Goal: Task Accomplishment & Management: Use online tool/utility

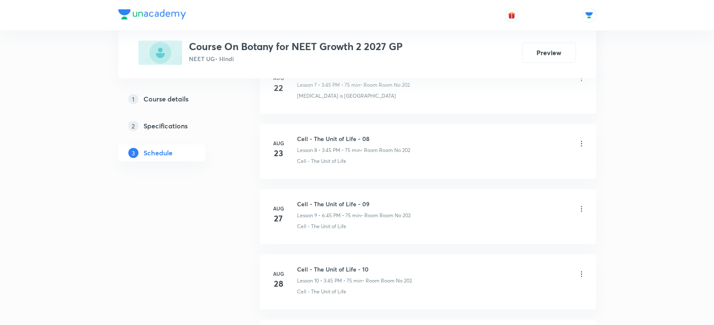
scroll to position [1065, 0]
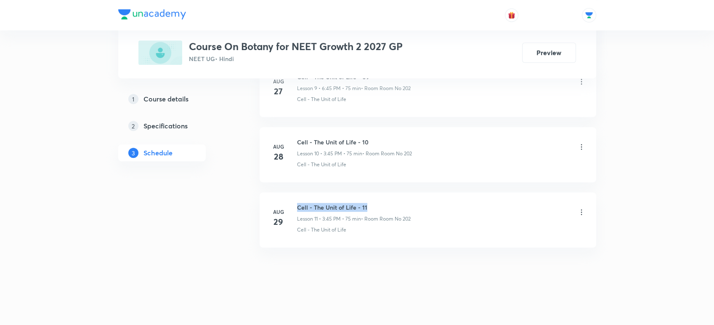
drag, startPoint x: 296, startPoint y: 204, endPoint x: 397, endPoint y: 209, distance: 101.5
click at [397, 209] on h6 "Cell - The Unit of Life - 11" at bounding box center [354, 207] width 114 height 9
copy h6 "Cell - The Unit of Life - 11"
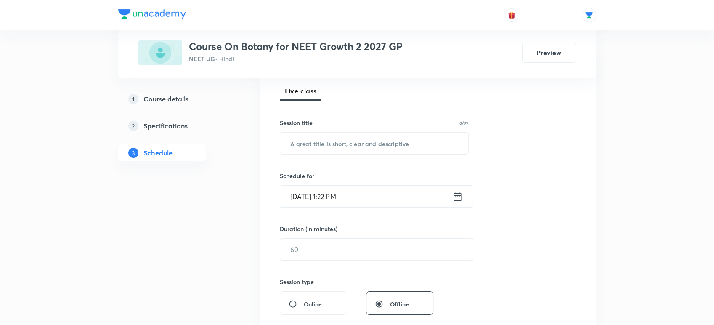
scroll to position [121, 0]
click at [355, 138] on input "text" at bounding box center [374, 142] width 188 height 21
paste input "Cell - The Unit of Life - 11"
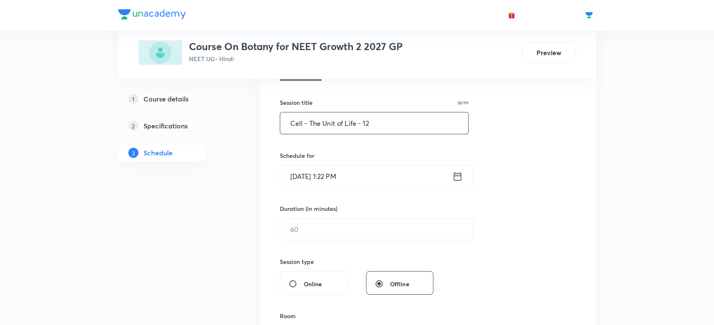
scroll to position [148, 0]
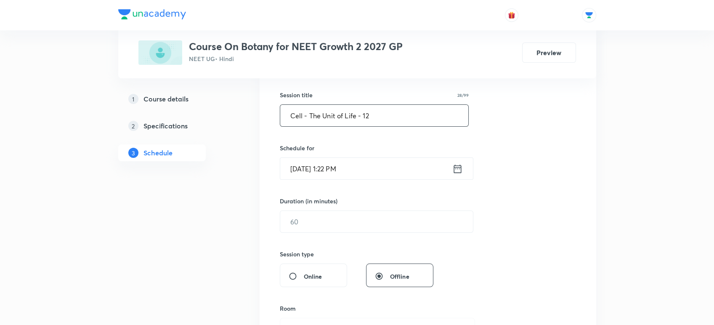
type input "Cell - The Unit of Life - 12"
click at [456, 170] on icon at bounding box center [457, 169] width 11 height 12
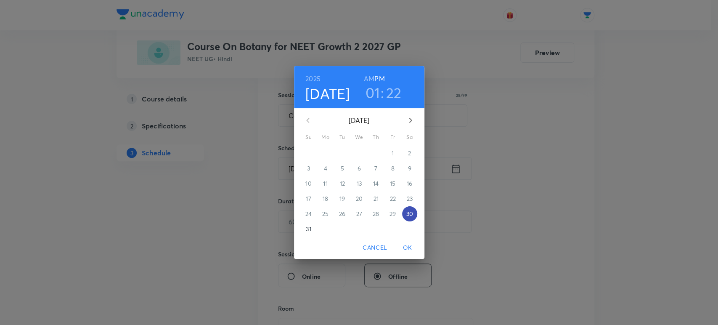
click at [411, 213] on p "30" at bounding box center [409, 213] width 7 height 8
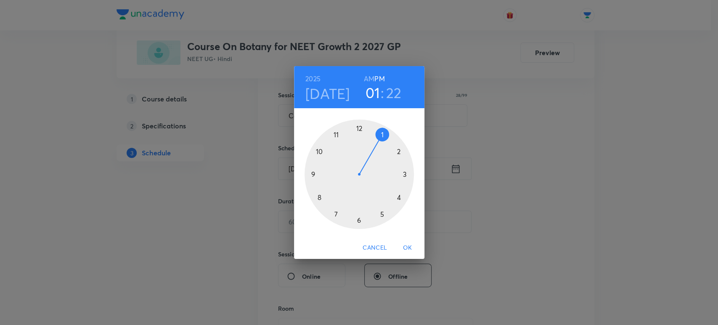
click at [403, 173] on div at bounding box center [359, 173] width 109 height 109
click at [313, 173] on div at bounding box center [359, 173] width 109 height 109
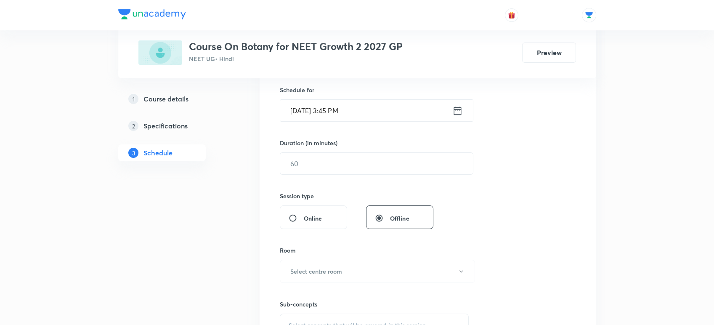
scroll to position [218, 0]
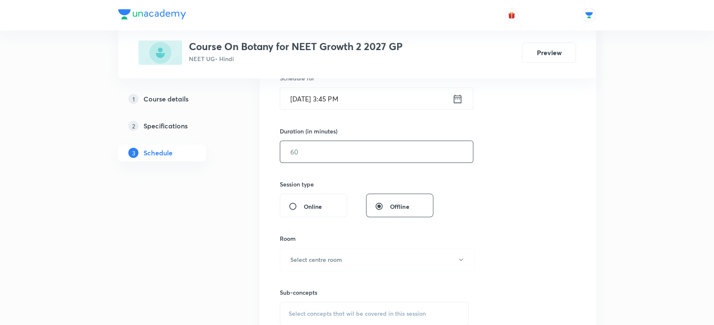
click at [308, 160] on input "text" at bounding box center [376, 151] width 193 height 21
type input "2"
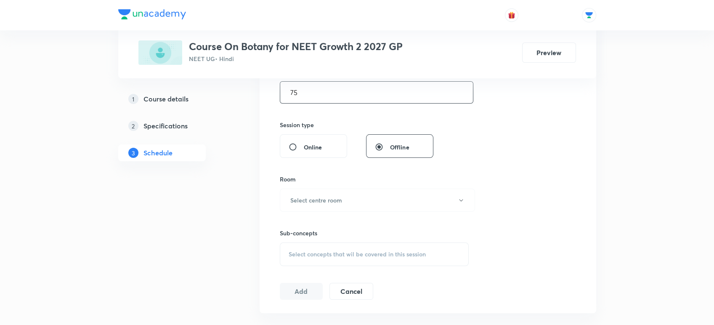
scroll to position [293, 0]
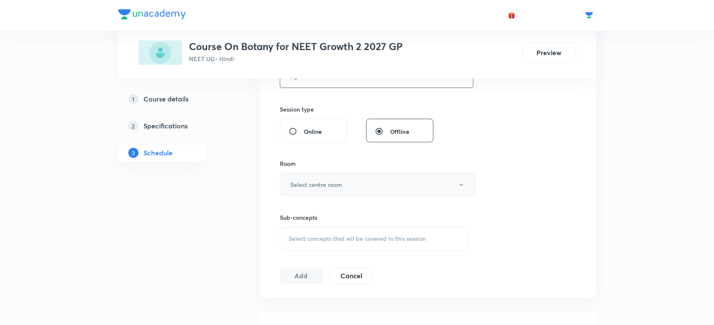
type input "75"
click at [310, 178] on button "Select centre room" at bounding box center [377, 184] width 195 height 23
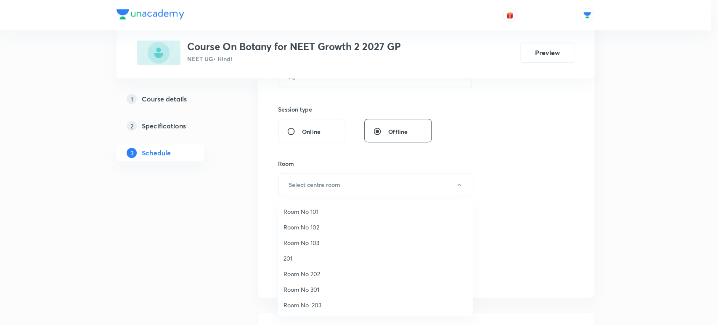
click at [308, 271] on span "Room No 202" at bounding box center [376, 273] width 184 height 9
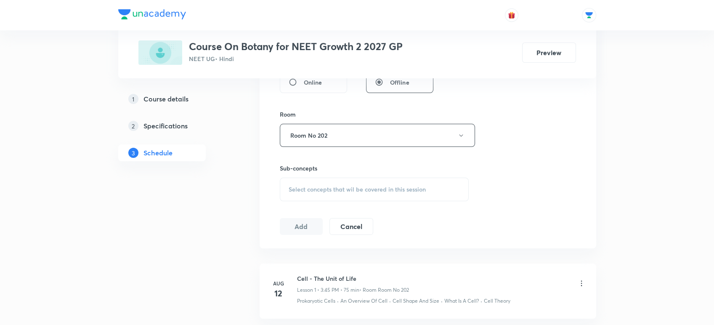
scroll to position [344, 0]
click at [332, 179] on div "Select concepts that wil be covered in this session" at bounding box center [374, 187] width 189 height 24
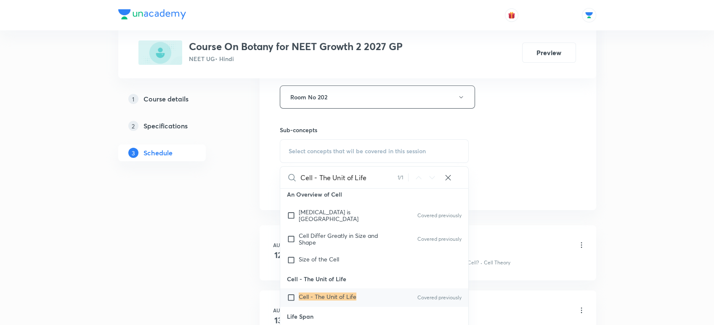
scroll to position [425, 0]
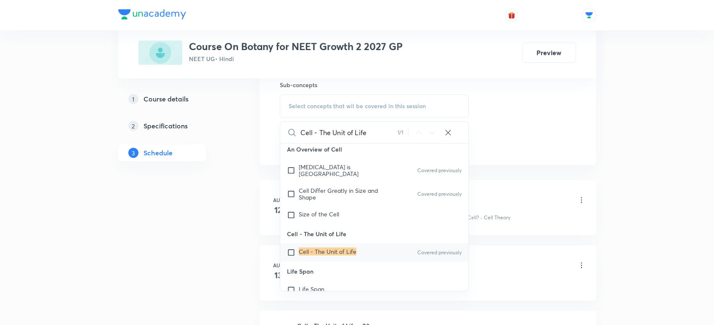
type input "Cell - The Unit of Life"
click at [291, 250] on input "checkbox" at bounding box center [293, 252] width 12 height 8
checkbox input "true"
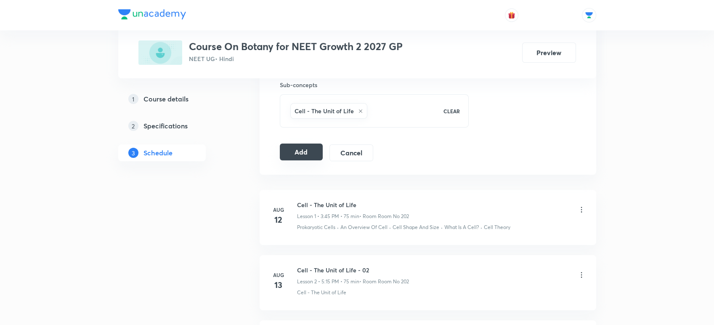
click at [307, 149] on button "Add" at bounding box center [301, 151] width 43 height 17
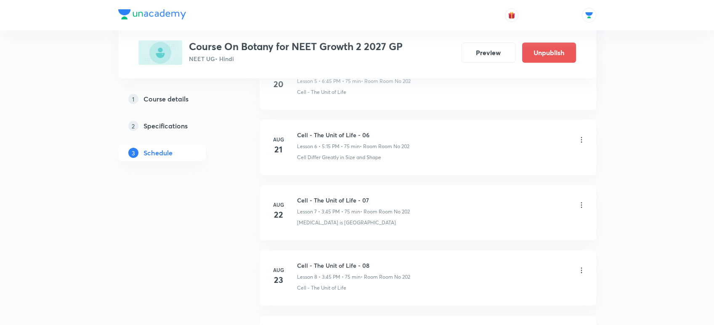
click at [212, 233] on div "1 Course details 2 Specifications 3 Schedule" at bounding box center [175, 173] width 114 height 913
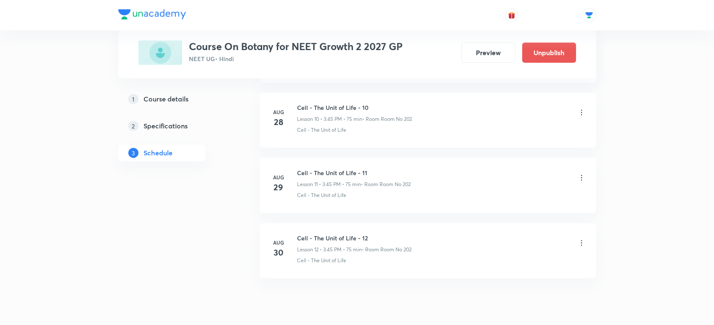
scroll to position [744, 0]
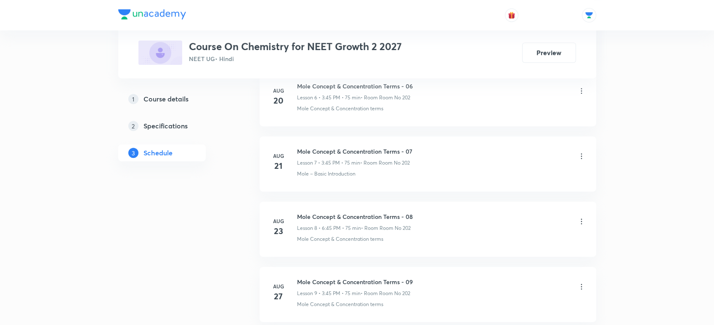
scroll to position [1081, 0]
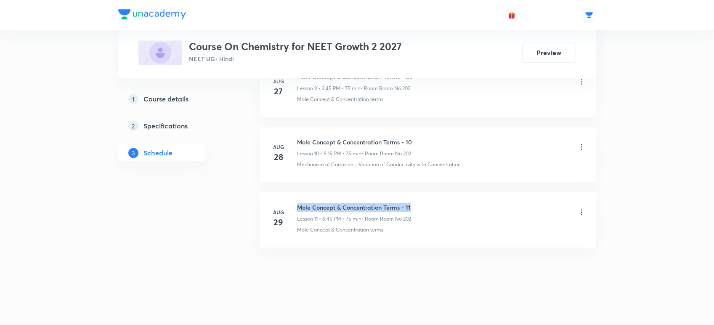
drag, startPoint x: 296, startPoint y: 204, endPoint x: 491, endPoint y: 197, distance: 195.3
click at [491, 197] on li "[DATE] Mole Concept & Concentration Terms - 11 Lesson 11 • 6:45 PM • 75 min • R…" at bounding box center [428, 219] width 336 height 55
copy h6 "Mole Concept & Concentration Terms - 11"
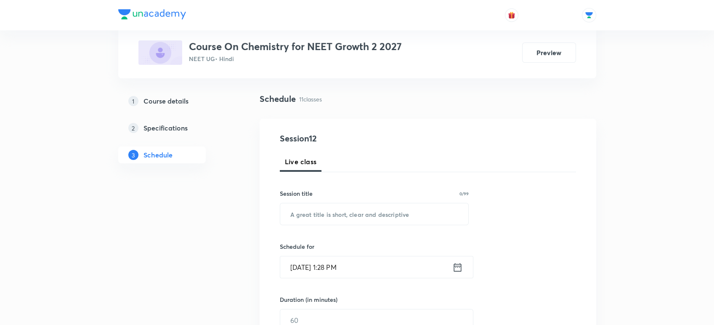
scroll to position [0, 0]
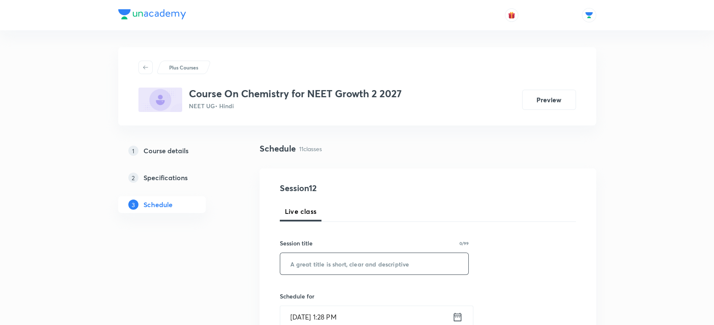
click at [340, 266] on input "text" at bounding box center [374, 263] width 188 height 21
paste input "Mole Concept & Concentration Terms - 11"
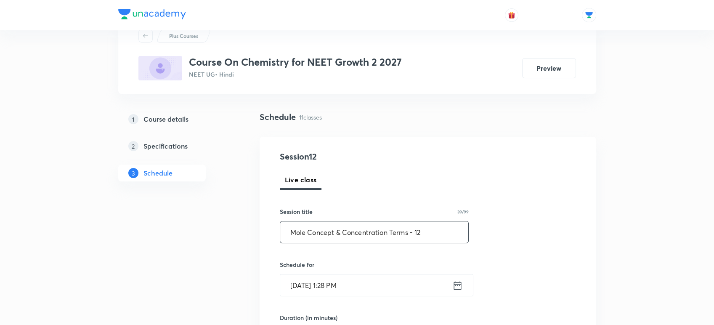
scroll to position [57, 0]
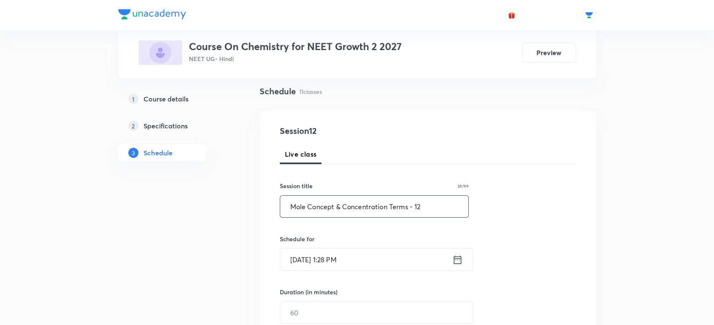
type input "Mole Concept & Concentration Terms - 12"
click at [458, 262] on icon at bounding box center [457, 260] width 11 height 12
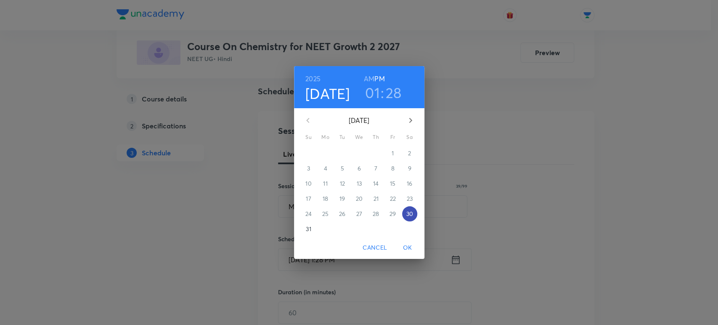
click at [406, 212] on p "30" at bounding box center [409, 213] width 7 height 8
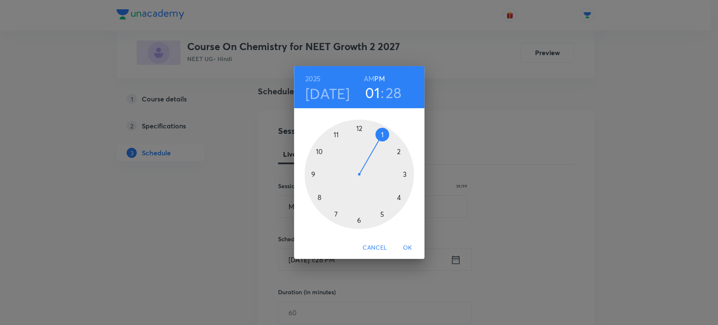
click at [380, 215] on div at bounding box center [359, 173] width 109 height 109
click at [405, 172] on div at bounding box center [359, 173] width 109 height 109
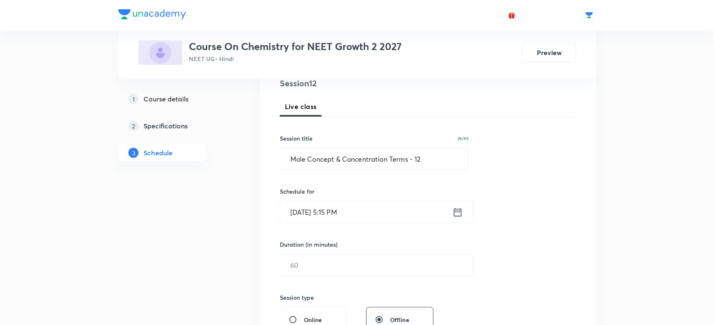
scroll to position [108, 0]
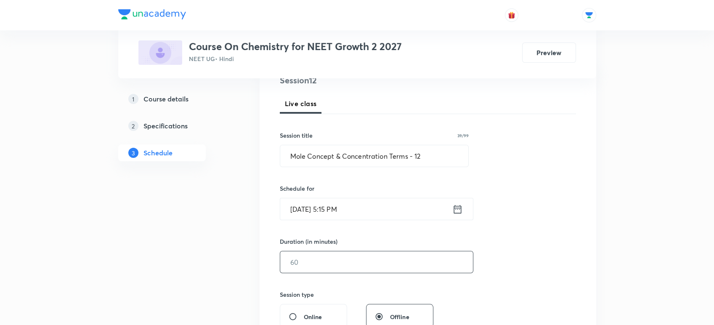
click at [322, 264] on input "text" at bounding box center [376, 261] width 193 height 21
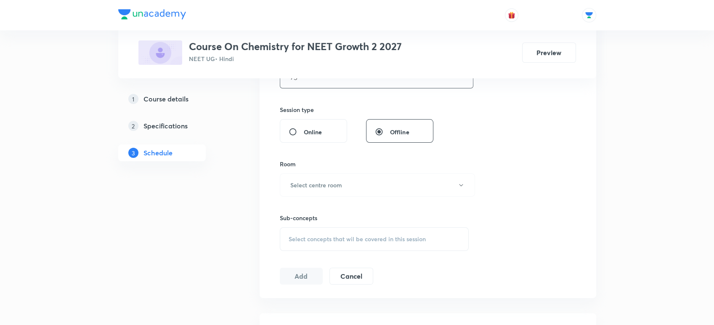
scroll to position [297, 0]
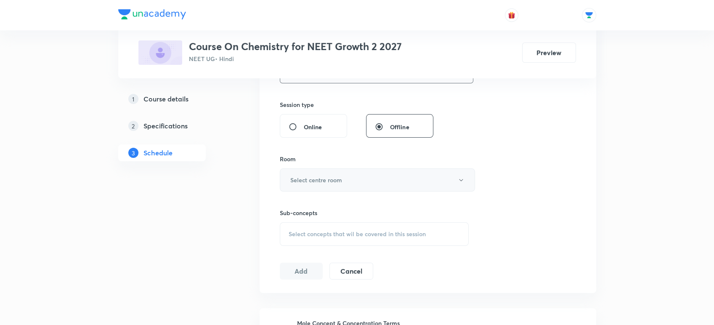
type input "75"
click at [316, 176] on h6 "Select centre room" at bounding box center [316, 179] width 52 height 9
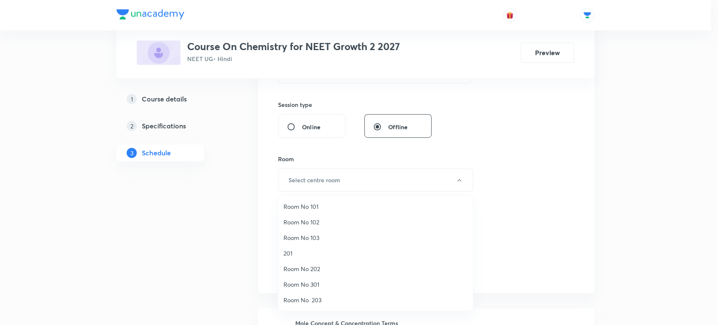
click at [318, 268] on span "Room No 202" at bounding box center [376, 268] width 184 height 9
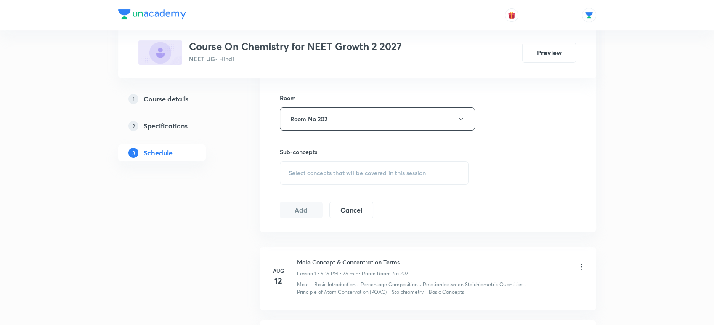
scroll to position [360, 0]
click at [290, 174] on span "Select concepts that wil be covered in this session" at bounding box center [357, 171] width 137 height 7
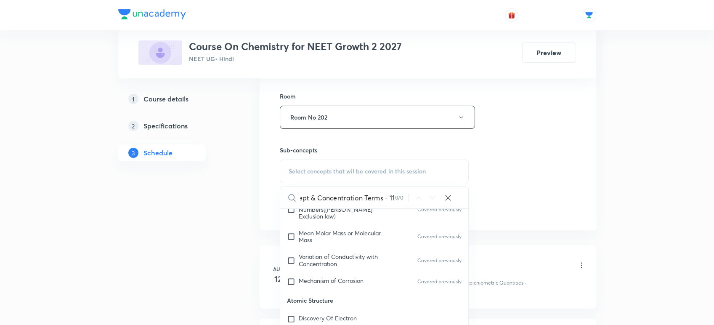
scroll to position [216, 0]
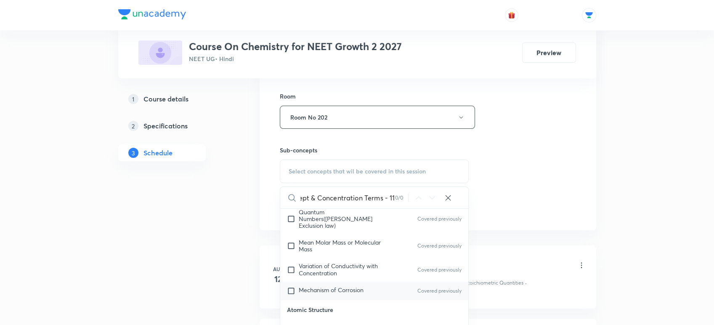
type input "Mole Concept & Concentration Terms - 11"
click at [328, 287] on div "Mechanism of Corrosion Covered previously" at bounding box center [374, 290] width 188 height 19
checkbox input "true"
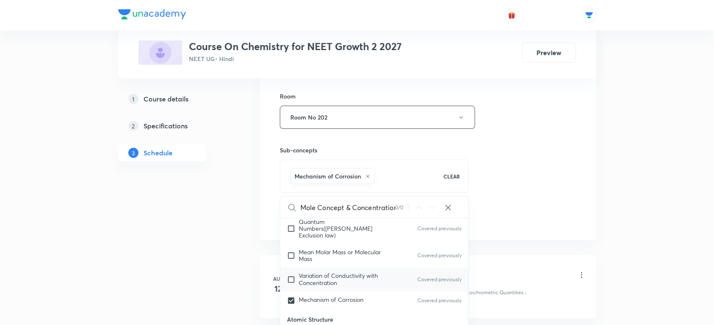
click at [328, 275] on span "Variation of Conductivity with Concentration" at bounding box center [338, 278] width 79 height 15
checkbox input "true"
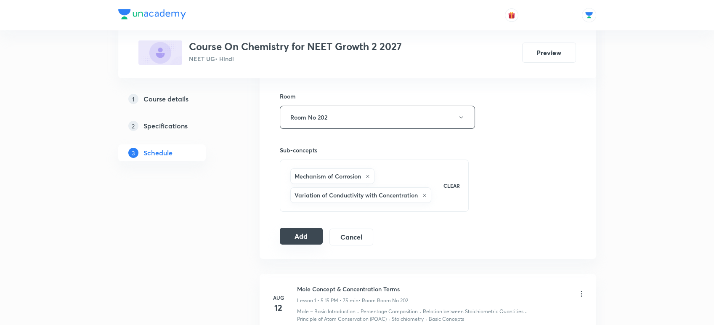
click at [306, 240] on button "Add" at bounding box center [301, 236] width 43 height 17
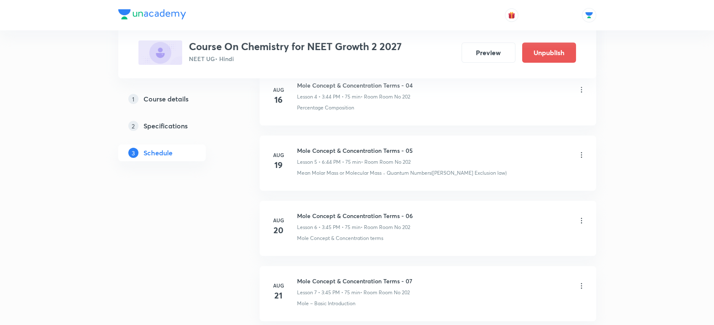
click at [203, 287] on div "1 Course details 2 Specifications 3 Schedule" at bounding box center [175, 246] width 114 height 929
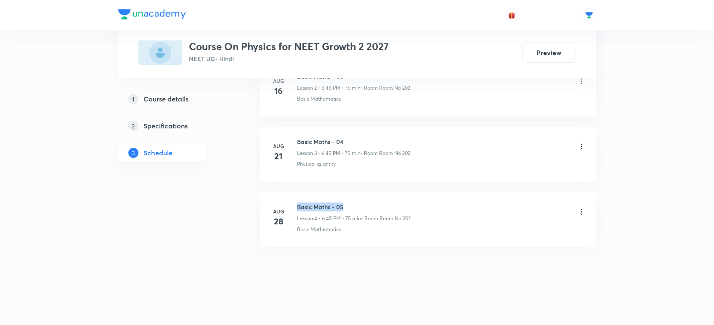
drag, startPoint x: 297, startPoint y: 206, endPoint x: 349, endPoint y: 201, distance: 51.5
click at [349, 202] on h6 "Basic Maths - 05" at bounding box center [354, 206] width 114 height 9
copy h6 "Basic Maths - 05"
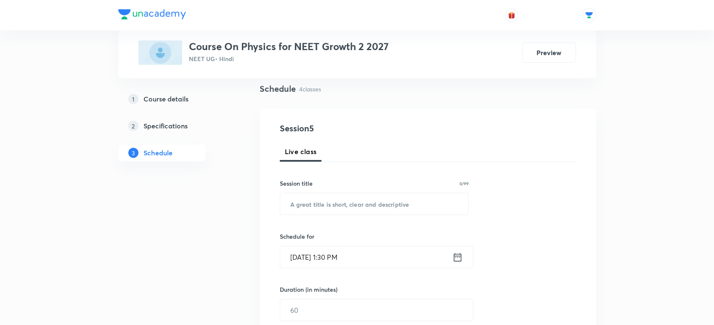
scroll to position [65, 0]
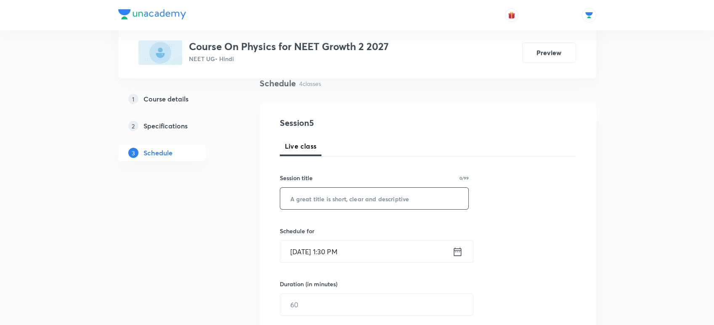
click at [339, 200] on input "text" at bounding box center [374, 198] width 188 height 21
paste input "Basic Maths - 05"
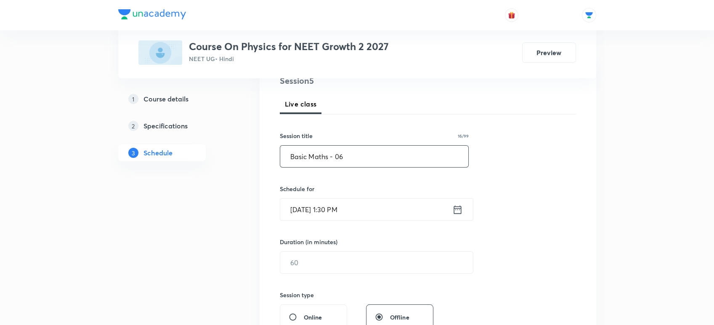
scroll to position [112, 0]
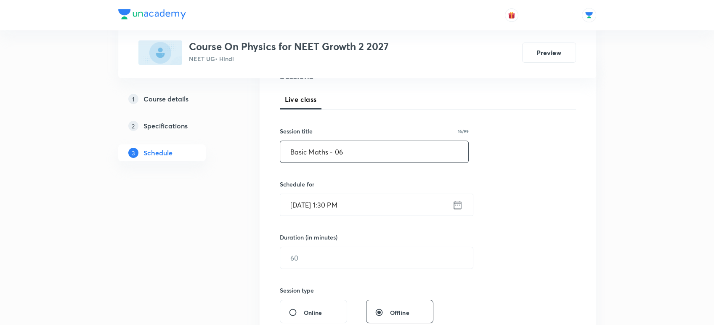
type input "Basic Maths - 06"
click at [460, 205] on icon at bounding box center [457, 205] width 11 height 12
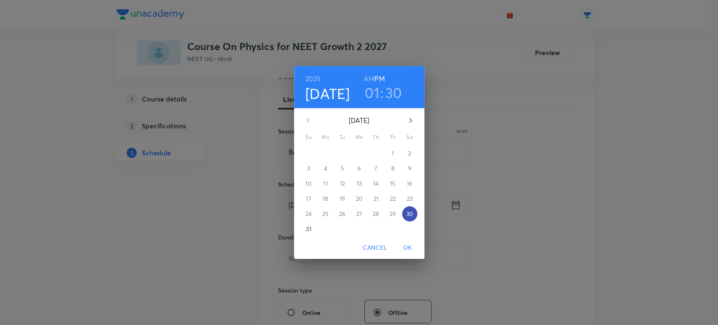
click at [410, 215] on p "30" at bounding box center [409, 213] width 7 height 8
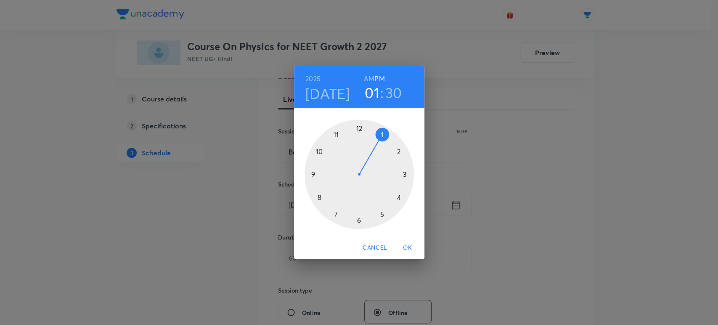
click at [360, 221] on div at bounding box center [359, 173] width 109 height 109
click at [313, 171] on div at bounding box center [359, 173] width 109 height 109
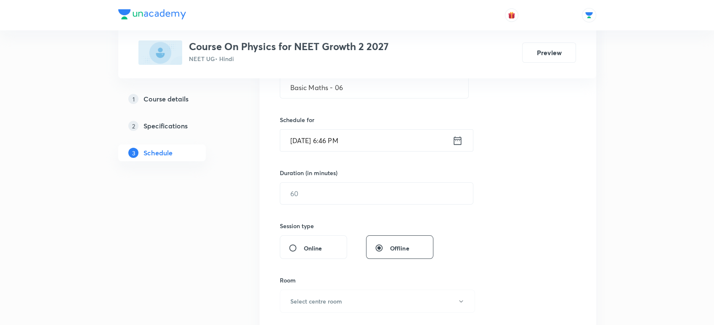
scroll to position [179, 0]
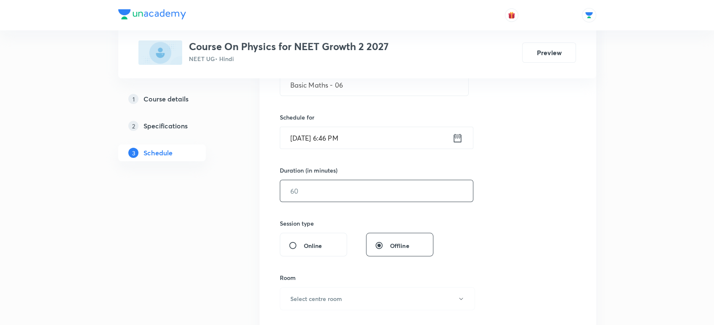
click at [306, 190] on input "text" at bounding box center [376, 190] width 193 height 21
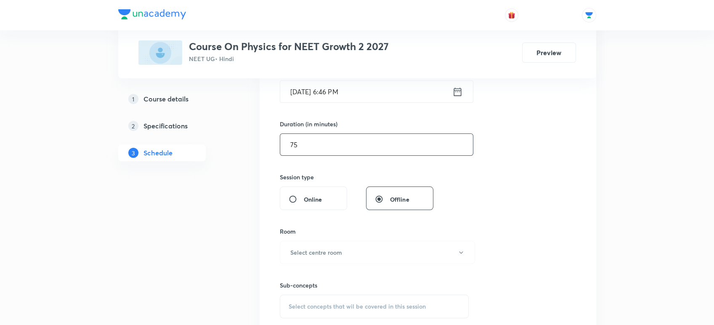
scroll to position [225, 0]
type input "75"
click at [301, 241] on button "Select centre room" at bounding box center [377, 251] width 195 height 23
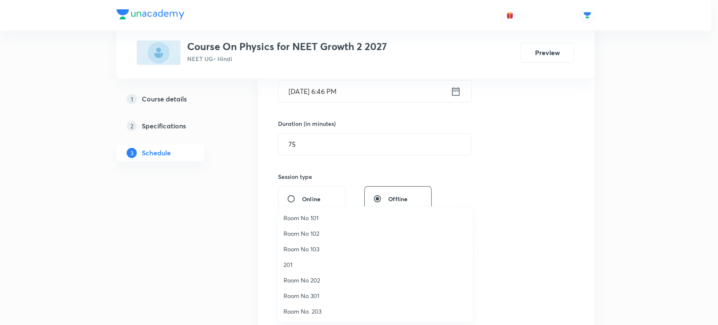
click at [299, 280] on span "Room No 202" at bounding box center [376, 280] width 184 height 9
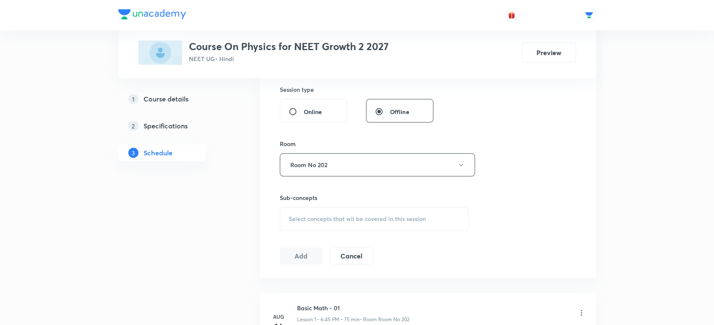
scroll to position [326, 0]
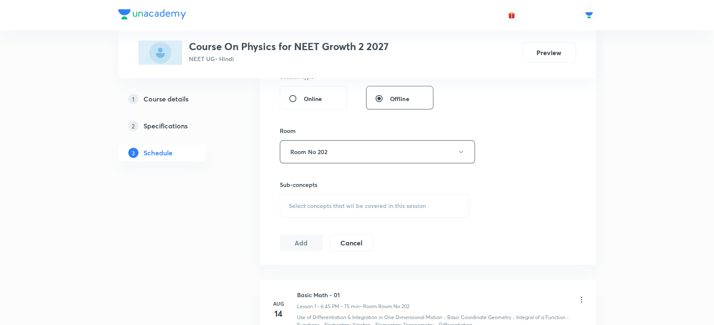
click at [295, 204] on span "Select concepts that wil be covered in this session" at bounding box center [357, 205] width 137 height 7
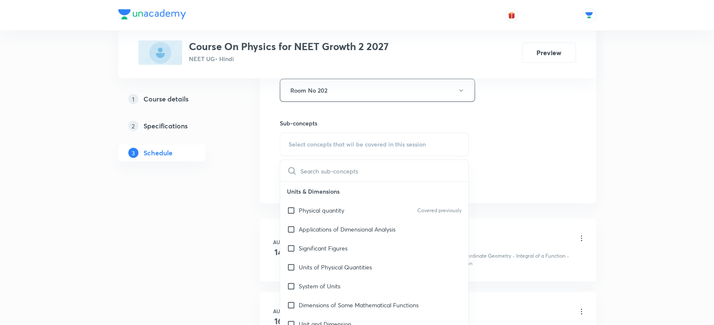
scroll to position [399, 0]
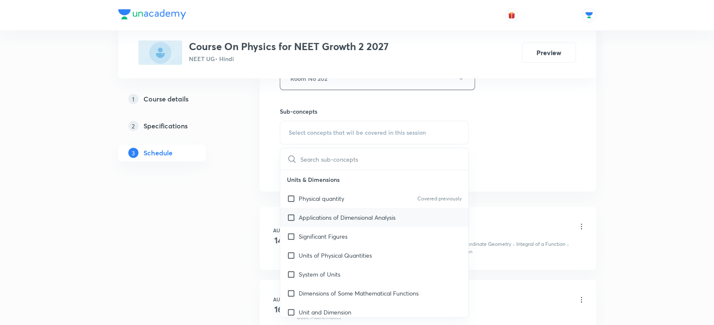
click at [317, 213] on p "Applications of Dimensional Analysis" at bounding box center [347, 217] width 97 height 9
checkbox input "true"
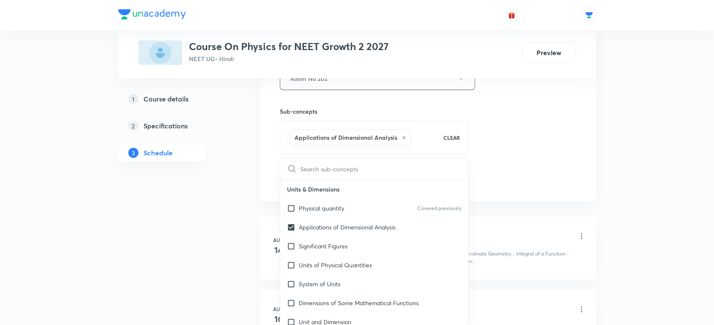
click at [215, 247] on div "1 Course details 2 Specifications 3 Schedule" at bounding box center [175, 140] width 114 height 795
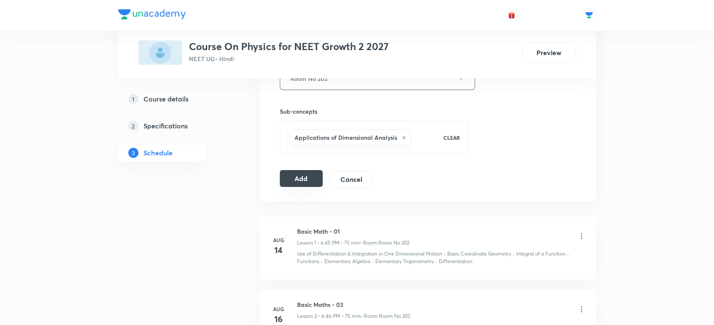
click at [287, 171] on button "Add" at bounding box center [301, 178] width 43 height 17
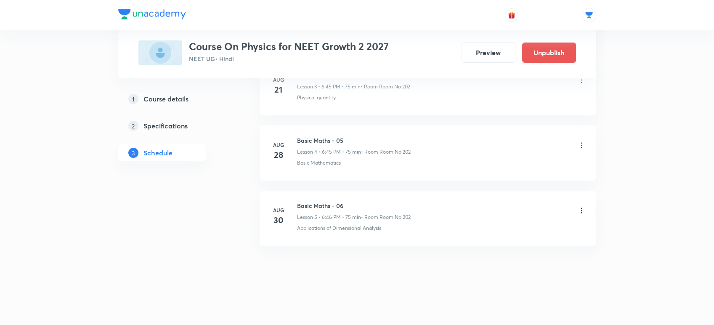
scroll to position [210, 0]
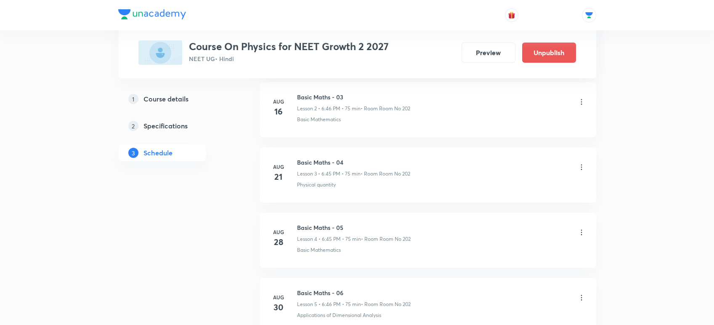
click at [192, 241] on div "1 Course details 2 Specifications 3 Schedule" at bounding box center [175, 164] width 114 height 464
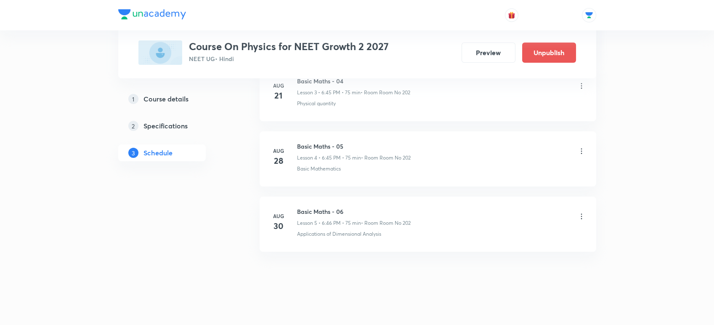
scroll to position [296, 0]
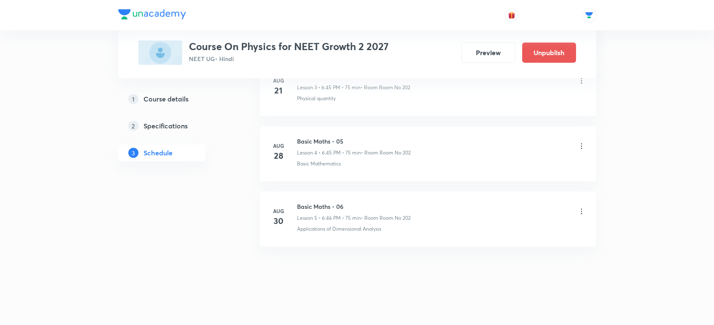
click at [242, 207] on div "Plus Courses Course On Physics for NEET Growth 2 2027 NEET UG • Hindi Preview U…" at bounding box center [357, 30] width 478 height 559
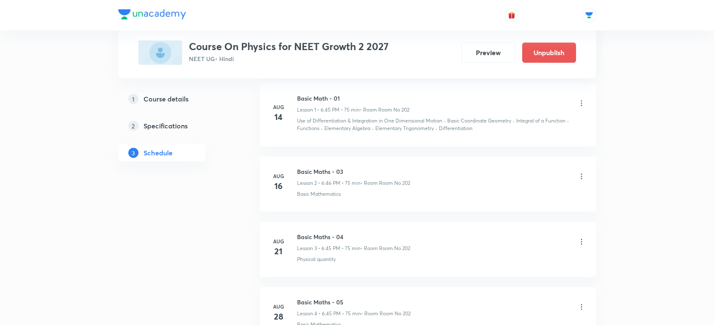
scroll to position [682, 0]
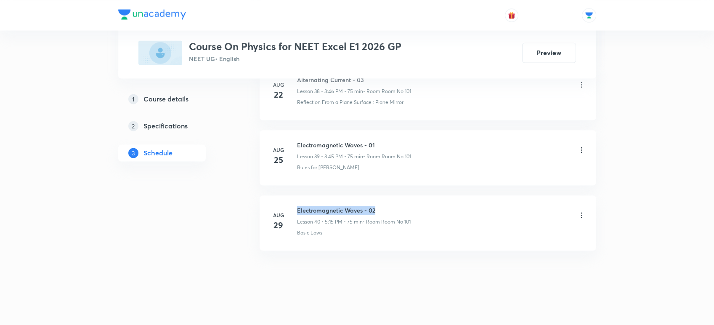
drag, startPoint x: 297, startPoint y: 204, endPoint x: 386, endPoint y: 201, distance: 88.8
click at [386, 201] on li "[DATE] Electromagnetic Waves - 02 Lesson 40 • 5:15 PM • 75 min • Room Room No 1…" at bounding box center [428, 222] width 336 height 55
copy h6 "Electromagnetic Waves - 02"
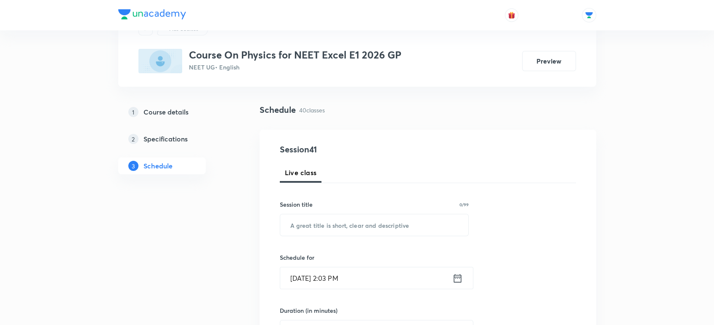
scroll to position [125, 0]
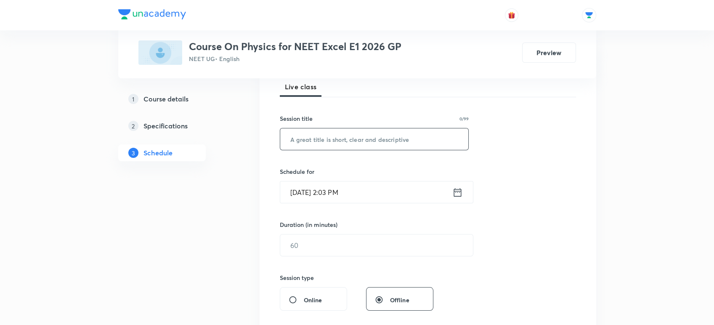
click at [346, 140] on input "text" at bounding box center [374, 138] width 188 height 21
paste input "Electromagnetic Waves - 02"
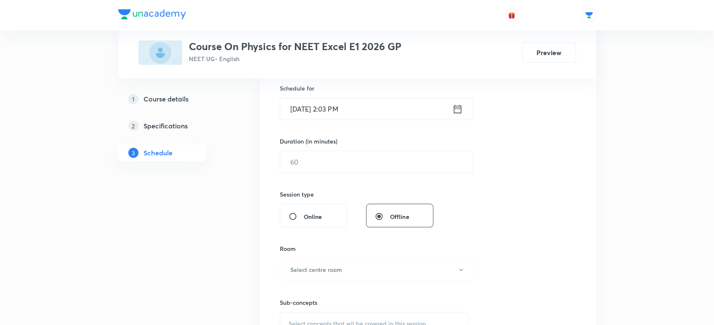
scroll to position [229, 0]
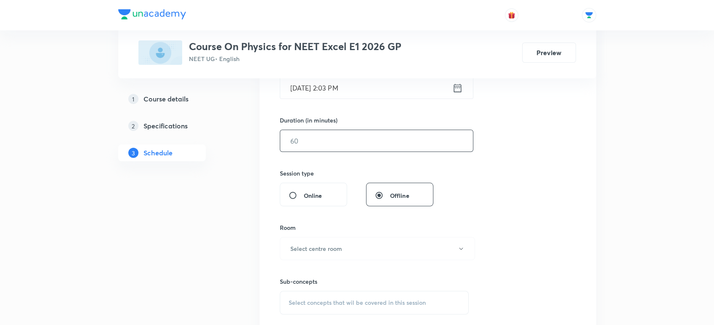
type input "Electromagnetic Waves - 03"
click at [333, 136] on input "text" at bounding box center [376, 140] width 193 height 21
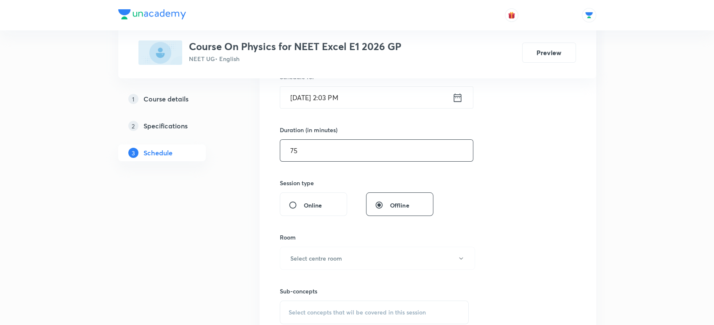
scroll to position [216, 0]
type input "75"
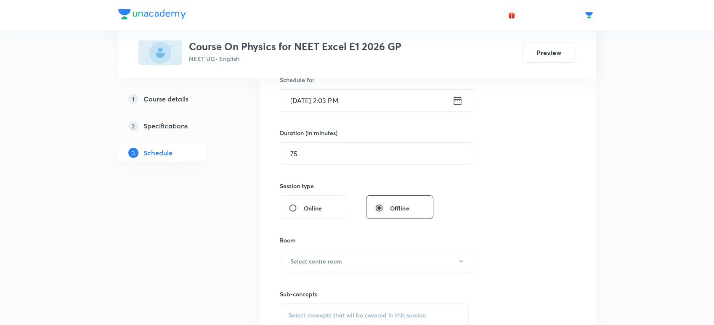
click at [455, 101] on icon at bounding box center [457, 101] width 11 height 12
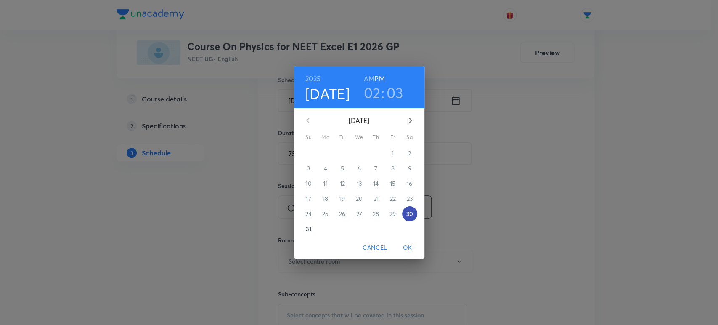
click at [403, 215] on span "30" at bounding box center [409, 213] width 15 height 8
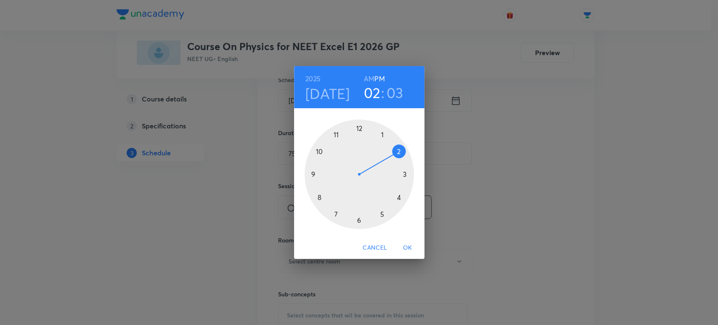
click at [405, 173] on div at bounding box center [359, 173] width 109 height 109
click at [314, 173] on div at bounding box center [359, 173] width 109 height 109
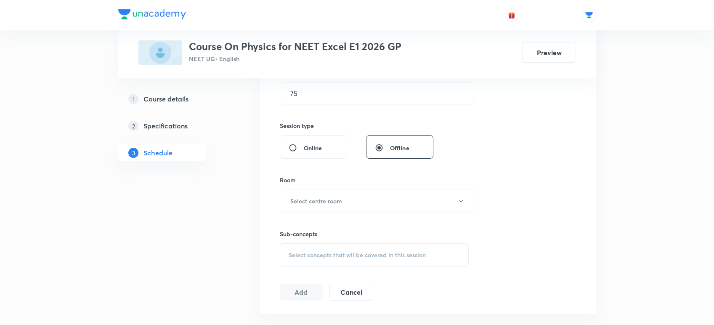
scroll to position [279, 0]
click at [308, 194] on h6 "Select centre room" at bounding box center [316, 198] width 52 height 9
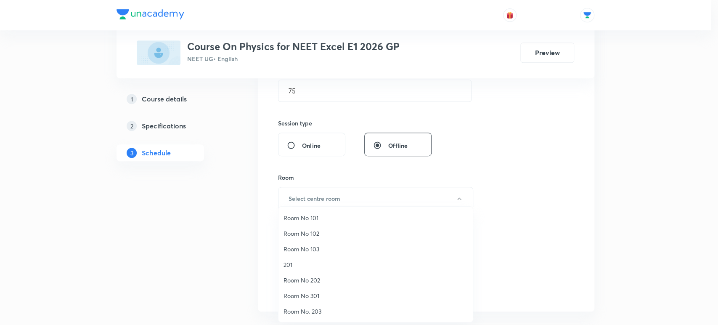
click at [304, 213] on span "Room No 101" at bounding box center [376, 217] width 184 height 9
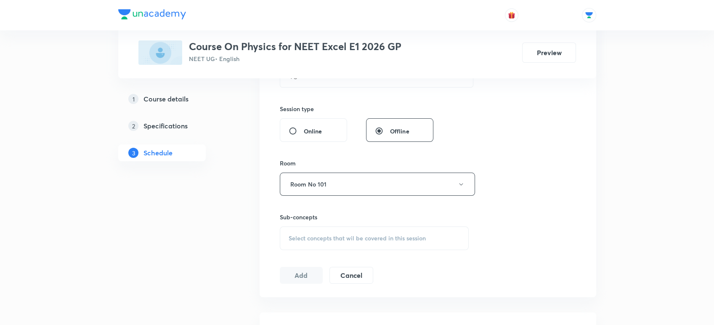
scroll to position [329, 0]
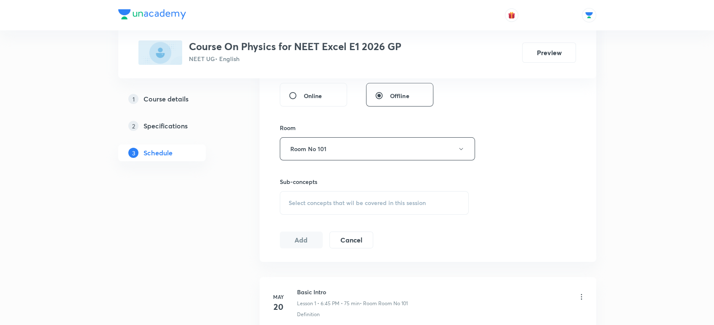
click at [305, 210] on div "Select concepts that wil be covered in this session" at bounding box center [374, 203] width 189 height 24
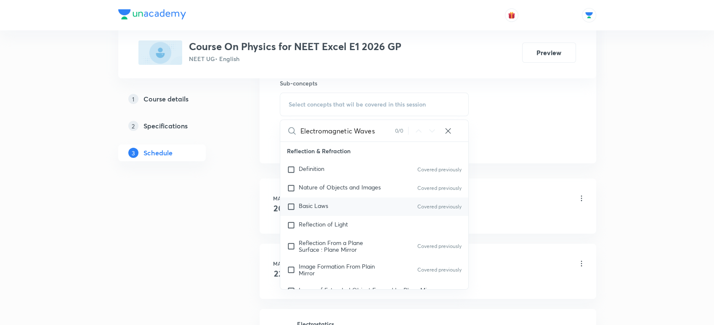
scroll to position [0, 0]
type input "Electromagnetic Waves"
click at [327, 232] on div "Reflection of Light" at bounding box center [374, 225] width 188 height 19
checkbox input "true"
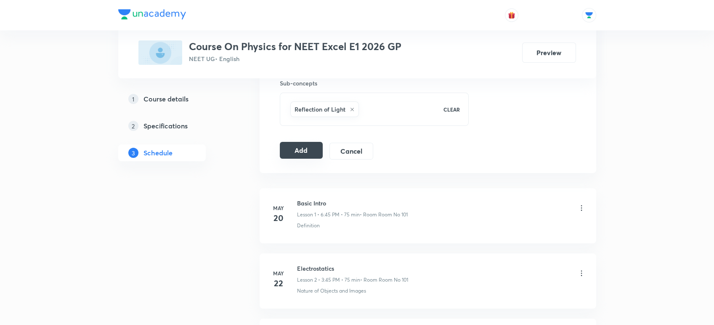
click at [293, 154] on button "Add" at bounding box center [301, 150] width 43 height 17
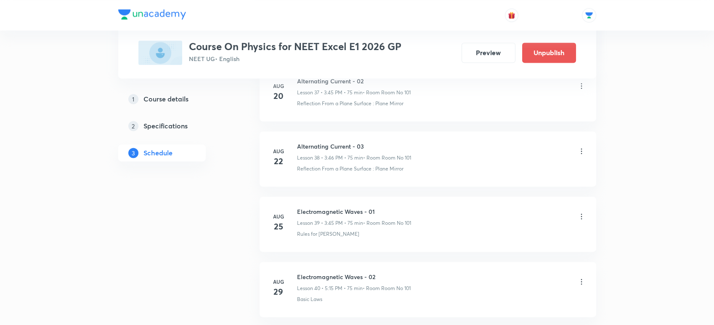
scroll to position [2632, 0]
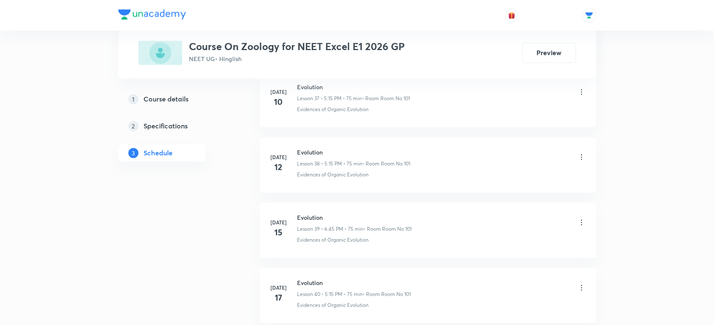
scroll to position [3742, 0]
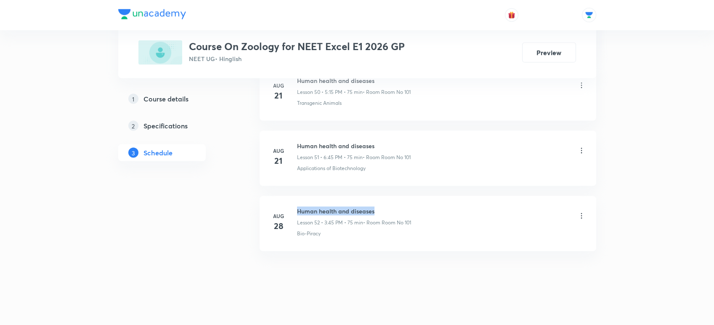
drag, startPoint x: 297, startPoint y: 204, endPoint x: 376, endPoint y: 208, distance: 79.2
click at [376, 208] on h6 "Human health and diseases" at bounding box center [354, 211] width 114 height 9
copy h6 "Human health and diseases"
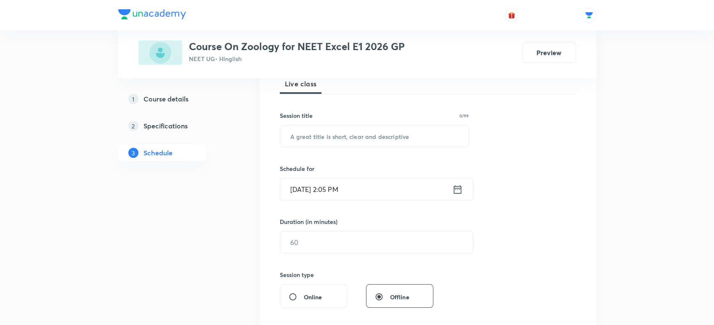
scroll to position [0, 0]
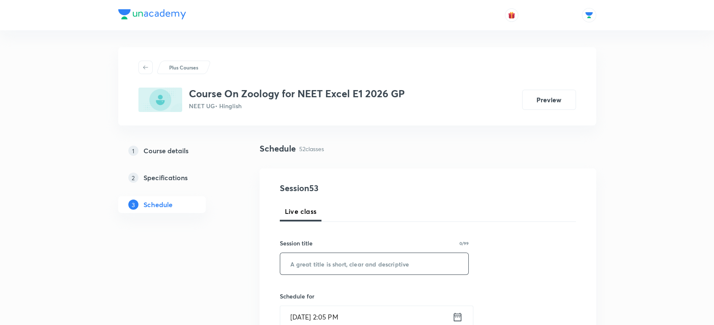
click at [303, 266] on input "text" at bounding box center [374, 263] width 188 height 21
paste input "Human health and diseases"
type input "Human health and diseases"
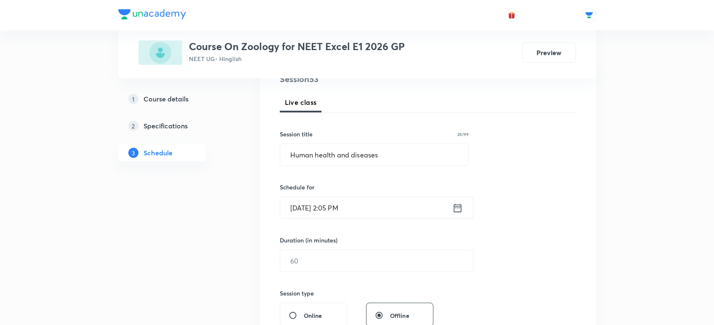
scroll to position [157, 0]
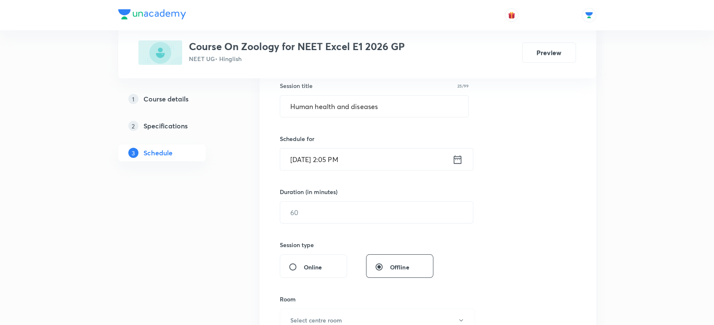
click at [458, 156] on icon at bounding box center [457, 160] width 11 height 12
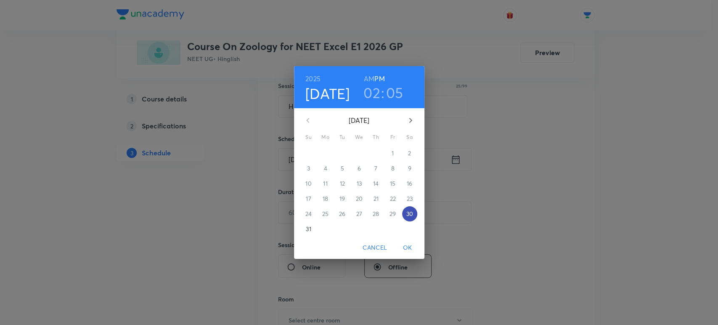
click at [406, 215] on p "30" at bounding box center [409, 213] width 7 height 8
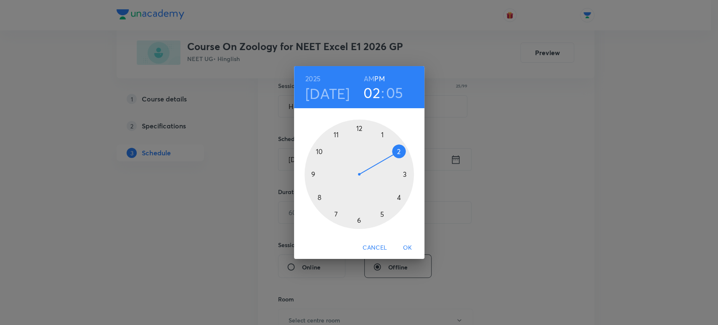
click at [380, 212] on div at bounding box center [359, 173] width 109 height 109
click at [405, 176] on div at bounding box center [359, 173] width 109 height 109
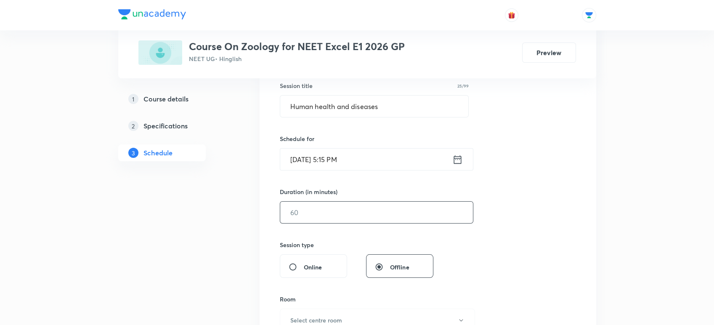
click at [336, 217] on input "text" at bounding box center [376, 211] width 193 height 21
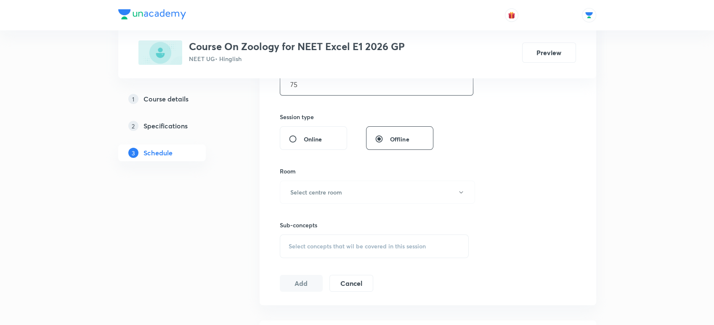
scroll to position [289, 0]
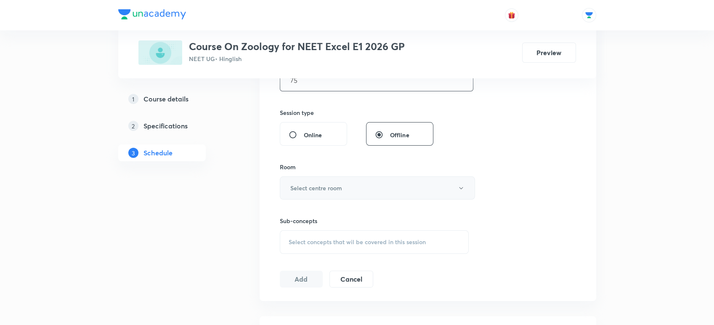
type input "75"
click at [322, 191] on button "Select centre room" at bounding box center [377, 187] width 195 height 23
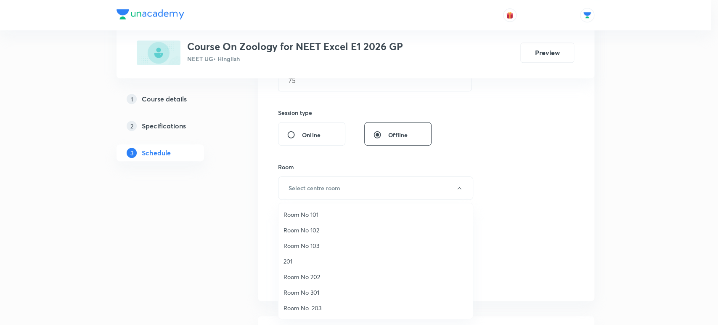
click at [295, 215] on span "Room No 101" at bounding box center [376, 214] width 184 height 9
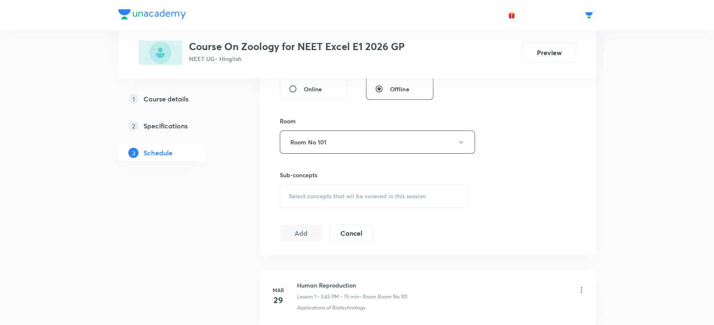
scroll to position [336, 0]
click at [301, 197] on span "Select concepts that wil be covered in this session" at bounding box center [357, 194] width 137 height 7
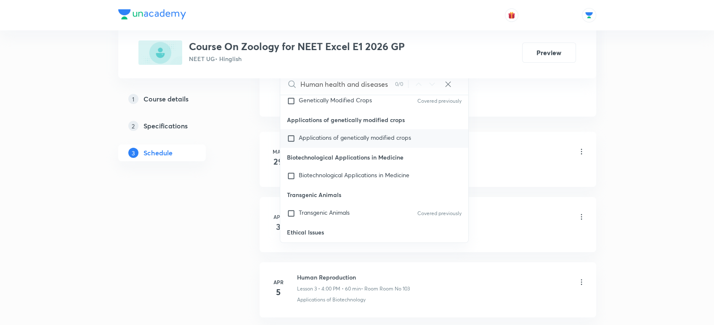
scroll to position [81, 0]
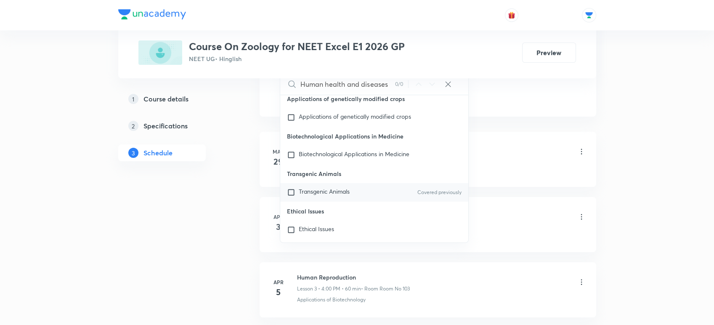
type input "Human health and diseases"
click at [345, 191] on span "Transgenic Animals" at bounding box center [324, 191] width 51 height 8
checkbox input "true"
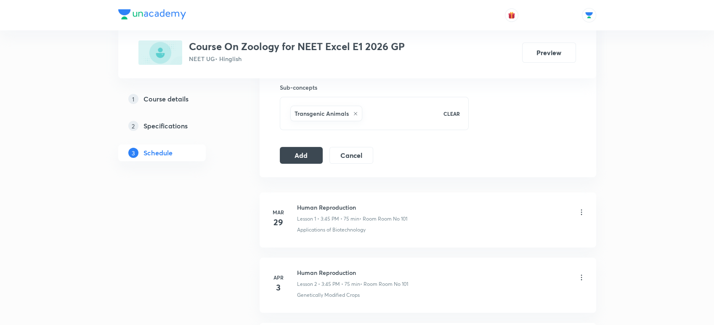
scroll to position [421, 0]
click at [310, 153] on button "Add" at bounding box center [301, 156] width 43 height 17
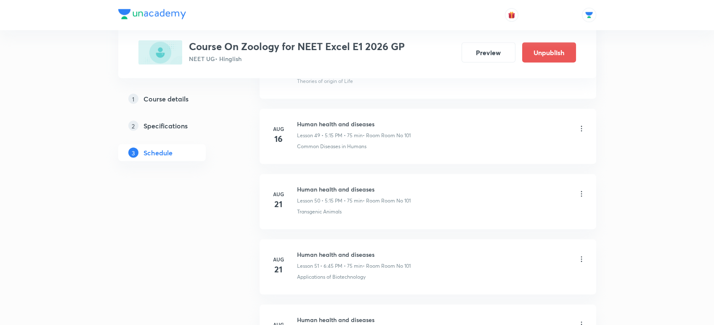
scroll to position [3421, 0]
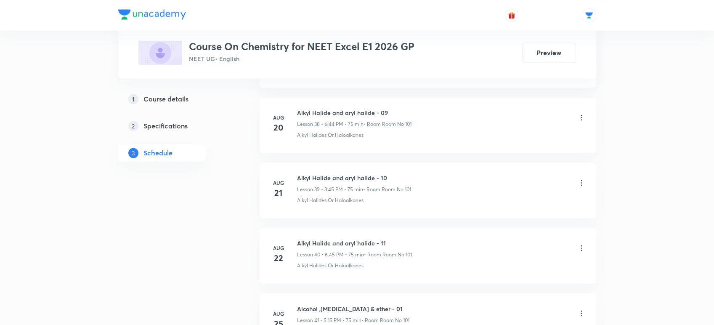
scroll to position [3164, 0]
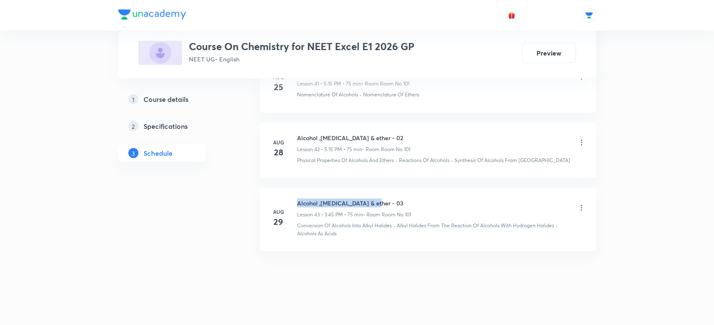
drag, startPoint x: 298, startPoint y: 198, endPoint x: 379, endPoint y: 196, distance: 81.2
click at [379, 198] on h6 "Alcohol ,[MEDICAL_DATA] & ether - 03" at bounding box center [354, 202] width 114 height 9
copy h6 "Alcohol ,[MEDICAL_DATA] & ether - 03"
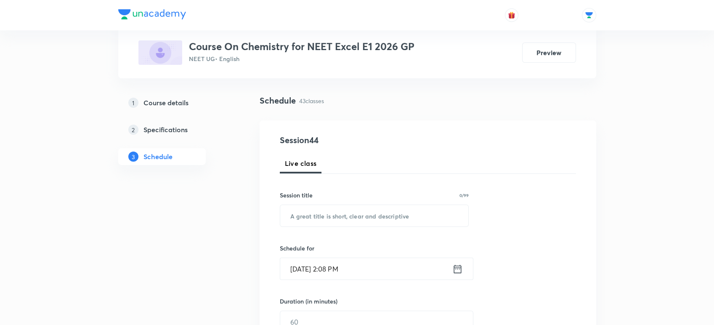
scroll to position [51, 0]
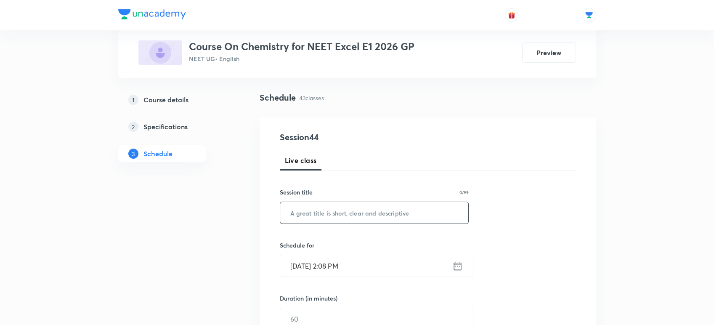
click at [372, 204] on input "text" at bounding box center [374, 212] width 188 height 21
paste input "Alcohol ,[MEDICAL_DATA] & ether - 03"
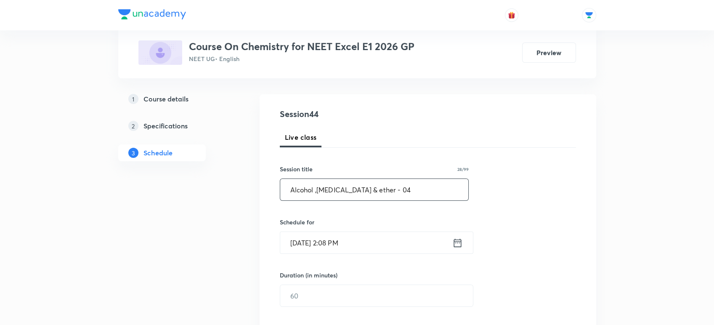
scroll to position [77, 0]
type input "Alcohol ,[MEDICAL_DATA] & ether - 04"
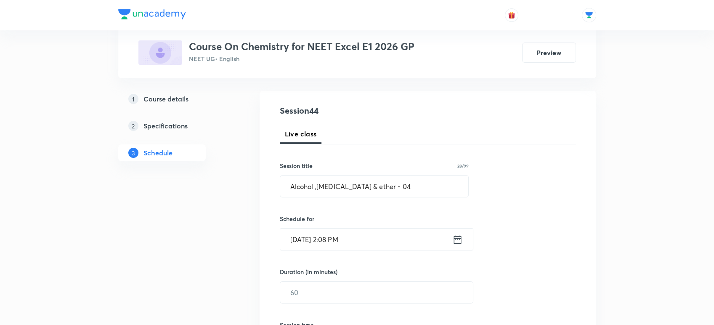
click at [461, 238] on icon at bounding box center [457, 239] width 11 height 12
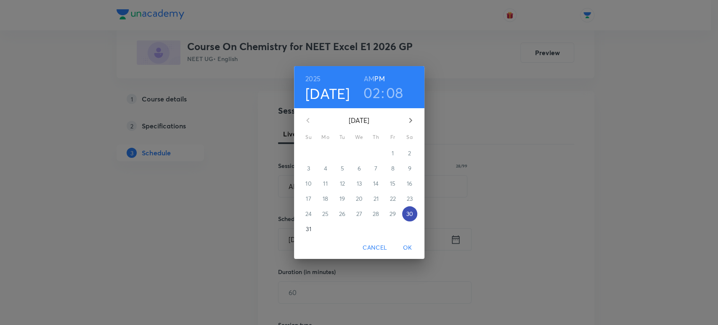
click at [411, 215] on p "30" at bounding box center [409, 213] width 7 height 8
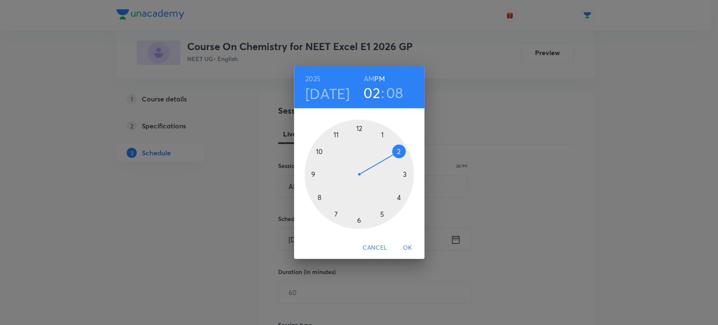
click at [359, 218] on div at bounding box center [359, 173] width 109 height 109
click at [310, 173] on div at bounding box center [359, 173] width 109 height 109
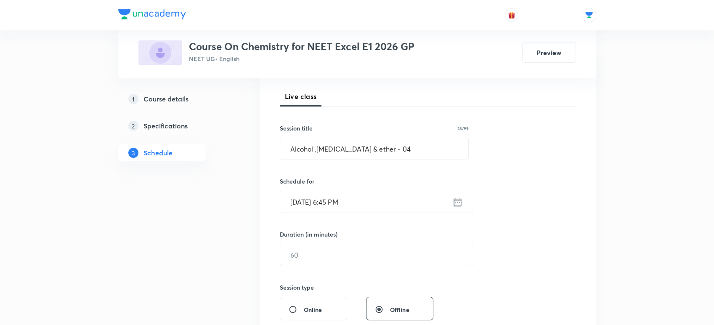
scroll to position [170, 0]
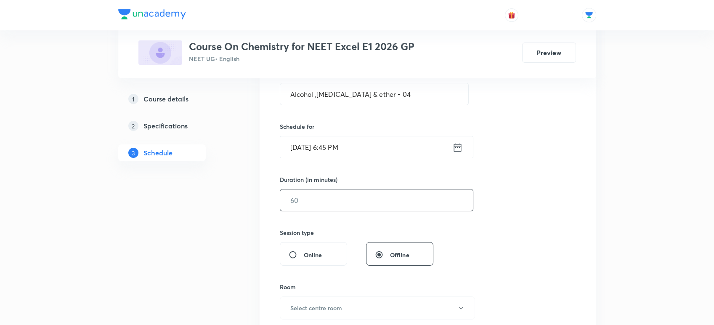
click at [287, 204] on input "text" at bounding box center [376, 199] width 193 height 21
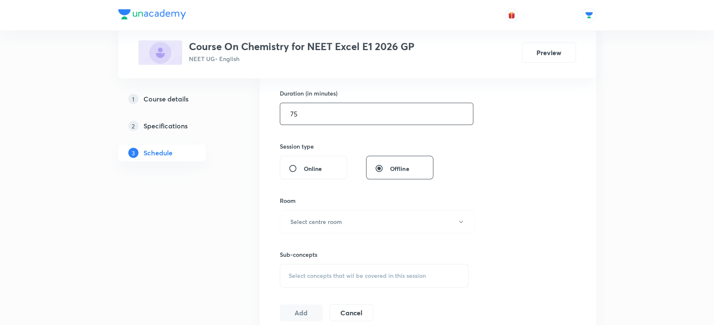
scroll to position [262, 0]
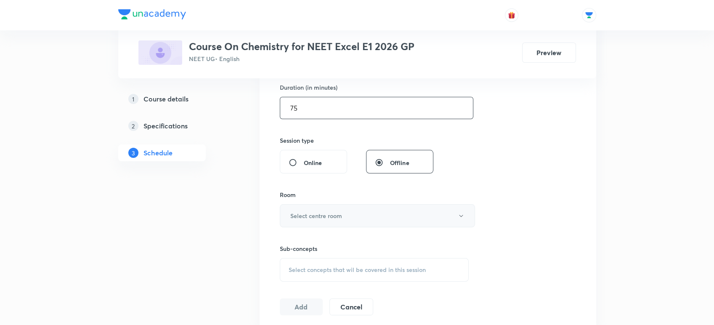
type input "75"
click at [303, 207] on button "Select centre room" at bounding box center [377, 215] width 195 height 23
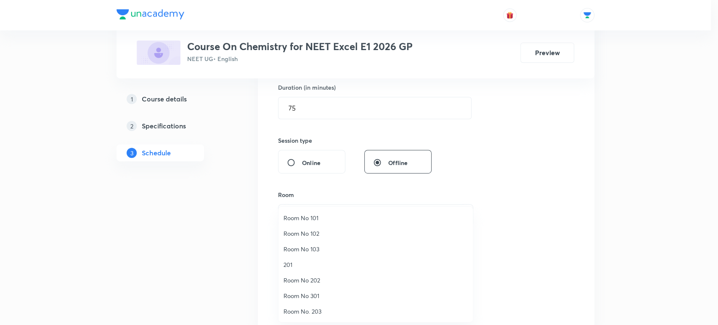
click at [301, 220] on span "Room No 101" at bounding box center [376, 217] width 184 height 9
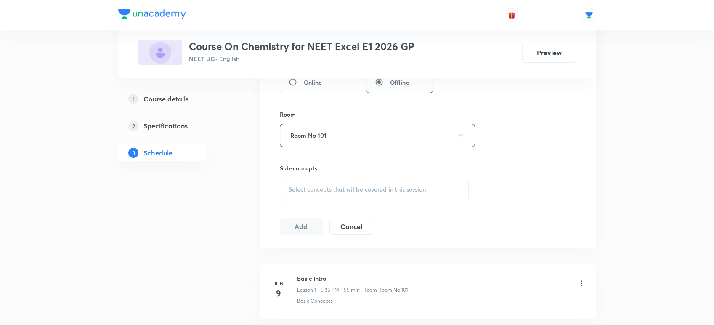
scroll to position [344, 0]
click at [311, 186] on span "Select concepts that wil be covered in this session" at bounding box center [357, 187] width 137 height 7
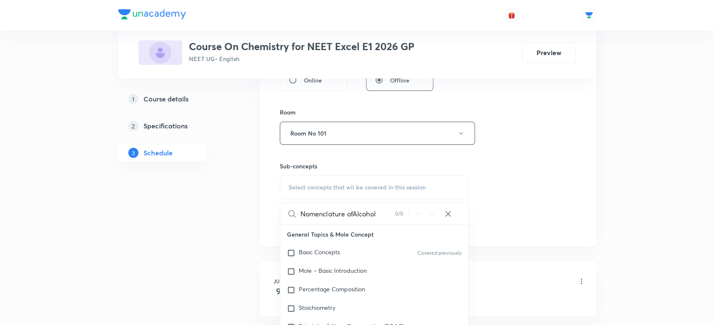
type input "Nomenclature of Alcohol"
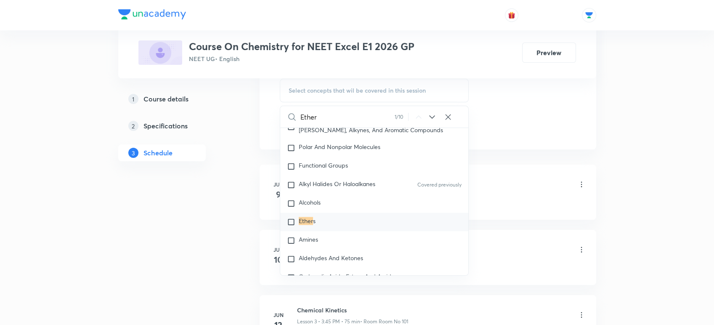
scroll to position [15666, 0]
type input "Ether"
click at [317, 230] on div "Ether s" at bounding box center [374, 221] width 188 height 19
checkbox input "true"
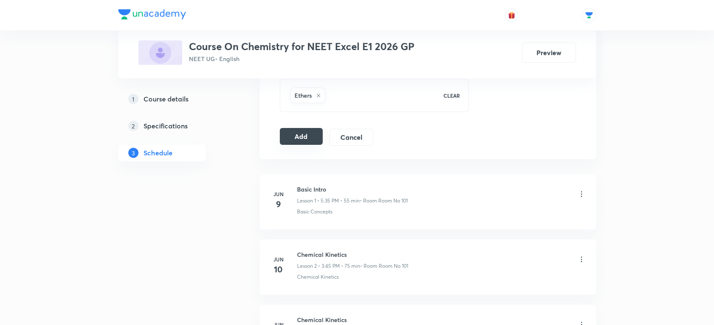
click at [290, 131] on button "Add" at bounding box center [301, 136] width 43 height 17
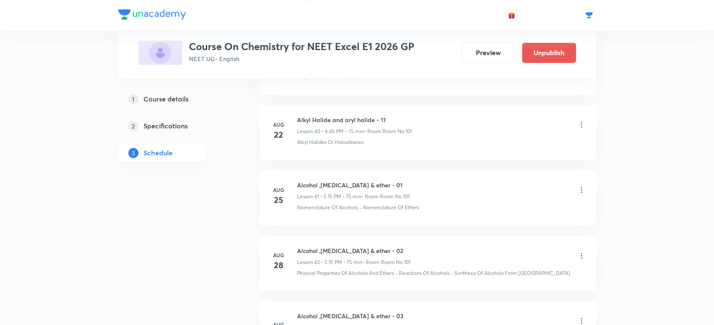
scroll to position [2843, 0]
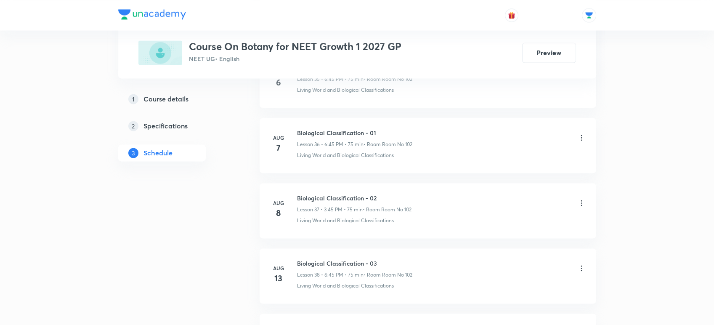
scroll to position [3278, 0]
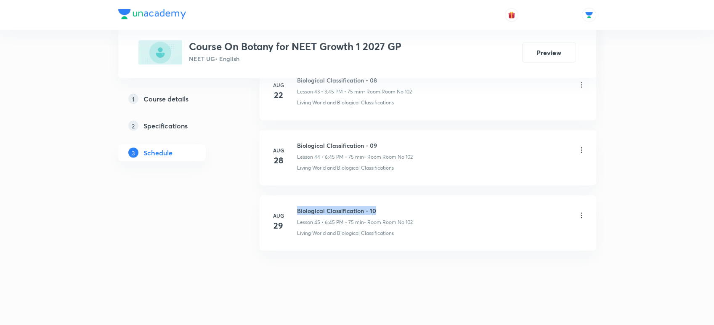
drag, startPoint x: 297, startPoint y: 204, endPoint x: 387, endPoint y: 210, distance: 89.8
click at [387, 210] on h6 "Biological Classification - 10" at bounding box center [355, 210] width 116 height 9
copy h6 "Biological Classification - 10"
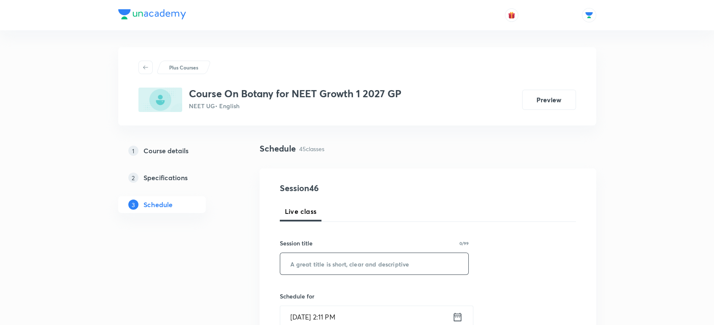
click at [330, 267] on input "text" at bounding box center [374, 263] width 188 height 21
paste input "Biological Classification - 10"
type input "Biological Classification - 11"
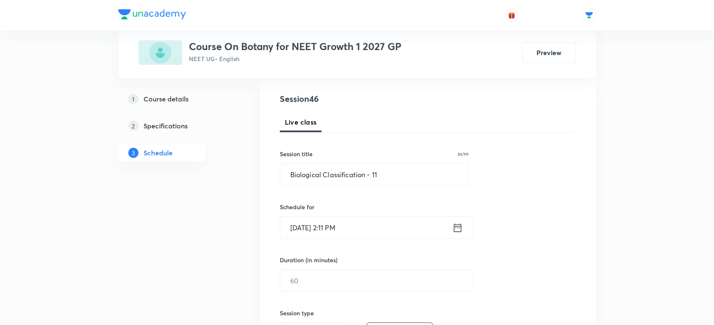
scroll to position [90, 0]
click at [453, 224] on icon at bounding box center [457, 226] width 11 height 12
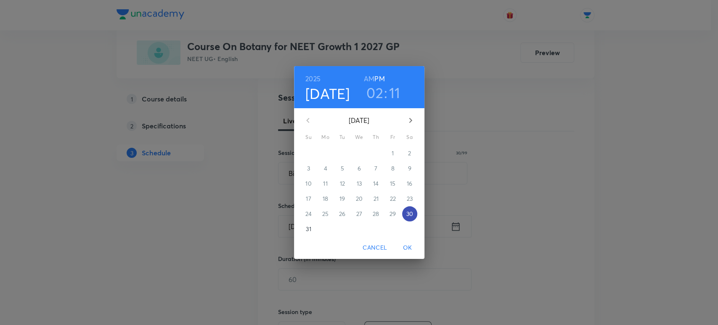
click at [404, 211] on span "30" at bounding box center [409, 213] width 15 height 8
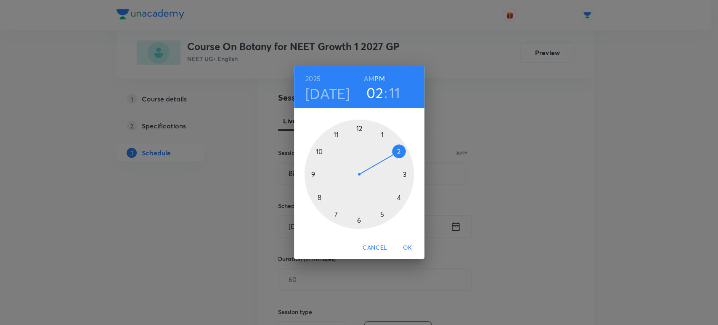
click at [404, 171] on div at bounding box center [359, 173] width 109 height 109
click at [313, 176] on div at bounding box center [359, 173] width 109 height 109
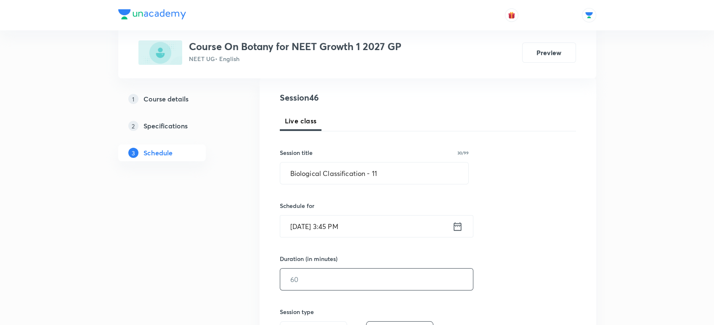
click at [341, 280] on input "text" at bounding box center [376, 278] width 193 height 21
type input "75"
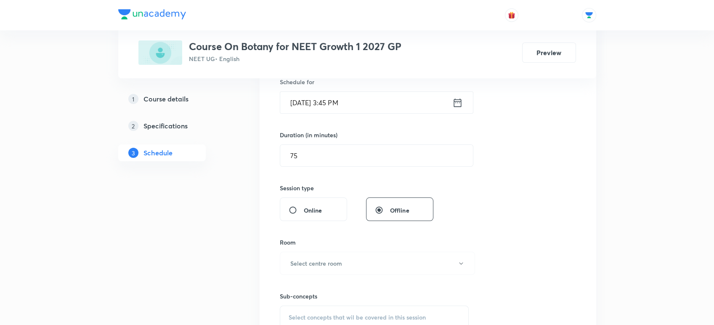
scroll to position [215, 0]
click at [346, 255] on button "Select centre room" at bounding box center [377, 262] width 195 height 23
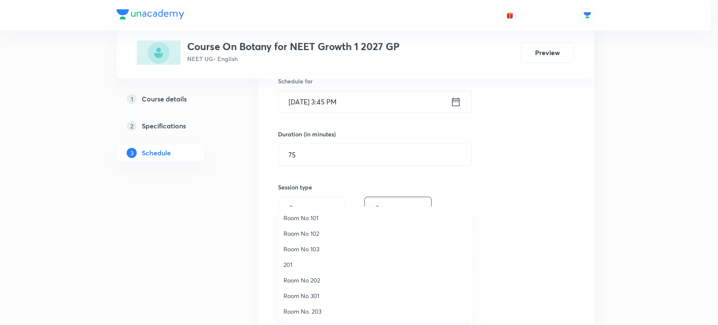
click at [310, 231] on span "Room No 102" at bounding box center [376, 233] width 184 height 9
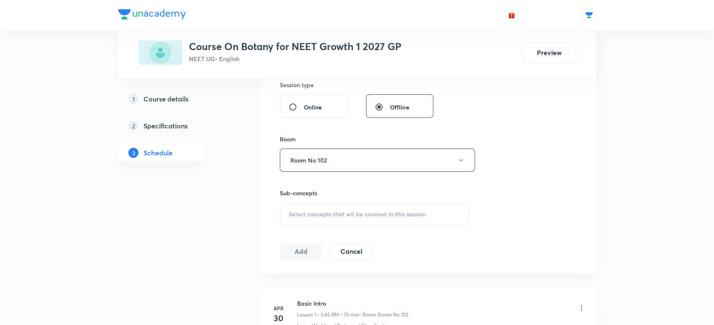
scroll to position [319, 0]
click at [303, 205] on div "Select concepts that wil be covered in this session" at bounding box center [374, 212] width 189 height 24
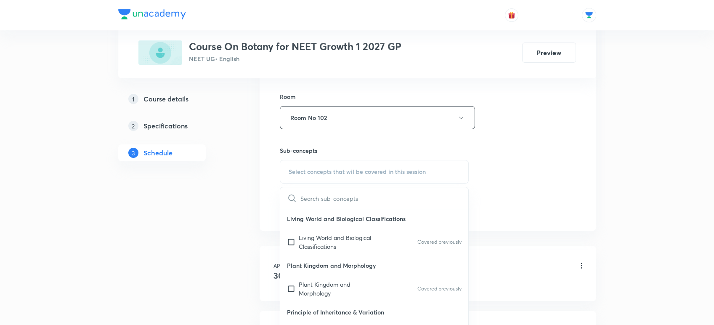
scroll to position [363, 0]
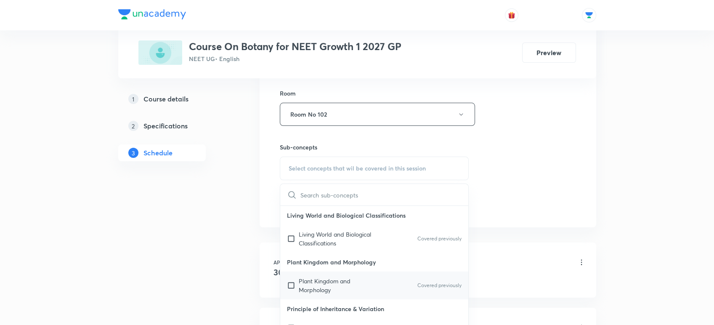
click at [297, 283] on input "checkbox" at bounding box center [293, 285] width 12 height 18
checkbox input "true"
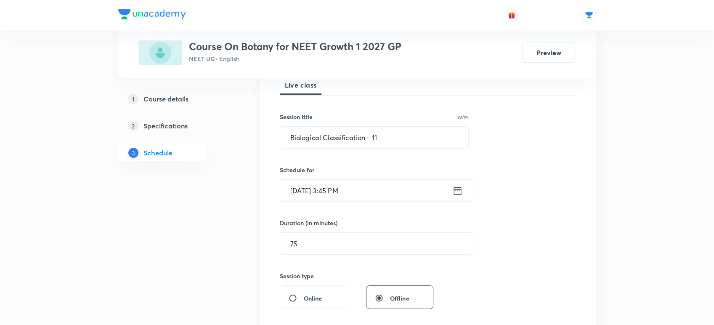
scroll to position [125, 0]
click at [379, 138] on input "Biological Classification - 11" at bounding box center [374, 138] width 188 height 21
type input "Plant Kingdom - 01"
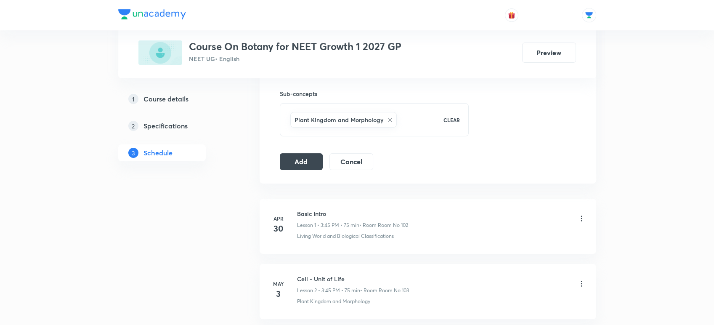
scroll to position [421, 0]
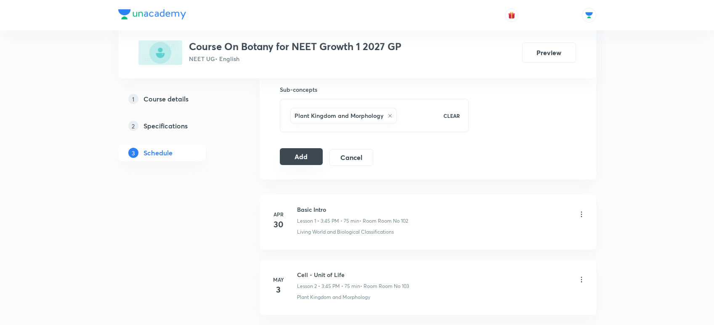
click at [312, 161] on button "Add" at bounding box center [301, 156] width 43 height 17
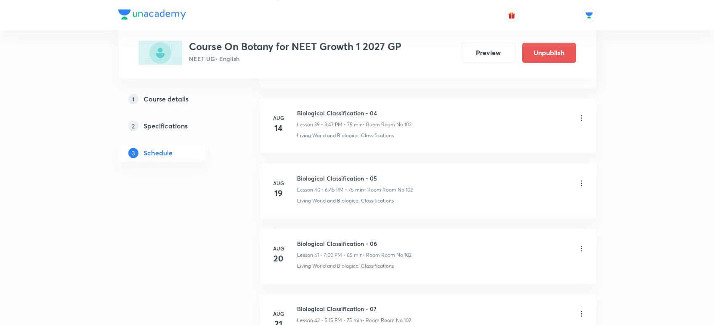
scroll to position [2957, 0]
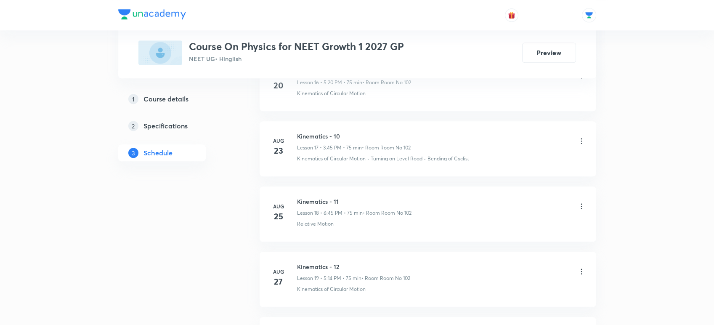
scroll to position [1667, 0]
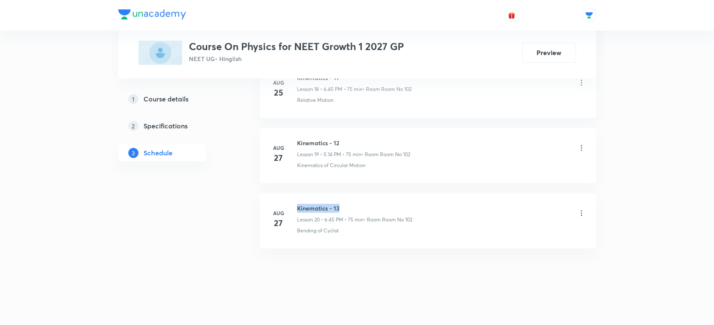
drag, startPoint x: 297, startPoint y: 204, endPoint x: 373, endPoint y: 199, distance: 75.9
click at [373, 199] on li "Aug 27 Kinematics - 13 Lesson 20 • 6:45 PM • 75 min • Room Room No 102 Bending …" at bounding box center [428, 220] width 336 height 55
copy h6 "Kinematics - 13"
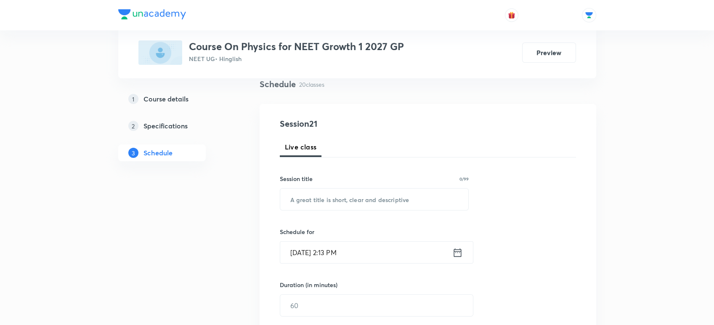
scroll to position [68, 0]
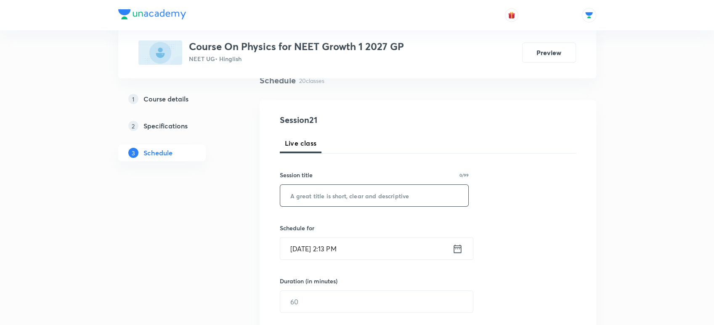
click at [363, 200] on input "text" at bounding box center [374, 195] width 188 height 21
paste input "Kinematics - 13"
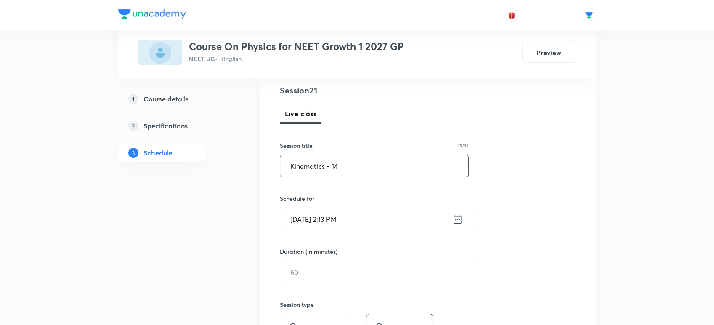
scroll to position [103, 0]
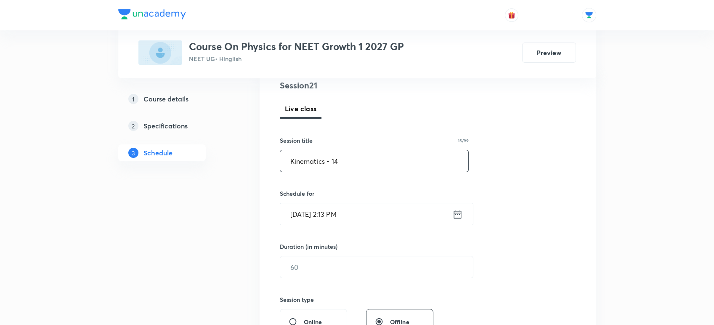
type input "Kinematics - 14"
click at [457, 212] on icon at bounding box center [457, 213] width 8 height 8
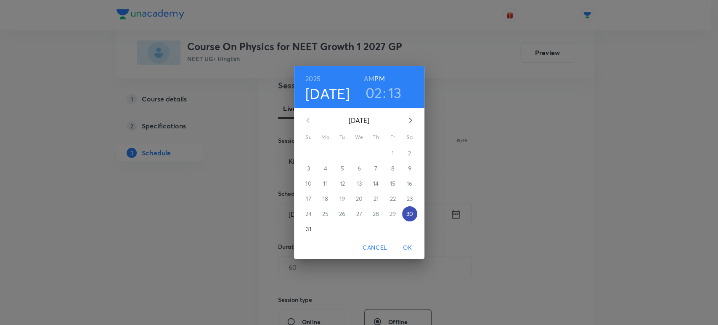
click at [412, 215] on p "30" at bounding box center [409, 213] width 7 height 8
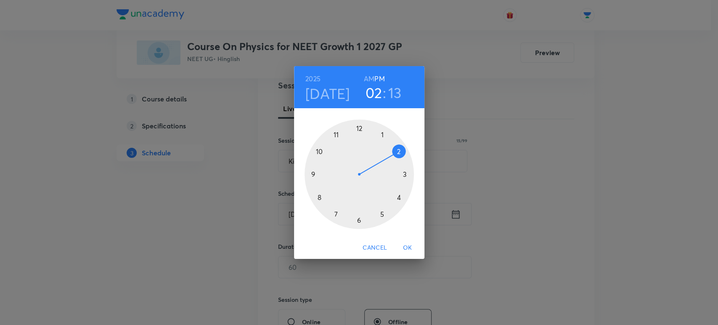
click at [384, 213] on div at bounding box center [359, 173] width 109 height 109
click at [404, 173] on div at bounding box center [359, 173] width 109 height 109
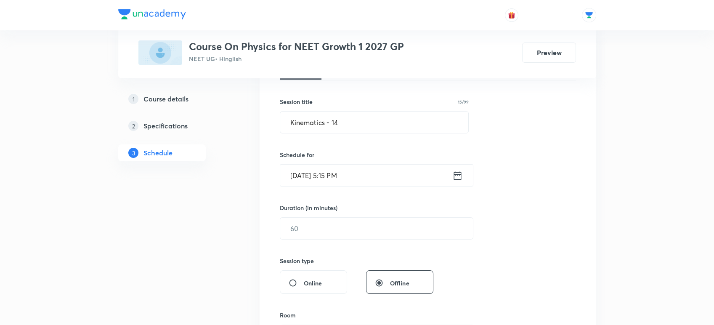
scroll to position [141, 0]
click at [329, 225] on input "text" at bounding box center [376, 227] width 193 height 21
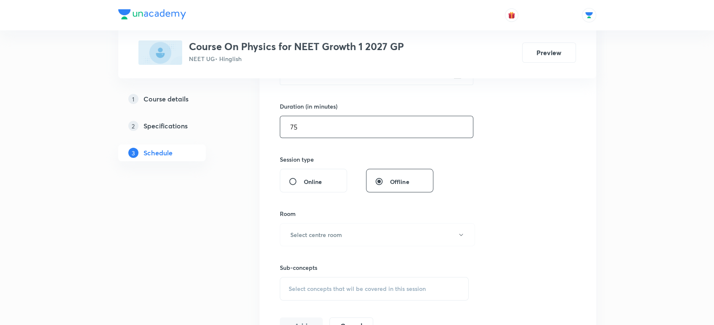
scroll to position [246, 0]
type input "75"
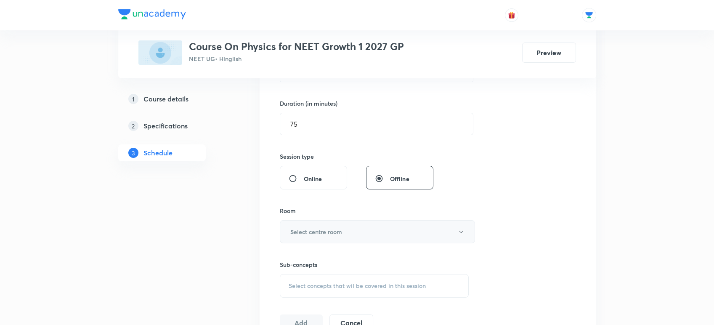
click at [320, 233] on h6 "Select centre room" at bounding box center [316, 231] width 52 height 9
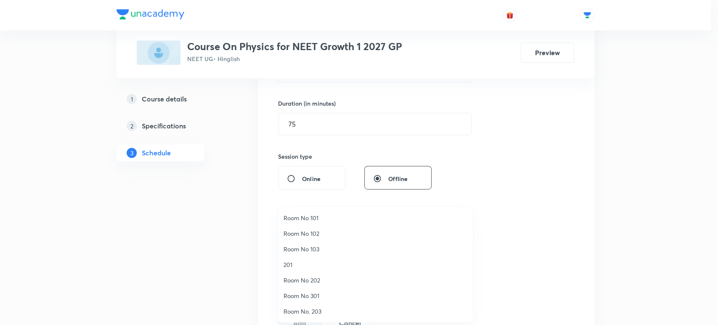
click at [303, 228] on li "Room No 102" at bounding box center [375, 233] width 194 height 16
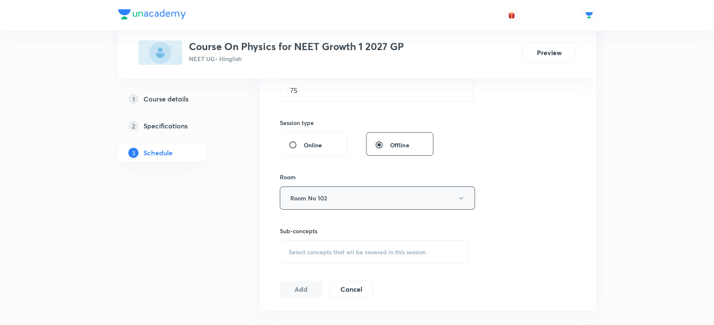
scroll to position [327, 0]
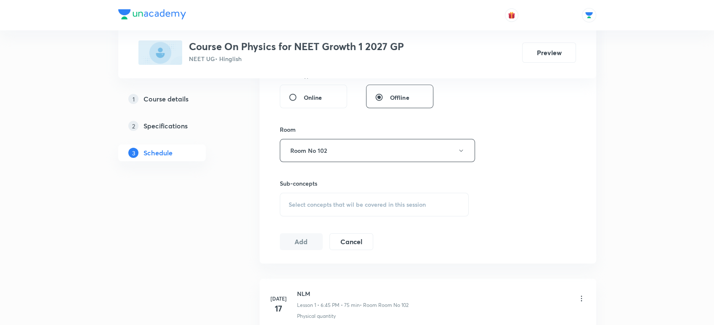
click at [315, 202] on span "Select concepts that wil be covered in this session" at bounding box center [357, 204] width 137 height 7
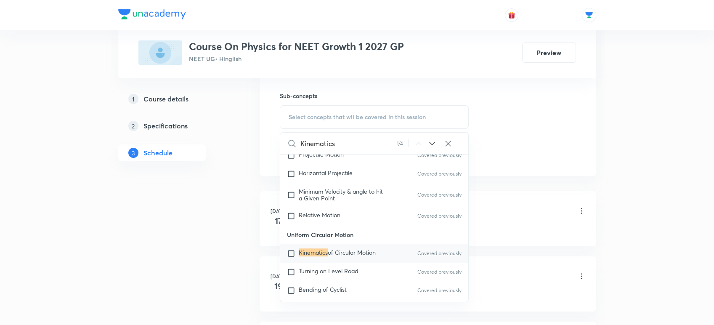
scroll to position [1538, 0]
type input "Kinematics"
click at [311, 254] on div "Kinematics of Circular Motion Covered previously" at bounding box center [374, 251] width 188 height 19
checkbox input "true"
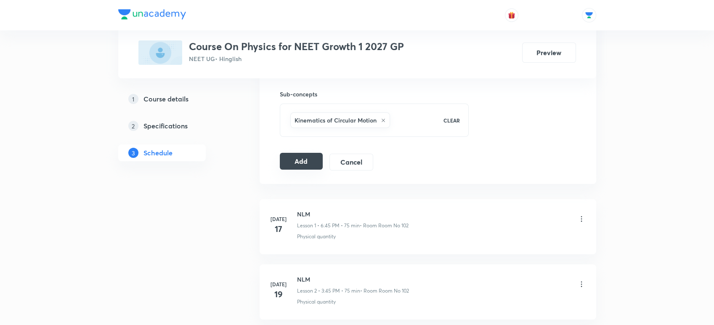
click at [296, 160] on button "Add" at bounding box center [301, 161] width 43 height 17
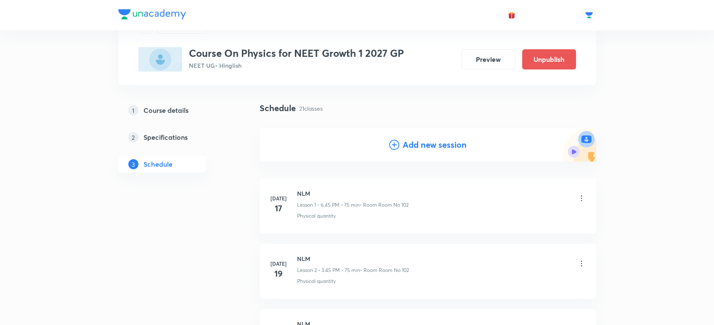
scroll to position [42, 0]
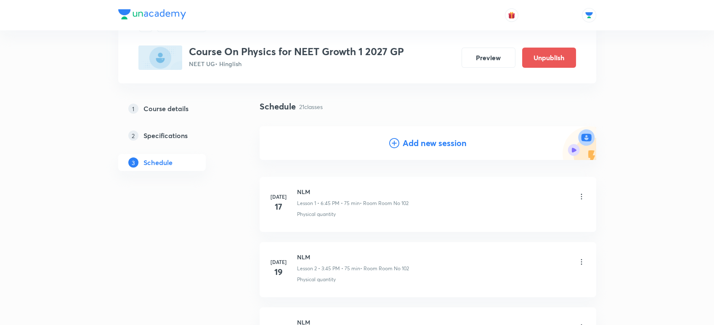
click at [431, 136] on div "Add new session" at bounding box center [428, 143] width 336 height 34
click at [430, 142] on h4 "Add new session" at bounding box center [435, 143] width 64 height 13
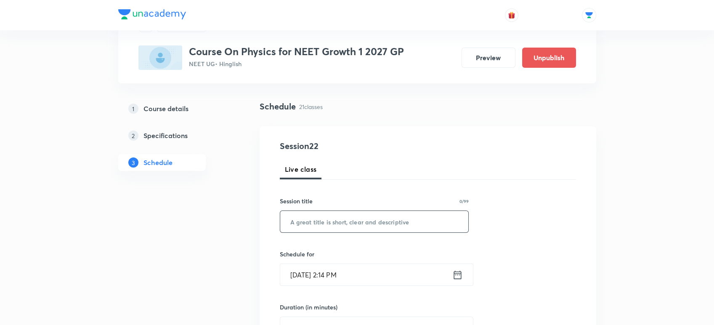
click at [336, 225] on input "text" at bounding box center [374, 221] width 188 height 21
paste input "Kinematics - 13"
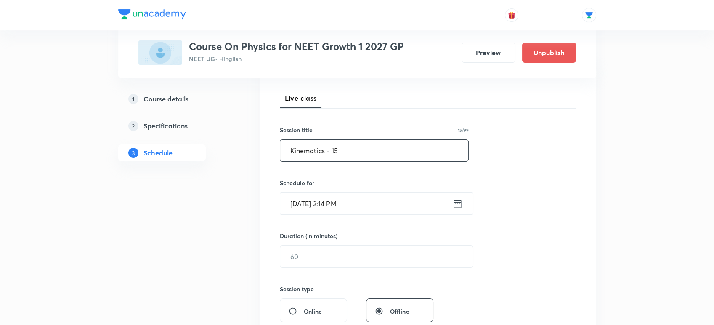
scroll to position [115, 0]
type input "Kinematics - 15"
click at [458, 200] on icon at bounding box center [457, 201] width 8 height 8
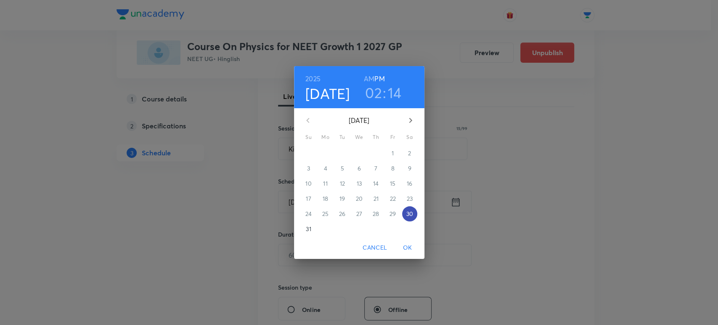
click at [410, 212] on p "30" at bounding box center [409, 213] width 7 height 8
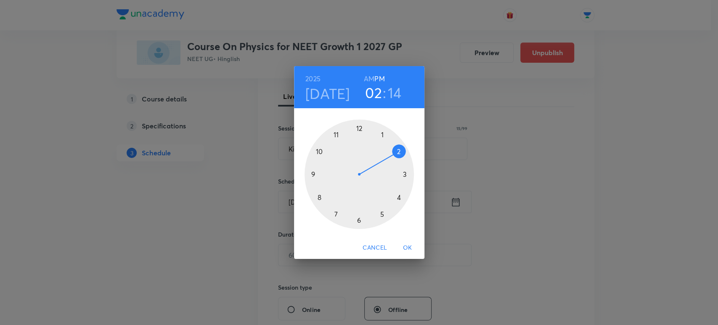
click at [358, 220] on div at bounding box center [359, 173] width 109 height 109
click at [314, 174] on div at bounding box center [359, 173] width 109 height 109
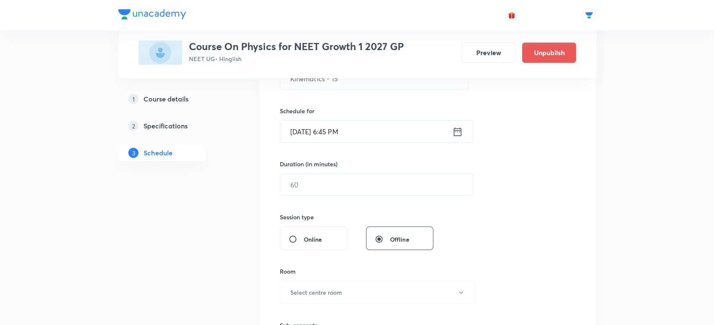
scroll to position [205, 0]
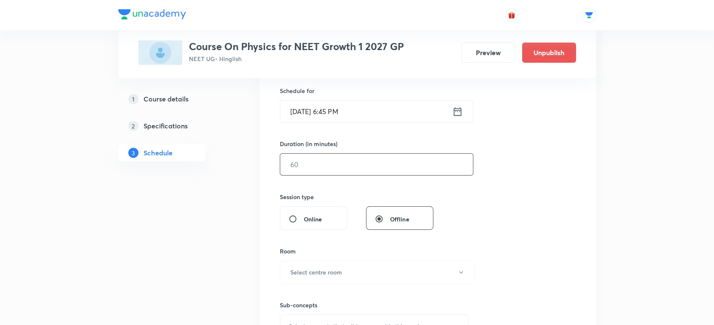
click at [307, 158] on input "text" at bounding box center [376, 164] width 193 height 21
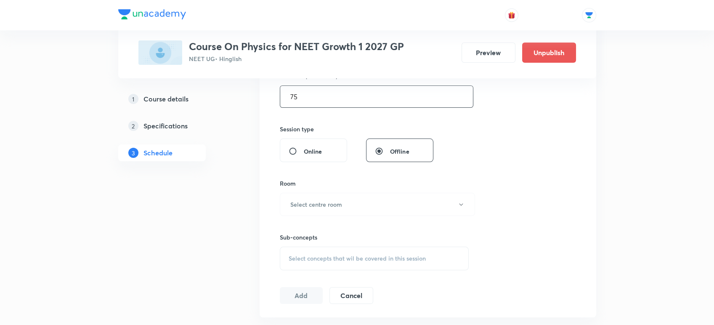
scroll to position [293, 0]
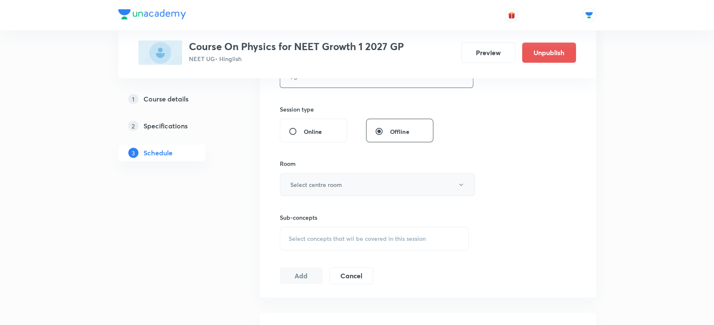
type input "75"
click at [308, 184] on h6 "Select centre room" at bounding box center [316, 184] width 52 height 9
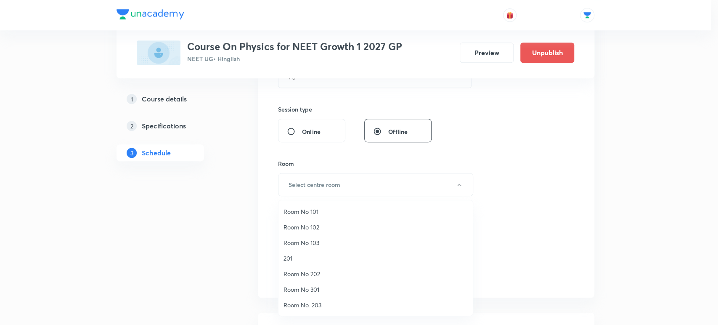
click at [308, 228] on span "Room No 102" at bounding box center [376, 227] width 184 height 9
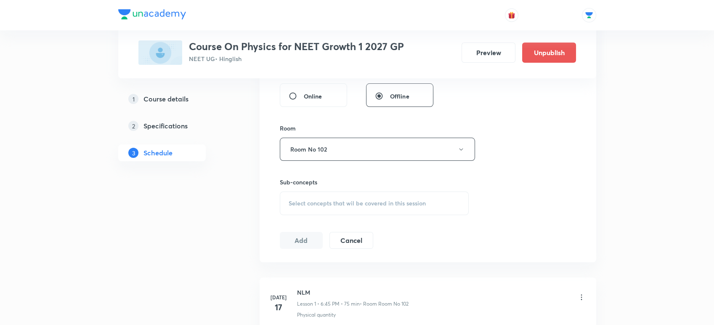
scroll to position [329, 0]
click at [293, 194] on div "Select concepts that wil be covered in this session" at bounding box center [374, 203] width 189 height 24
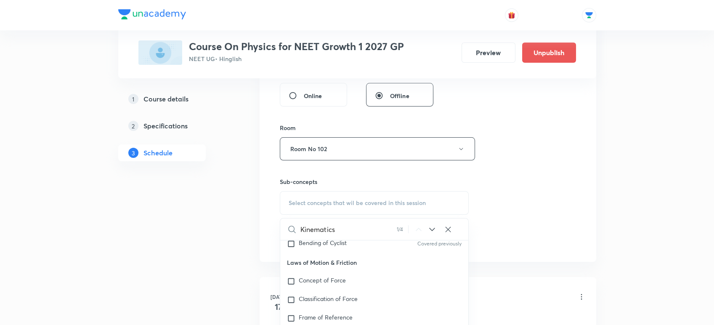
scroll to position [1670, 0]
type input "Kinematics"
click at [308, 247] on p "Bending of Cyclist" at bounding box center [323, 243] width 48 height 8
checkbox input "true"
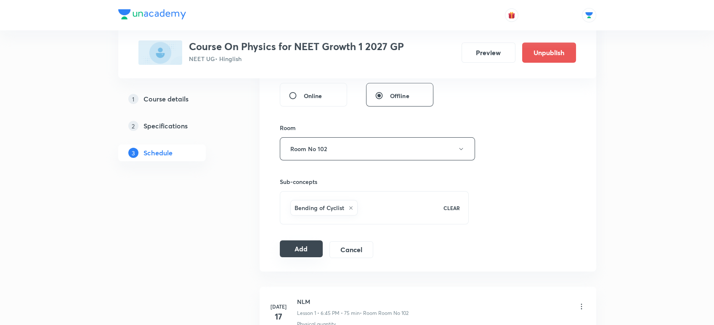
click at [291, 245] on button "Add" at bounding box center [301, 248] width 43 height 17
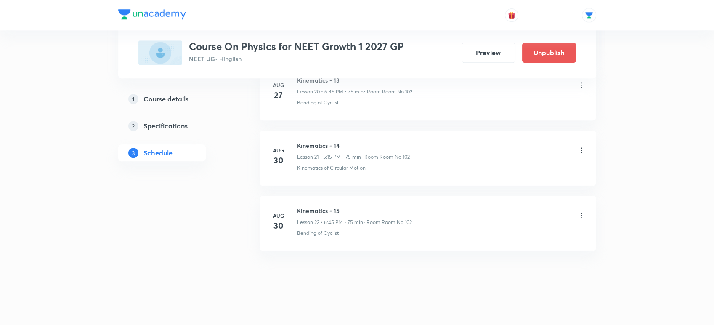
scroll to position [1411, 0]
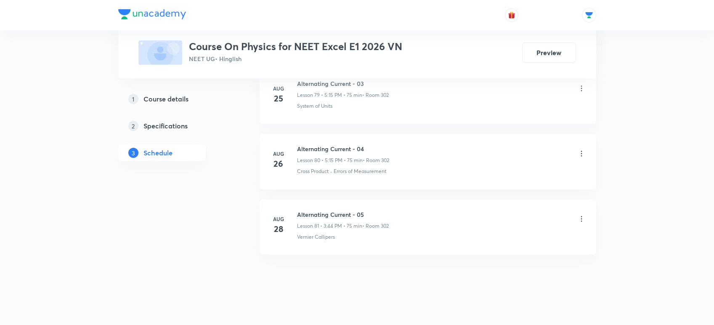
drag, startPoint x: 297, startPoint y: 207, endPoint x: 400, endPoint y: 212, distance: 104.0
click at [400, 212] on div "Alternating Current - 05 Lesson 81 • 3:44 PM • 75 min • Room 302" at bounding box center [441, 220] width 289 height 20
click at [360, 210] on h6 "Alternating Current - 05" at bounding box center [343, 214] width 92 height 9
drag, startPoint x: 298, startPoint y: 207, endPoint x: 368, endPoint y: 205, distance: 69.4
click at [368, 210] on h6 "Alternating Current - 05" at bounding box center [343, 214] width 92 height 9
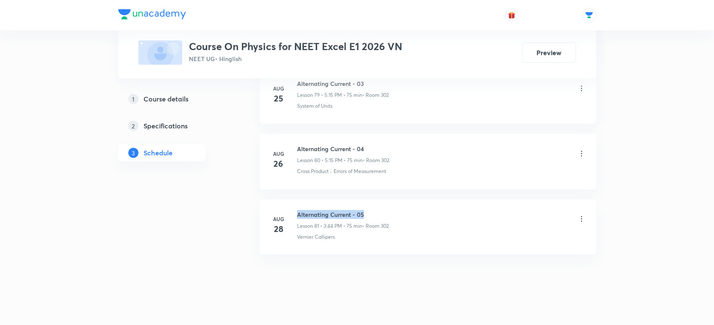
copy h6 "Alternating Current - 05"
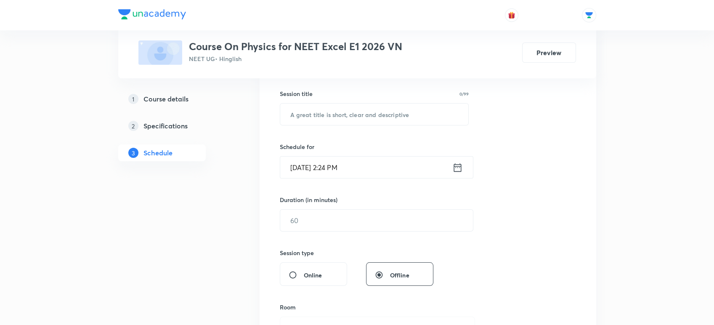
scroll to position [151, 0]
click at [356, 120] on input "text" at bounding box center [374, 112] width 188 height 21
paste input "Alternating Current - 05"
type input "Alternating Current - 06"
click at [456, 163] on icon at bounding box center [457, 166] width 11 height 12
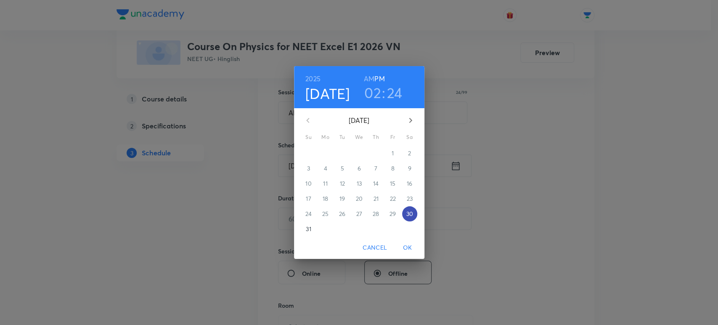
click at [406, 215] on p "30" at bounding box center [409, 213] width 7 height 8
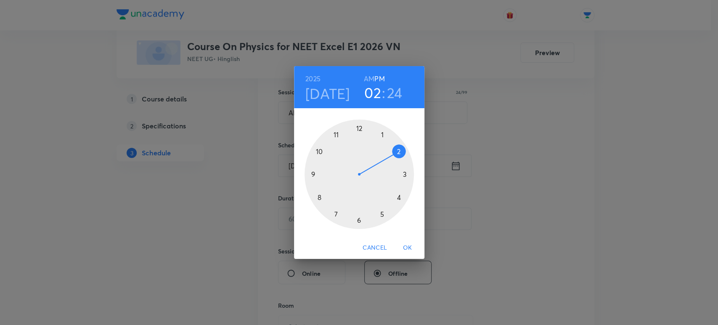
click at [325, 89] on h4 "[DATE]" at bounding box center [327, 94] width 45 height 18
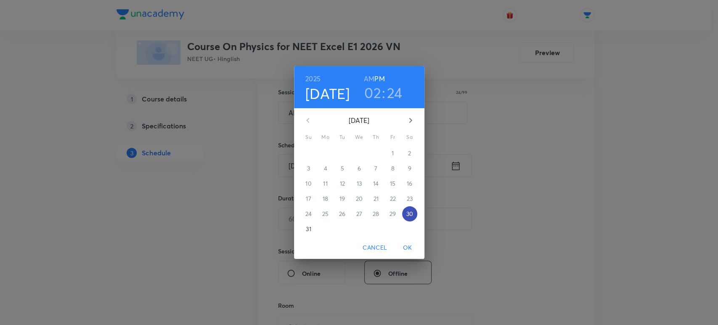
click at [409, 211] on p "30" at bounding box center [409, 213] width 7 height 8
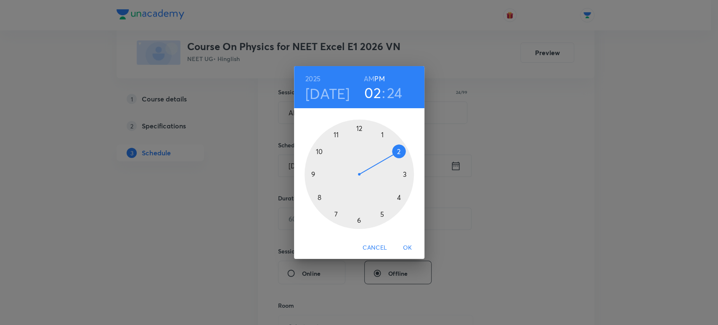
click at [403, 173] on div at bounding box center [359, 173] width 109 height 109
click at [312, 177] on div at bounding box center [359, 173] width 109 height 109
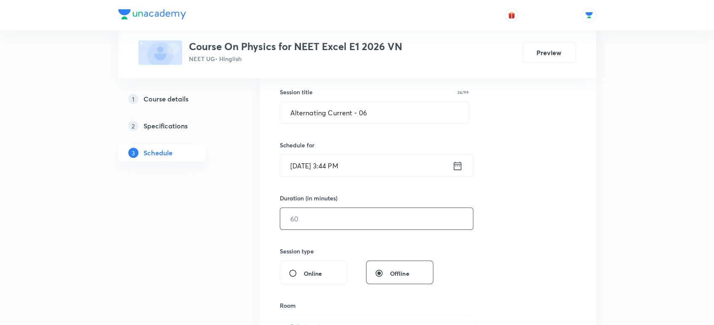
click at [330, 216] on input "text" at bounding box center [376, 218] width 193 height 21
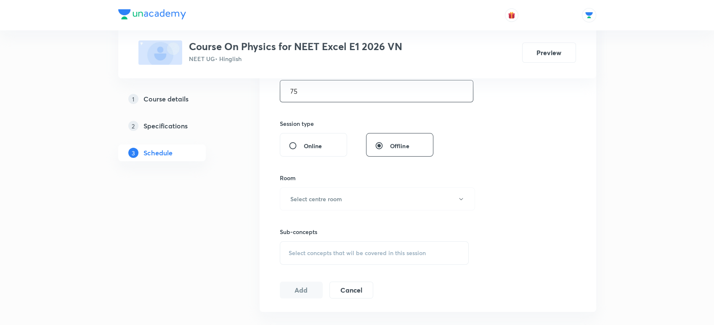
scroll to position [279, 0]
type input "75"
click at [326, 204] on button "Select centre room" at bounding box center [377, 198] width 195 height 23
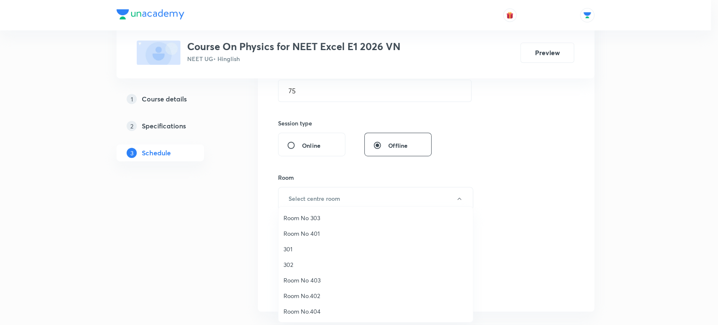
click at [310, 260] on span "302" at bounding box center [376, 264] width 184 height 9
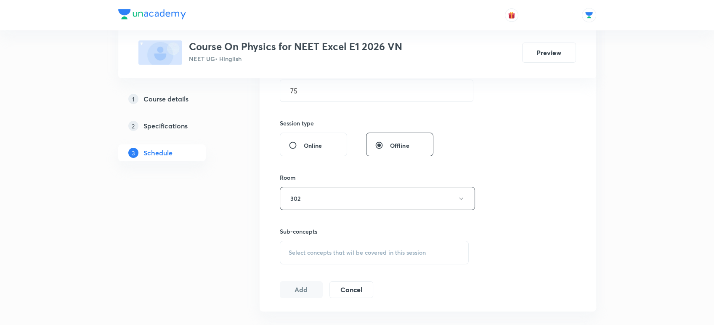
click at [299, 257] on div "Select concepts that wil be covered in this session" at bounding box center [374, 253] width 189 height 24
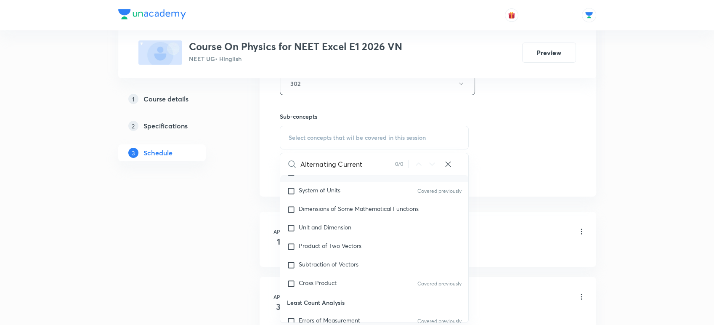
scroll to position [98, 0]
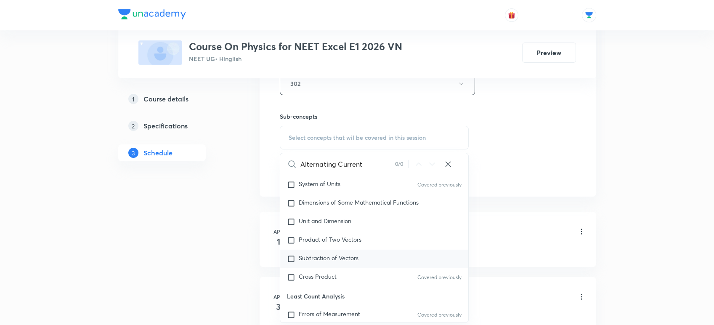
type input "Alternating Current"
click at [313, 257] on span "Subtraction of Vectors" at bounding box center [329, 258] width 60 height 8
checkbox input "true"
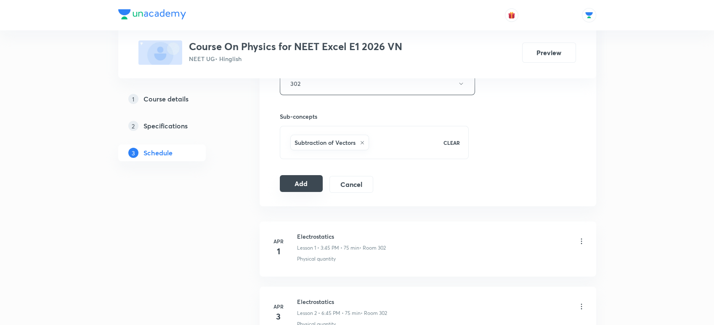
click at [286, 178] on button "Add" at bounding box center [301, 183] width 43 height 17
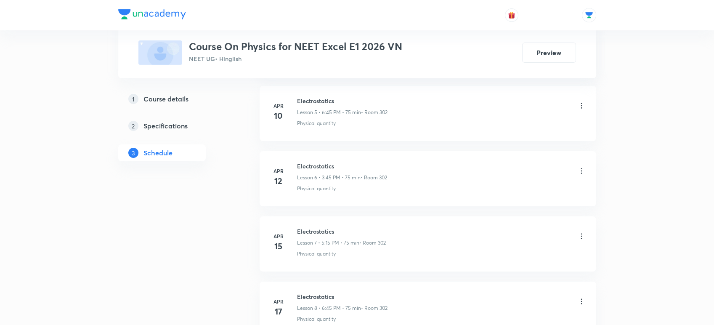
click at [260, 235] on li "Apr 15 Electrostatics Lesson 7 • 5:15 PM • 75 min • Room 302 Physical quantity" at bounding box center [428, 243] width 336 height 55
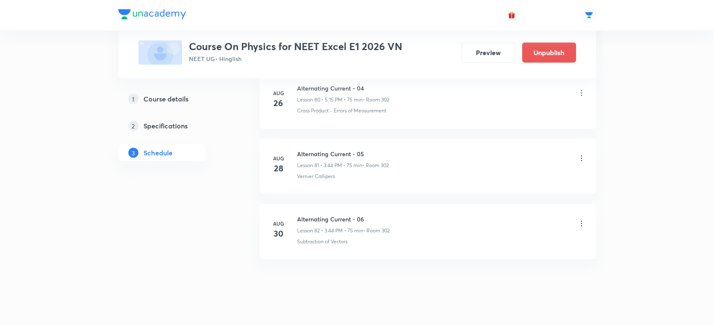
scroll to position [5310, 0]
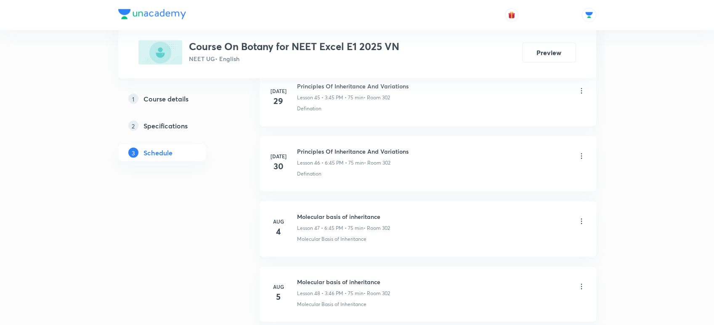
scroll to position [4059, 0]
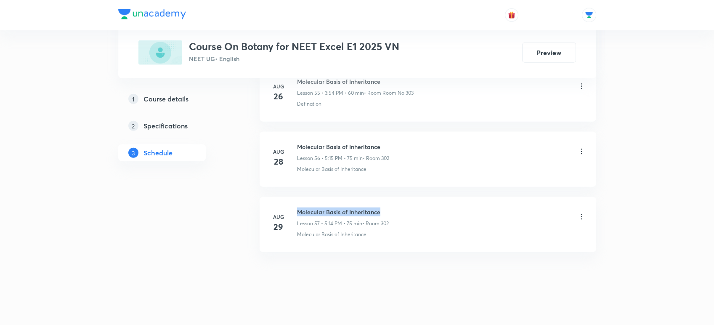
drag, startPoint x: 297, startPoint y: 204, endPoint x: 421, endPoint y: 201, distance: 124.1
click at [421, 201] on li "[DATE] Molecular Basis of Inheritance Lesson 57 • 5:14 PM • 75 min • Room 302 M…" at bounding box center [428, 224] width 336 height 55
copy h6 "Molecular Basis of Inheritance"
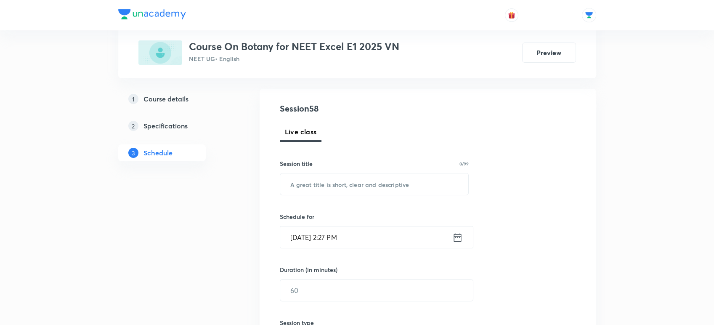
scroll to position [73, 0]
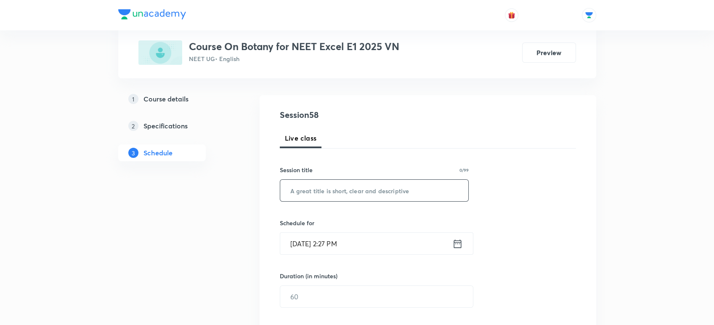
click at [339, 192] on input "text" at bounding box center [374, 190] width 188 height 21
paste input "Molecular Basis of Inheritance"
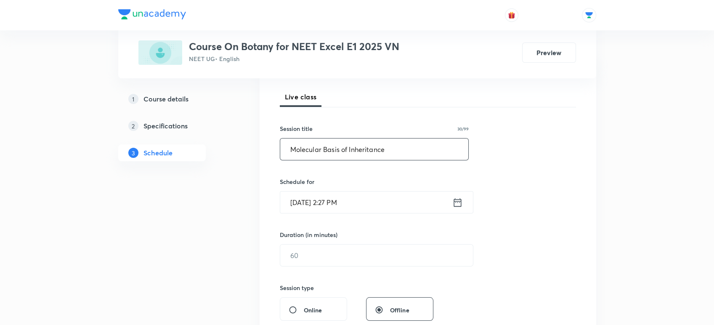
scroll to position [167, 0]
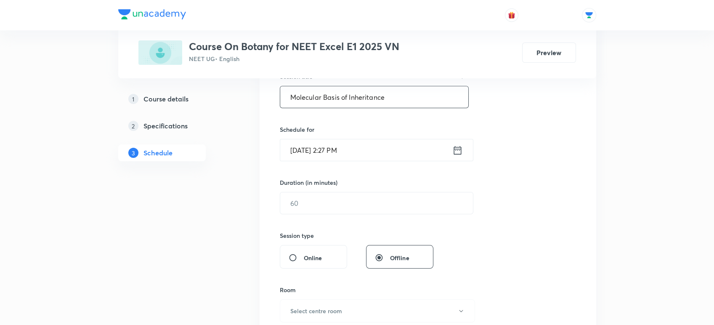
type input "Molecular Basis of Inheritance"
click at [453, 150] on icon at bounding box center [457, 150] width 11 height 12
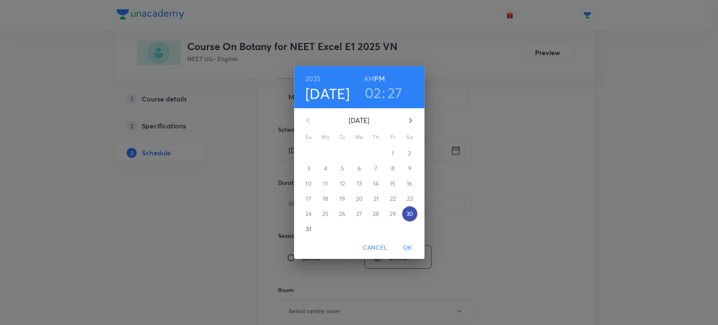
click at [408, 214] on p "30" at bounding box center [409, 213] width 7 height 8
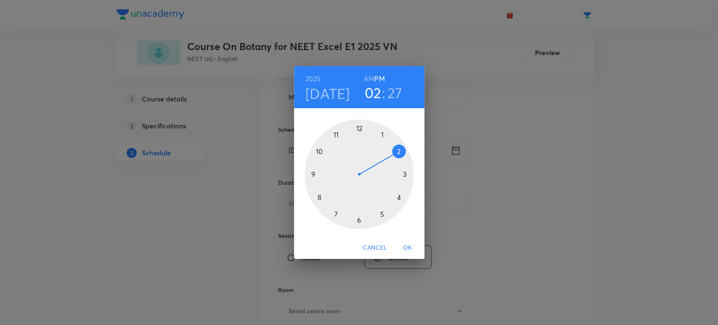
click at [381, 215] on div at bounding box center [359, 173] width 109 height 109
click at [403, 172] on div at bounding box center [359, 173] width 109 height 109
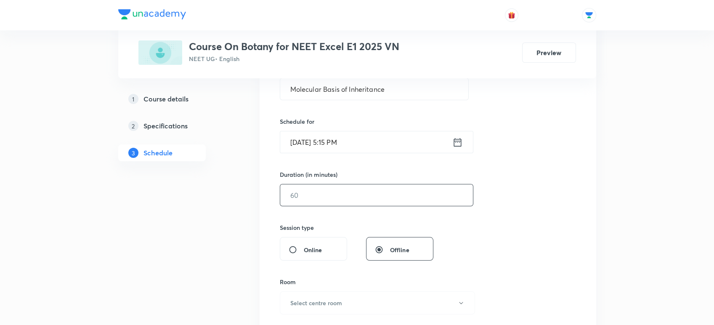
scroll to position [187, 0]
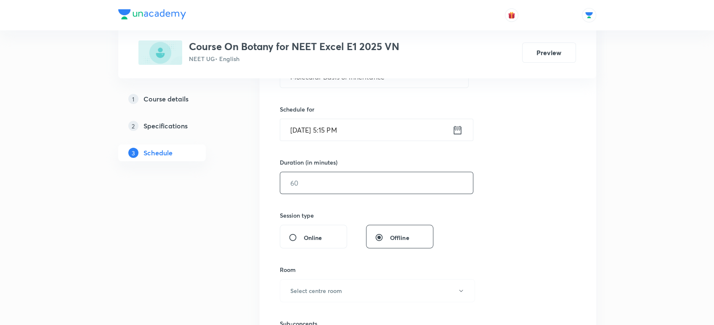
click at [295, 180] on input "text" at bounding box center [376, 182] width 193 height 21
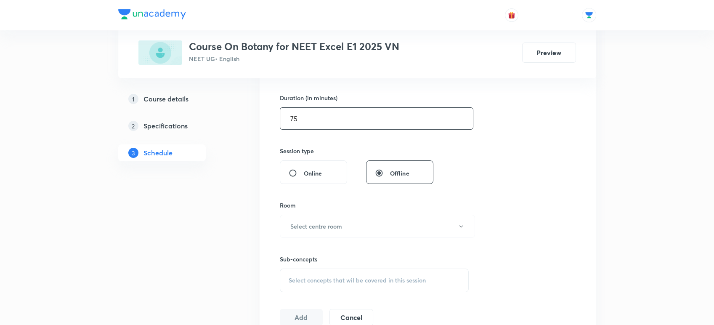
scroll to position [252, 0]
type input "75"
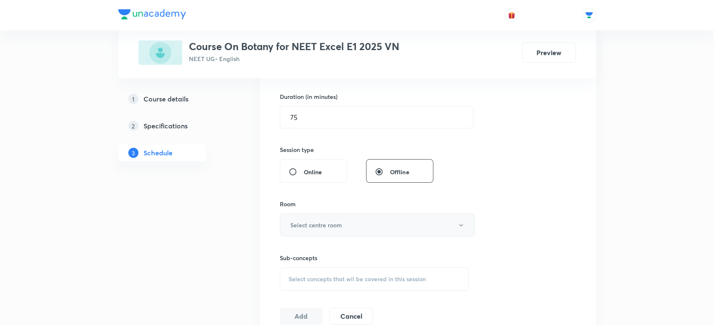
click at [301, 221] on h6 "Select centre room" at bounding box center [316, 224] width 52 height 9
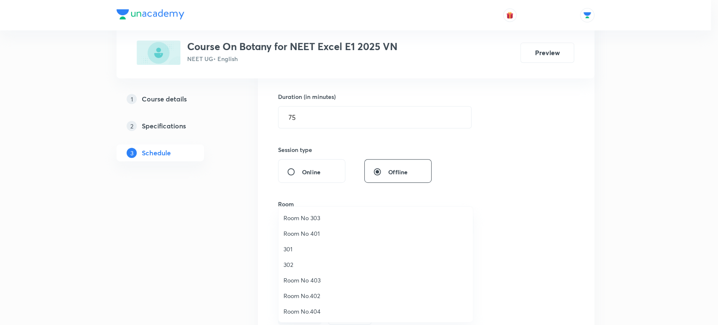
click at [291, 263] on span "302" at bounding box center [376, 264] width 184 height 9
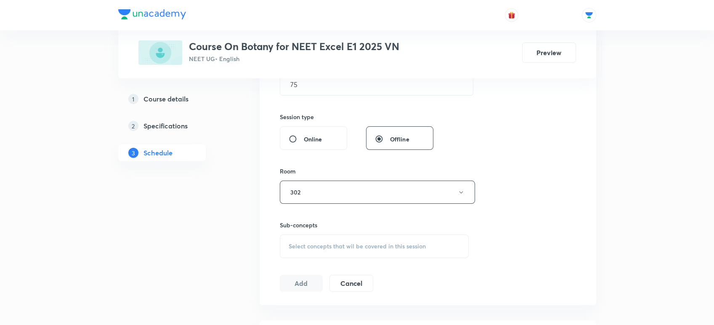
scroll to position [299, 0]
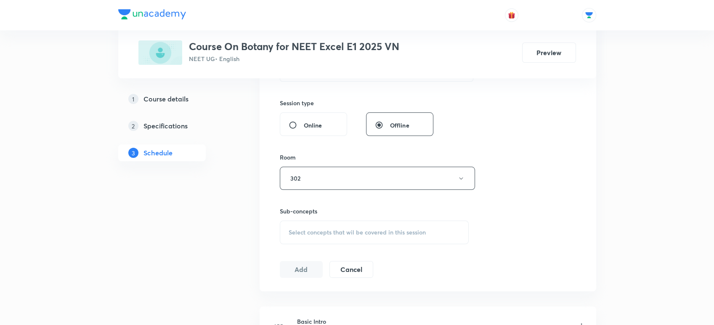
click at [296, 225] on div "Select concepts that wil be covered in this session" at bounding box center [374, 232] width 189 height 24
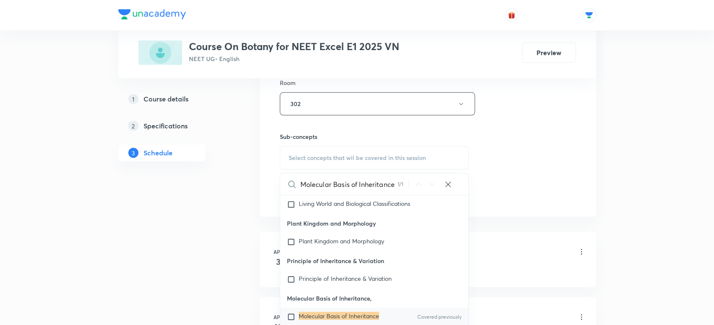
scroll to position [4520, 0]
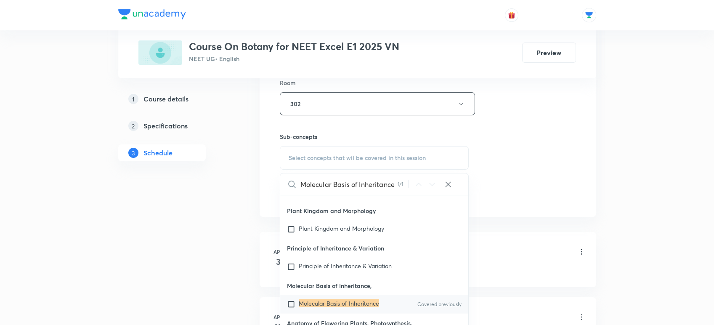
type input "Molecular Basis of Inheritance"
click at [309, 299] on mark "Molecular Basis of Inheritance" at bounding box center [339, 303] width 80 height 8
checkbox input "true"
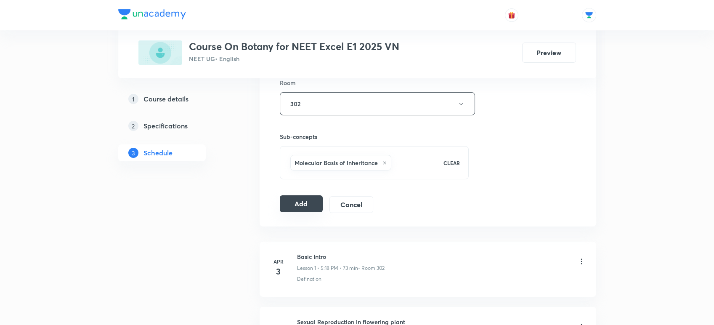
click at [287, 197] on button "Add" at bounding box center [301, 203] width 43 height 17
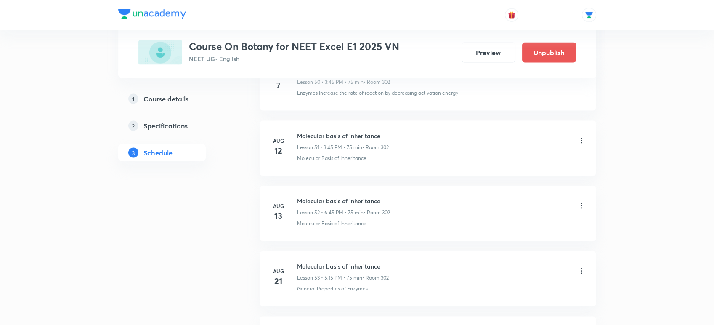
scroll to position [3739, 0]
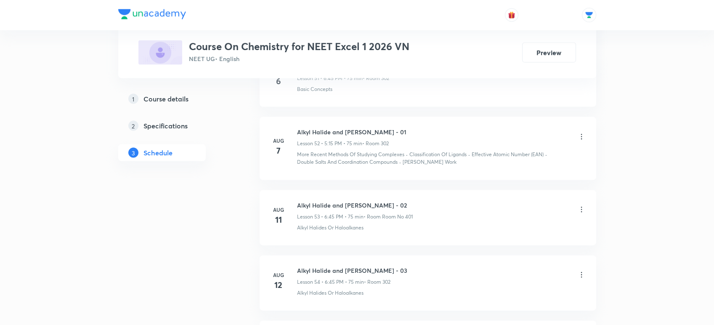
scroll to position [4547, 0]
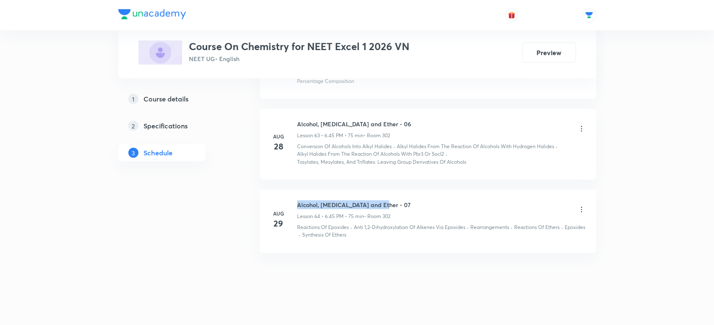
drag, startPoint x: 297, startPoint y: 199, endPoint x: 380, endPoint y: 191, distance: 83.2
click at [380, 191] on li "[DATE] Alcohol, [MEDICAL_DATA] and Ether - 07 Lesson 64 • 6:45 PM • 75 min • Ro…" at bounding box center [428, 221] width 336 height 63
copy h6 "Alcohol, [MEDICAL_DATA] and Ether - 07"
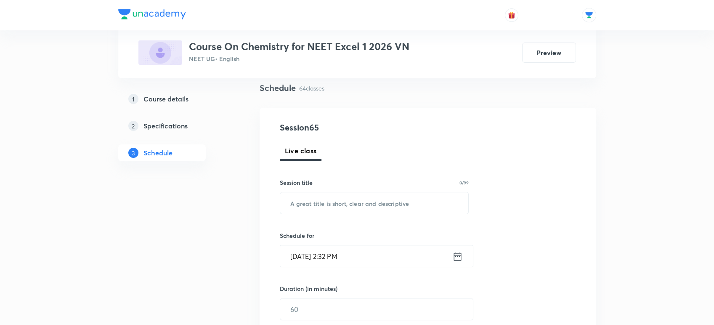
scroll to position [62, 0]
click at [375, 194] on input "text" at bounding box center [374, 201] width 188 height 21
paste input "Alcohol, [MEDICAL_DATA] and Ether - 07"
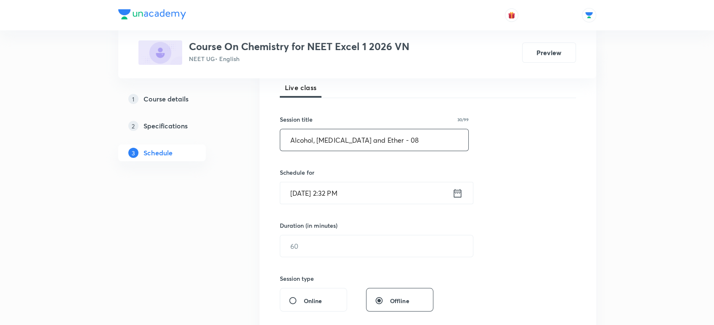
scroll to position [125, 0]
type input "Alcohol, [MEDICAL_DATA] and Ether - 08"
click at [458, 191] on icon at bounding box center [457, 192] width 11 height 12
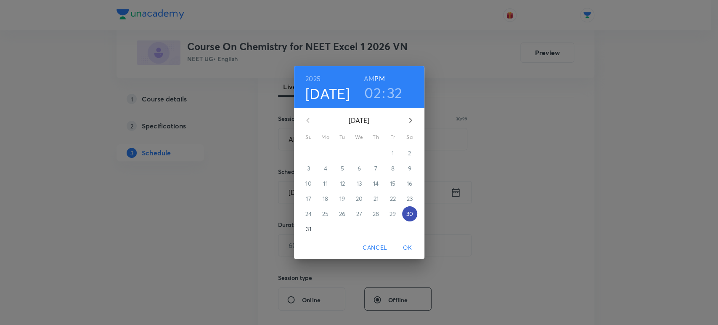
click at [406, 215] on p "30" at bounding box center [409, 213] width 7 height 8
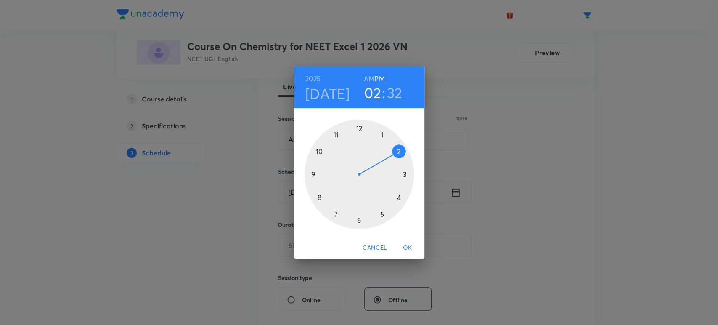
click at [359, 222] on div at bounding box center [359, 173] width 109 height 109
click at [313, 178] on div at bounding box center [359, 173] width 109 height 109
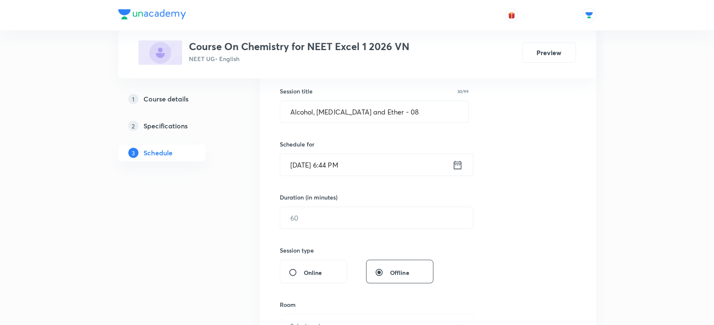
scroll to position [152, 0]
click at [304, 211] on input "text" at bounding box center [376, 217] width 193 height 21
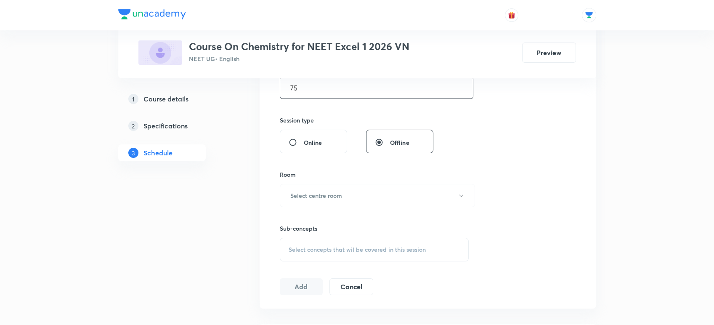
scroll to position [296, 0]
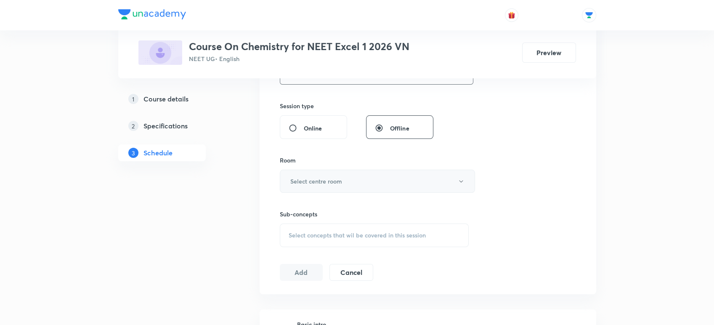
type input "75"
click at [305, 181] on h6 "Select centre room" at bounding box center [316, 181] width 52 height 9
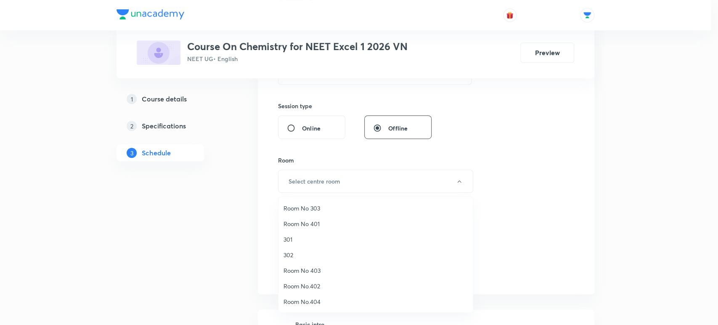
click at [289, 254] on span "302" at bounding box center [376, 254] width 184 height 9
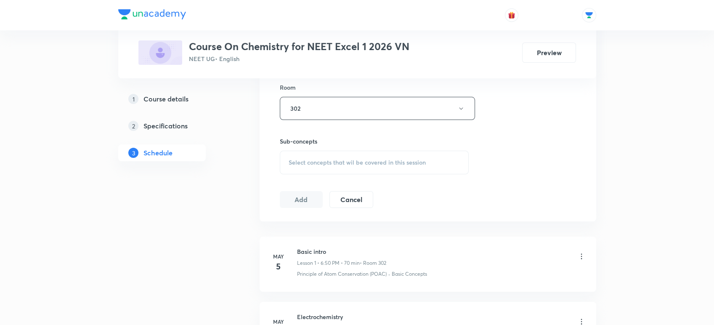
scroll to position [369, 0]
click at [315, 159] on span "Select concepts that wil be covered in this session" at bounding box center [357, 162] width 137 height 7
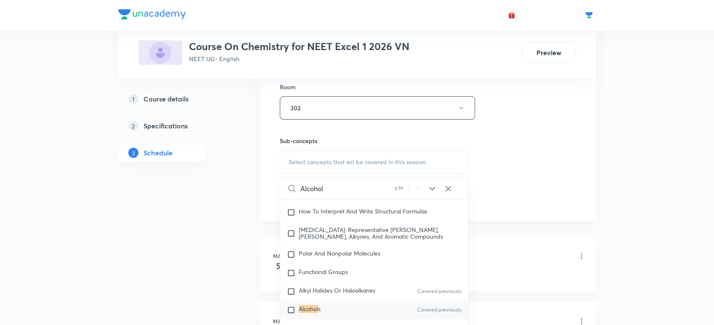
scroll to position [15651, 0]
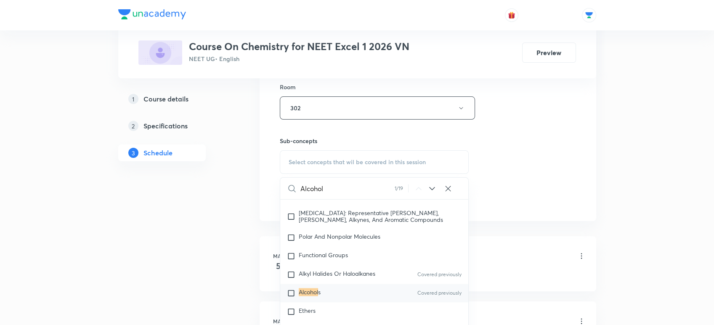
type input "Alcohol"
click at [332, 302] on div "Alcohol s Covered previously" at bounding box center [374, 293] width 188 height 19
checkbox input "true"
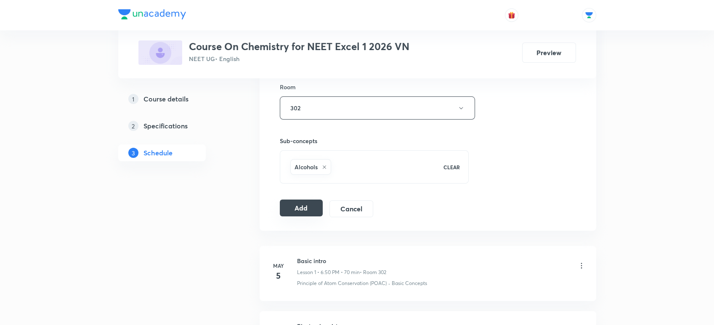
click at [313, 204] on button "Add" at bounding box center [301, 207] width 43 height 17
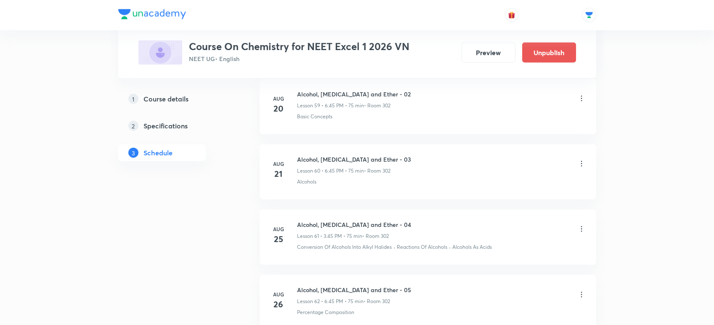
scroll to position [4226, 0]
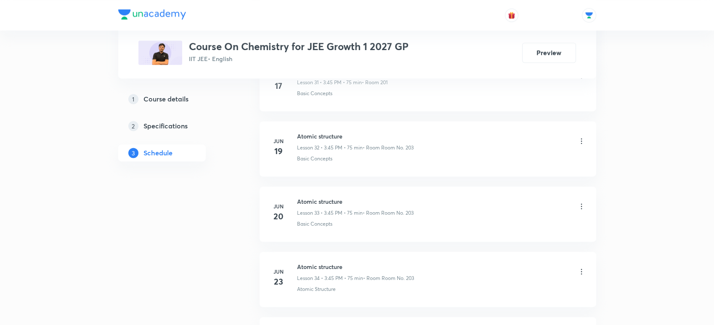
scroll to position [4857, 0]
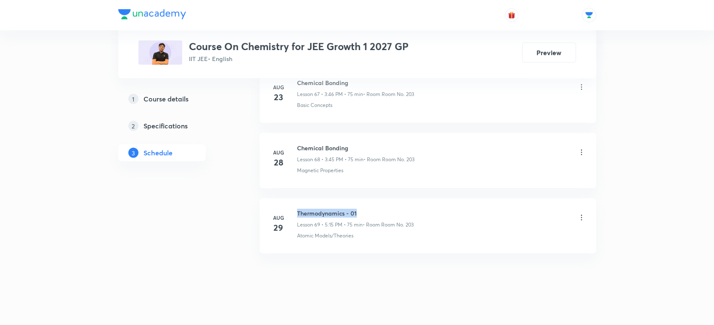
drag, startPoint x: 296, startPoint y: 204, endPoint x: 358, endPoint y: 203, distance: 61.8
click at [358, 209] on div "[DATE] Thermodynamics - 01 Lesson 69 • 5:15 PM • 75 min • Room Room No. 203 Ato…" at bounding box center [427, 224] width 315 height 31
copy h6 "Thermodynamics - 01"
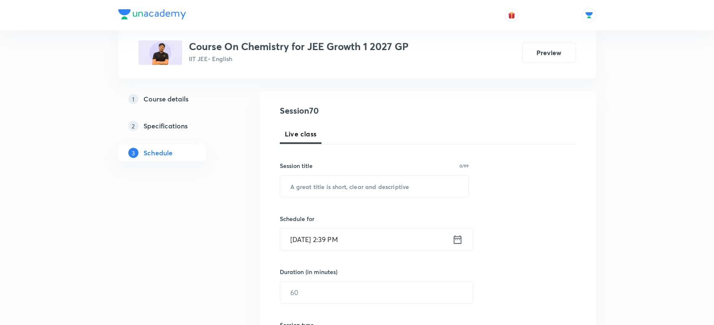
scroll to position [79, 0]
click at [343, 184] on input "text" at bounding box center [374, 183] width 188 height 21
paste input "Thermodynamics - 01"
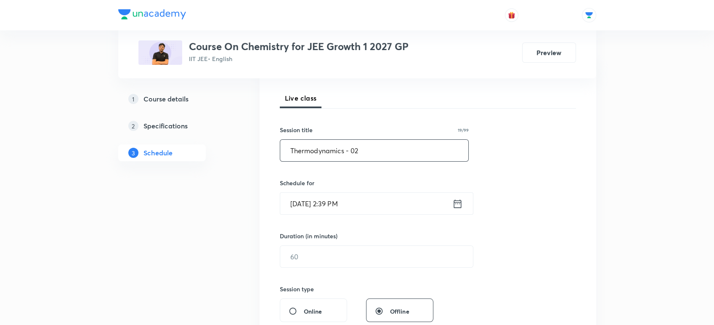
scroll to position [120, 0]
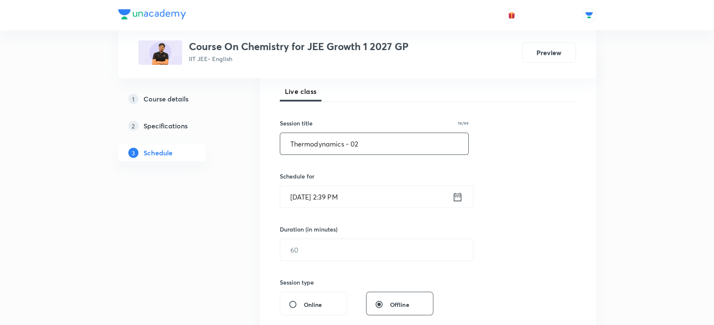
type input "Thermodynamics - 02"
click at [453, 196] on icon at bounding box center [457, 196] width 8 height 8
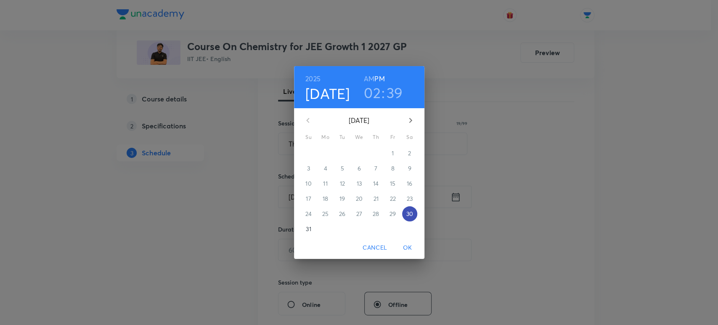
click at [405, 211] on span "30" at bounding box center [409, 213] width 15 height 8
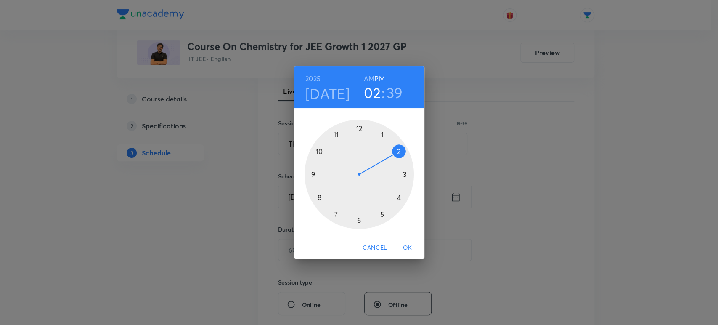
click at [380, 215] on div at bounding box center [359, 173] width 109 height 109
click at [405, 173] on div at bounding box center [359, 173] width 109 height 109
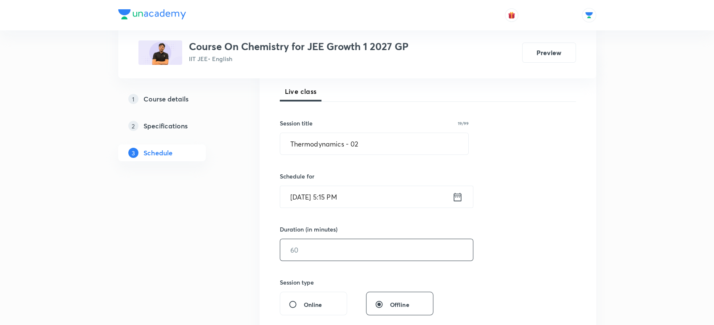
click at [305, 249] on input "text" at bounding box center [376, 249] width 193 height 21
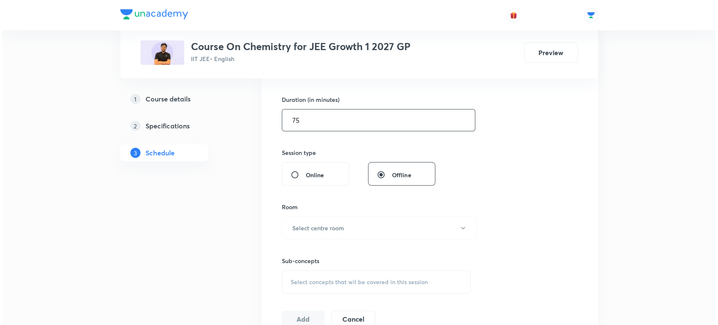
scroll to position [252, 0]
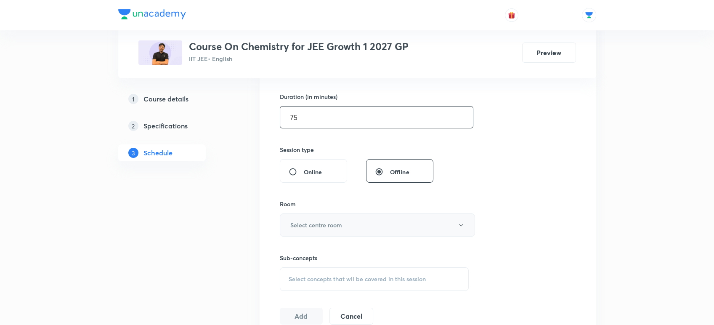
type input "75"
click at [318, 223] on h6 "Select centre room" at bounding box center [316, 224] width 52 height 9
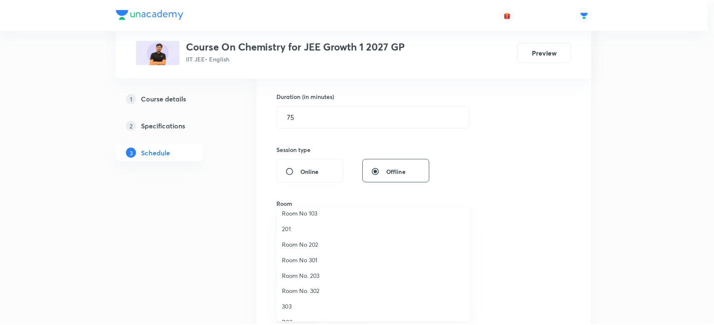
scroll to position [37, 0]
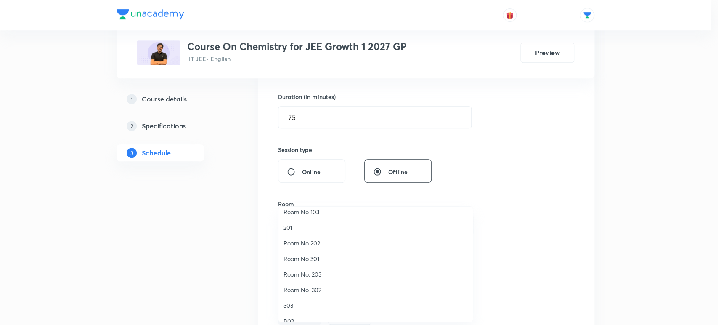
click at [299, 275] on span "Room No. 203" at bounding box center [376, 274] width 184 height 9
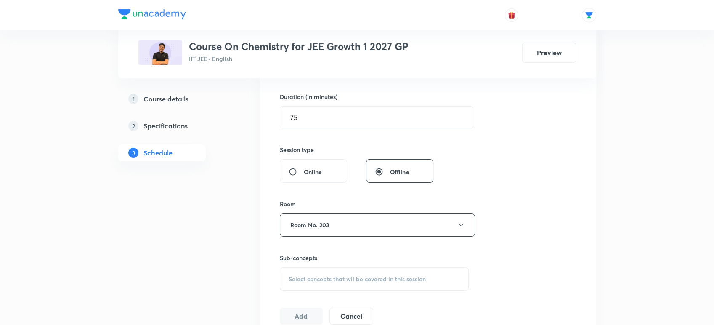
click at [274, 266] on div "Session 70 Live class Session title 19/99 Thermodynamics - 02 ​ Schedule for Au…" at bounding box center [428, 127] width 336 height 422
click at [287, 272] on div "Select concepts that wil be covered in this session" at bounding box center [374, 279] width 189 height 24
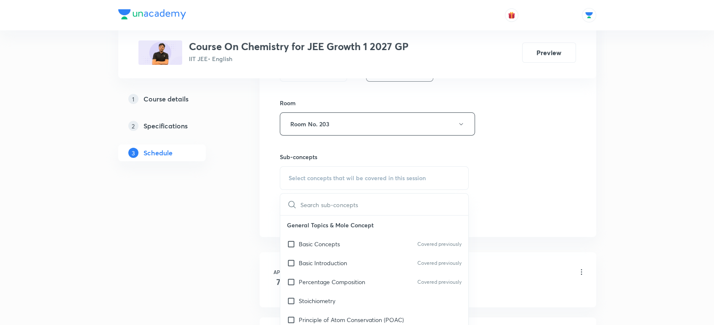
scroll to position [355, 0]
click at [307, 245] on p "Basic Concepts" at bounding box center [319, 242] width 41 height 9
checkbox input "true"
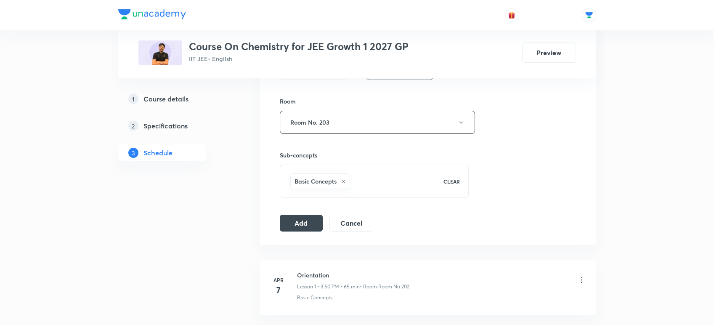
click at [303, 212] on div "Session 70 Live class Session title 19/99 Thermodynamics - 02 ​ Schedule for Au…" at bounding box center [428, 29] width 296 height 405
click at [300, 218] on button "Add" at bounding box center [301, 222] width 43 height 17
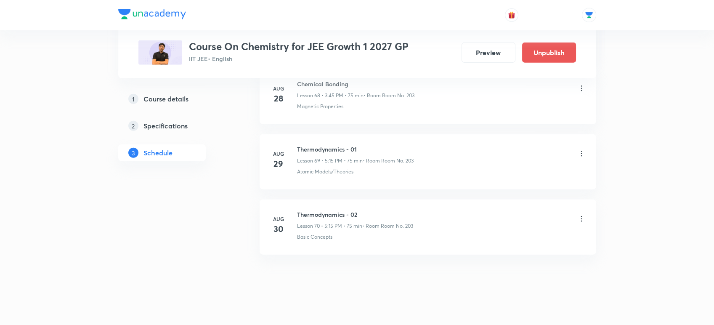
scroll to position [4536, 0]
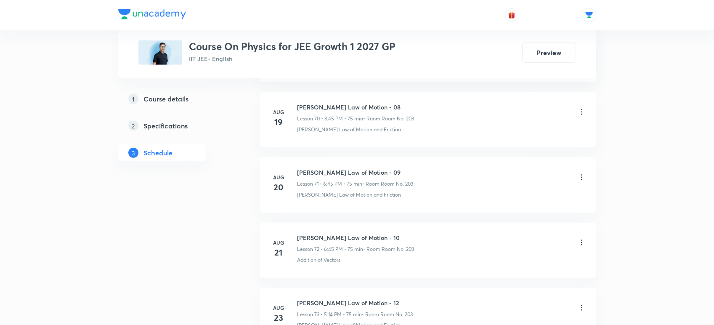
scroll to position [5304, 0]
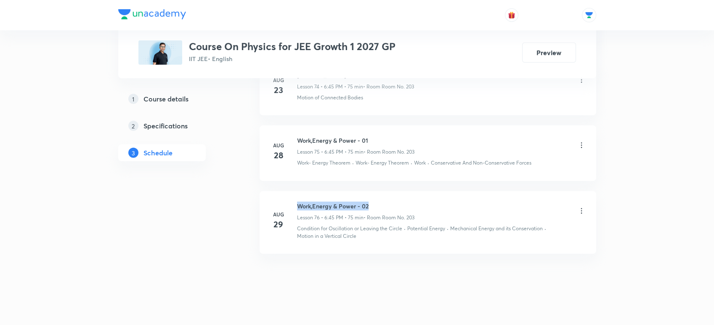
drag, startPoint x: 297, startPoint y: 197, endPoint x: 371, endPoint y: 183, distance: 74.6
click at [371, 191] on li "[DATE] Work,Energy & Power - 02 Lesson 76 • 6:45 PM • 75 min • Room Room No. 20…" at bounding box center [428, 222] width 336 height 63
copy h6 "Work,Energy & Power - 02"
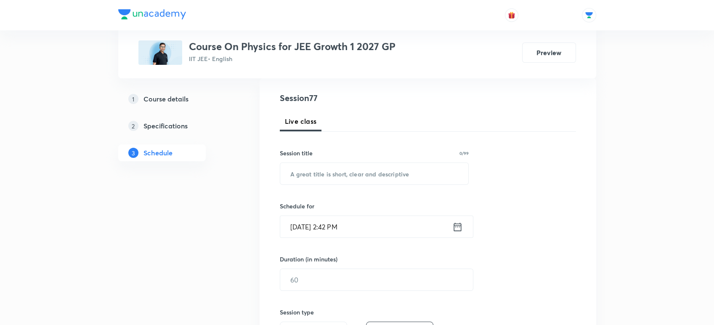
scroll to position [123, 0]
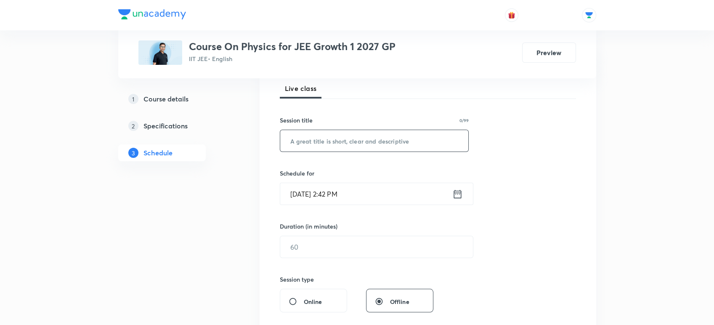
click at [360, 144] on input "text" at bounding box center [374, 140] width 188 height 21
paste input "Work,Energy & Power - 02"
type input "Work,Energy & Power - 03"
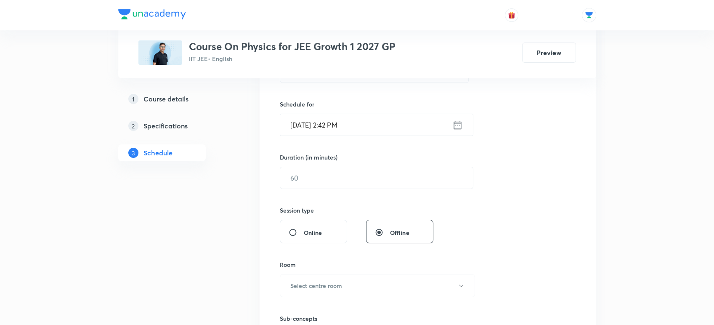
scroll to position [204, 0]
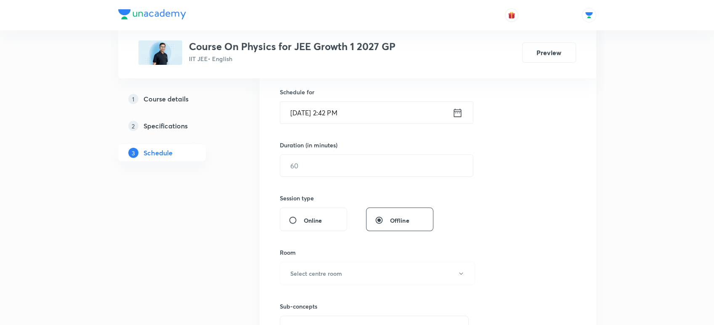
click at [456, 114] on icon at bounding box center [457, 113] width 11 height 12
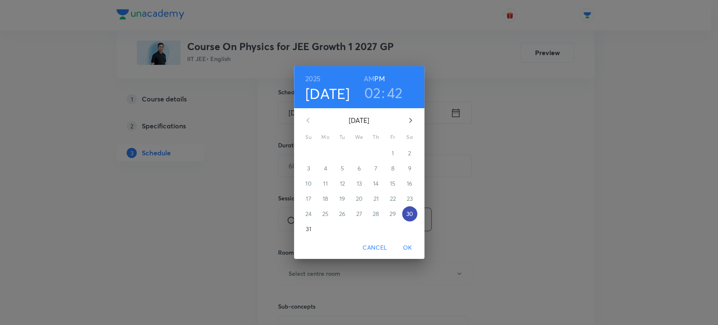
click at [408, 217] on p "30" at bounding box center [409, 213] width 7 height 8
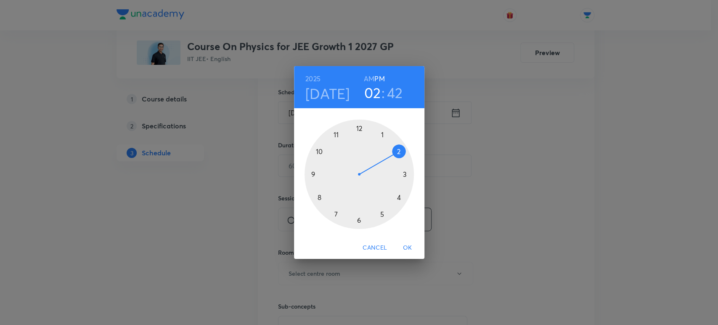
click at [359, 221] on div at bounding box center [359, 173] width 109 height 109
click at [309, 174] on div at bounding box center [359, 173] width 109 height 109
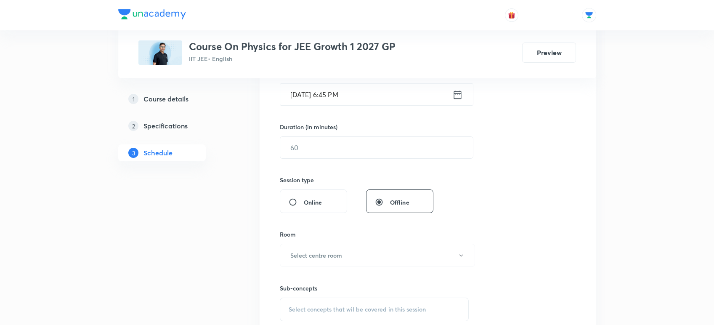
scroll to position [227, 0]
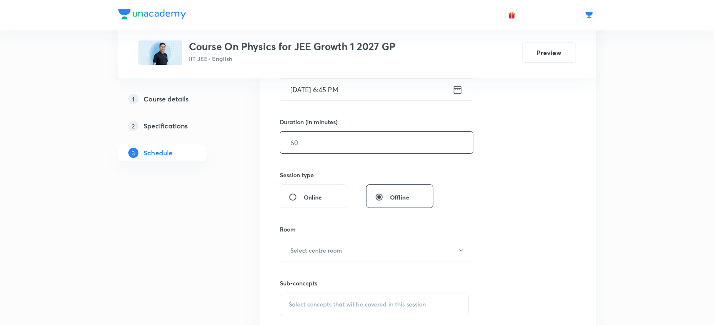
click at [304, 144] on input "text" at bounding box center [376, 142] width 193 height 21
type input "75"
click at [262, 197] on div "Session 77 Live class Session title 24/99 Work,Energy & Power - 03 ​ Schedule f…" at bounding box center [428, 152] width 336 height 422
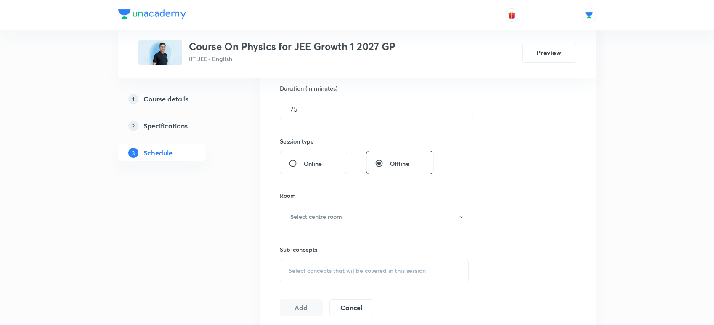
scroll to position [269, 0]
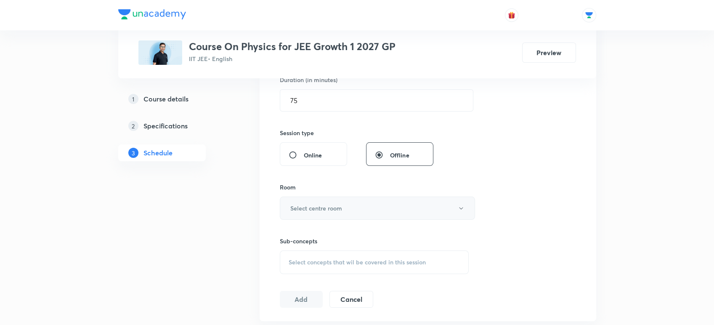
click at [286, 204] on button "Select centre room" at bounding box center [377, 207] width 195 height 23
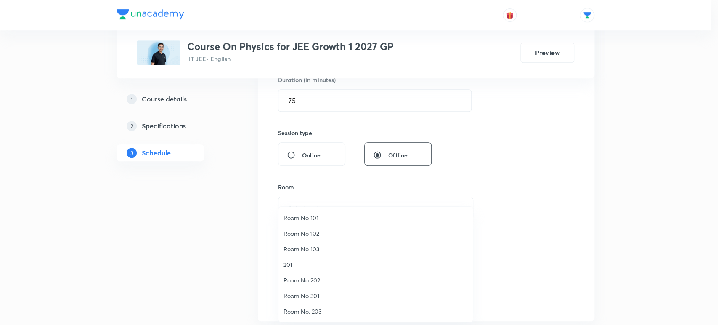
click at [295, 311] on span "Room No. 203" at bounding box center [376, 311] width 184 height 9
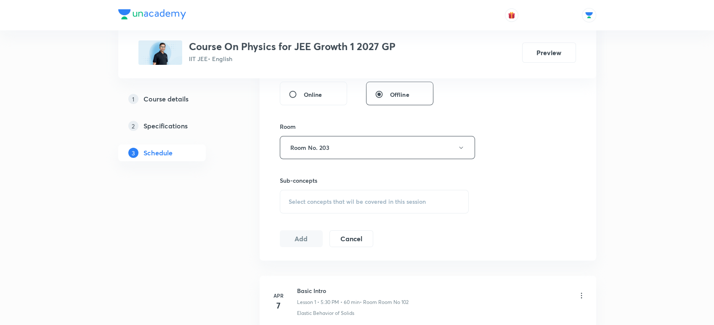
scroll to position [339, 0]
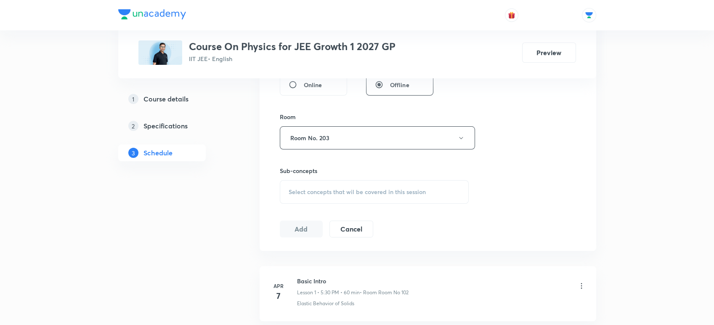
click at [300, 194] on span "Select concepts that wil be covered in this session" at bounding box center [357, 191] width 137 height 7
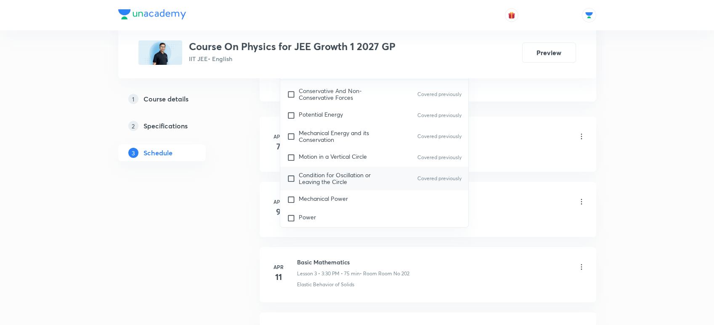
scroll to position [2207, 0]
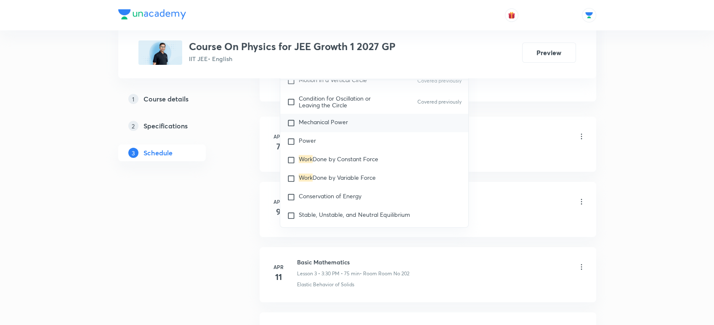
type input "Work"
click at [322, 114] on div "Mechanical Power" at bounding box center [374, 123] width 188 height 19
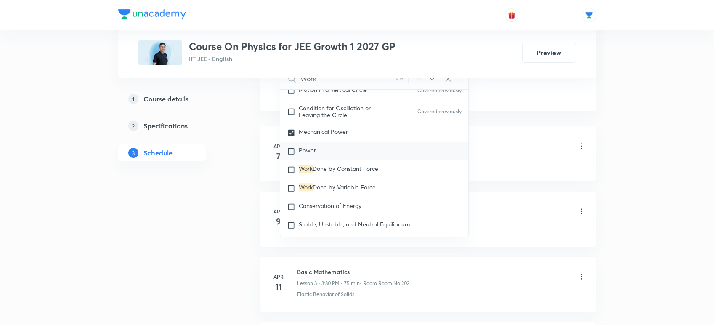
click at [319, 145] on div "Power" at bounding box center [374, 151] width 188 height 19
checkbox input "true"
click at [321, 169] on span "Done by Constant Force" at bounding box center [346, 168] width 66 height 8
checkbox input "true"
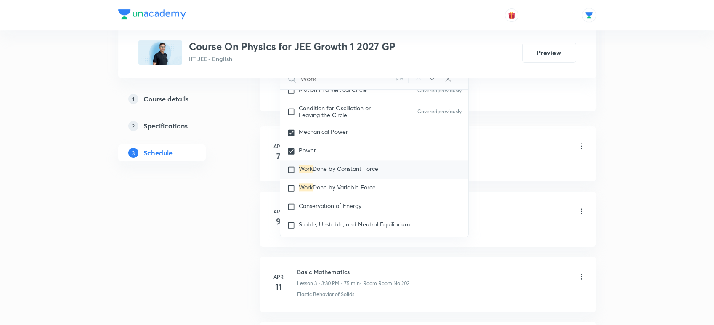
checkbox input "true"
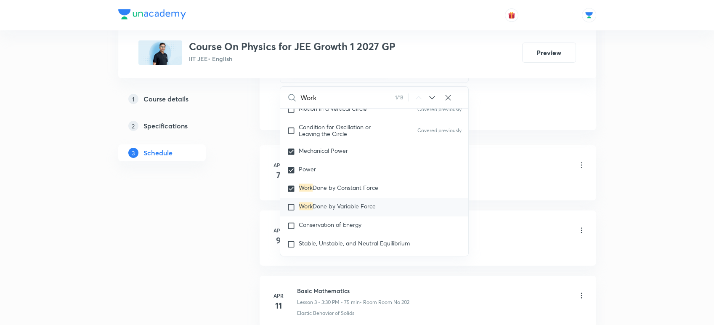
click at [321, 202] on span "Done by Variable Force" at bounding box center [344, 206] width 63 height 8
checkbox input "true"
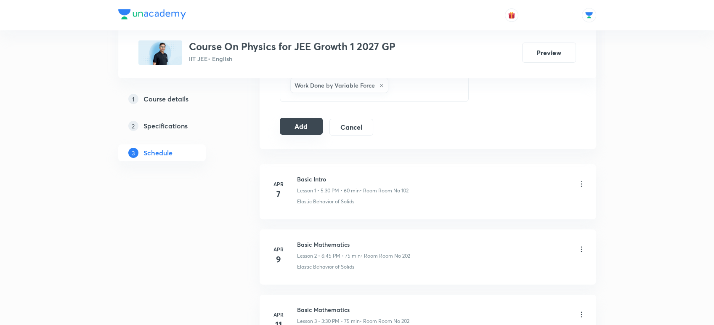
click at [289, 126] on button "Add" at bounding box center [301, 126] width 43 height 17
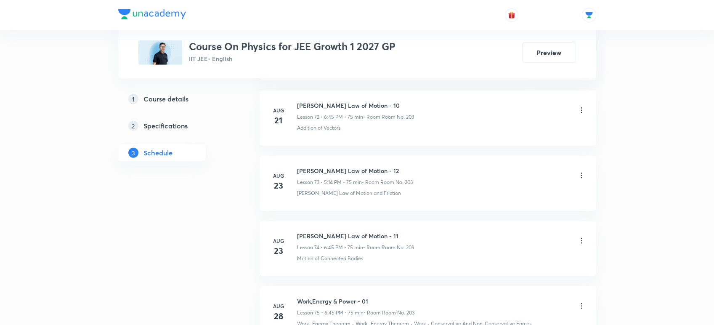
scroll to position [4919, 0]
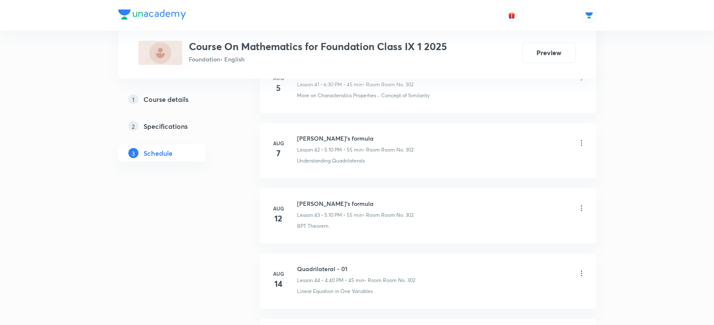
scroll to position [3474, 0]
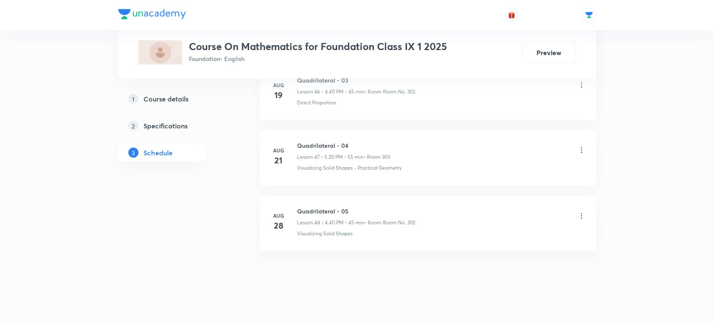
click at [303, 207] on h6 "Quadrilateral - 05" at bounding box center [356, 211] width 118 height 9
copy h6 "Quadrilateral"
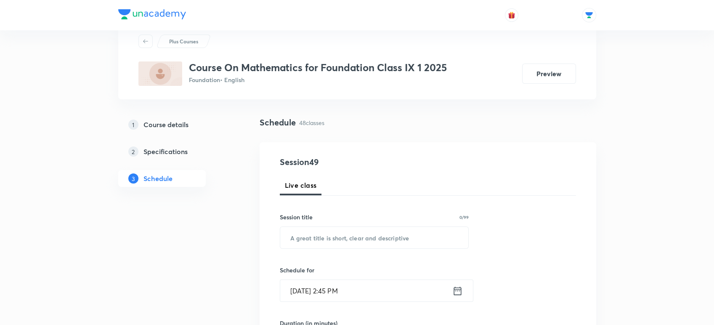
scroll to position [92, 0]
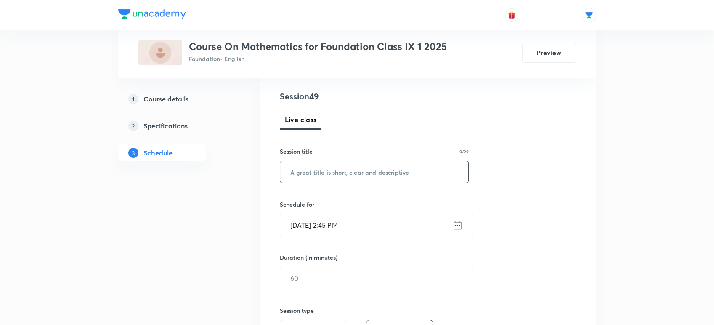
click at [306, 174] on input "text" at bounding box center [374, 171] width 188 height 21
paste input "Quadrilateral"
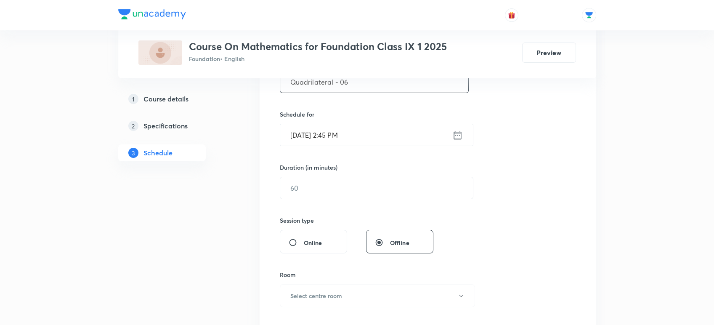
scroll to position [188, 0]
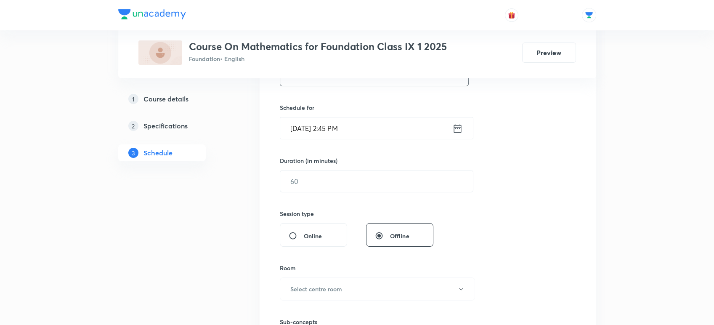
type input "Quadrilateral - 06"
click at [456, 129] on icon at bounding box center [457, 128] width 11 height 12
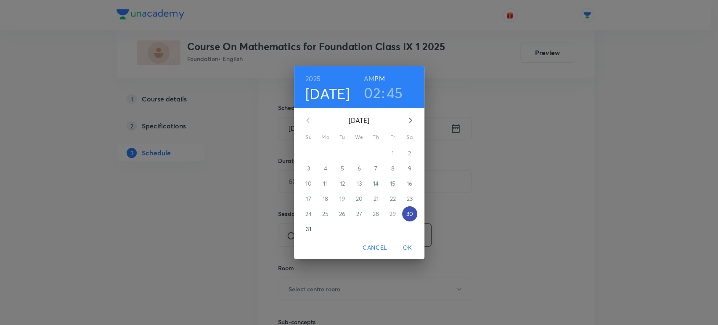
click at [416, 211] on span "30" at bounding box center [409, 213] width 15 height 8
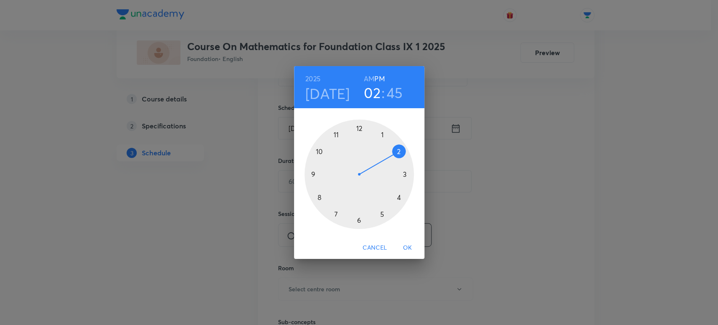
click at [405, 175] on div at bounding box center [359, 173] width 109 height 109
click at [315, 170] on div at bounding box center [359, 173] width 109 height 109
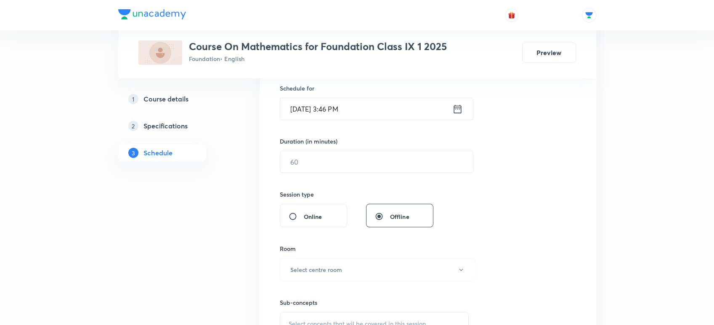
scroll to position [209, 0]
click at [296, 172] on div "Session 49 Live class Session title 18/99 Quadrilateral - 06 ​ Schedule for Aug…" at bounding box center [428, 170] width 296 height 395
click at [297, 162] on input "text" at bounding box center [376, 160] width 193 height 21
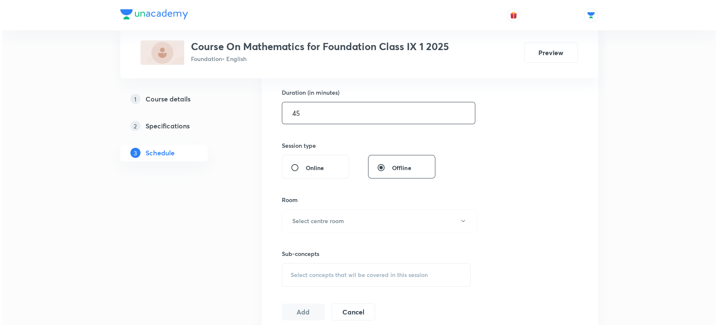
scroll to position [268, 0]
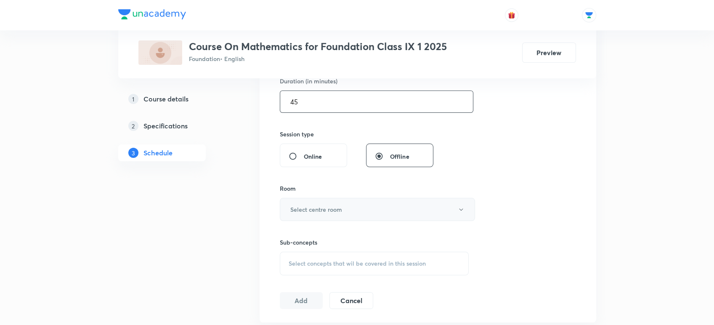
type input "45"
click at [302, 205] on h6 "Select centre room" at bounding box center [316, 209] width 52 height 9
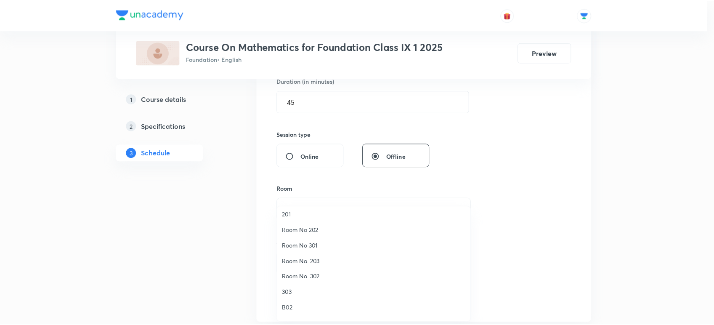
scroll to position [51, 0]
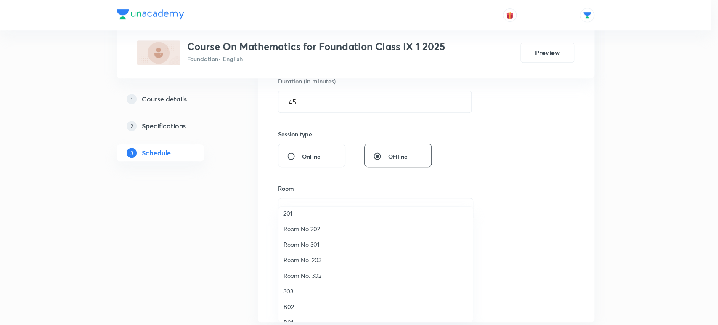
click at [301, 273] on span "Room No. 302" at bounding box center [376, 275] width 184 height 9
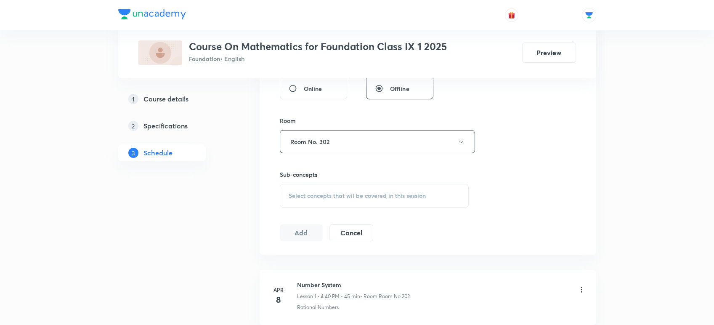
scroll to position [336, 0]
click at [305, 194] on span "Select concepts that wil be covered in this session" at bounding box center [357, 194] width 137 height 7
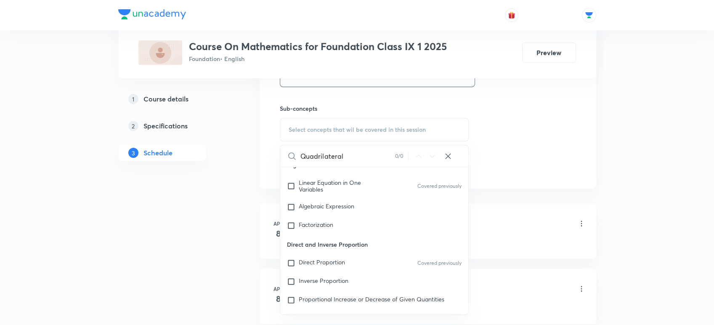
scroll to position [145, 0]
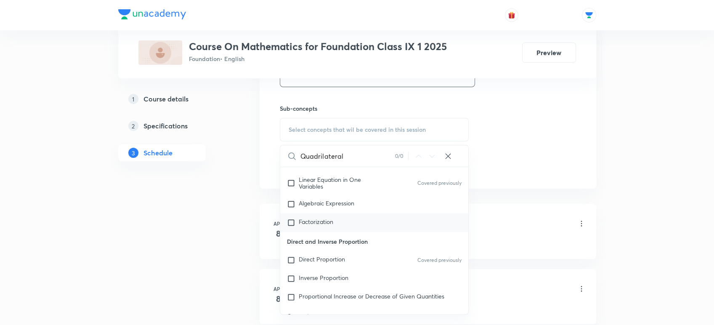
type input "Quadrilateral"
click at [323, 214] on div "Factorization" at bounding box center [374, 222] width 188 height 19
checkbox input "true"
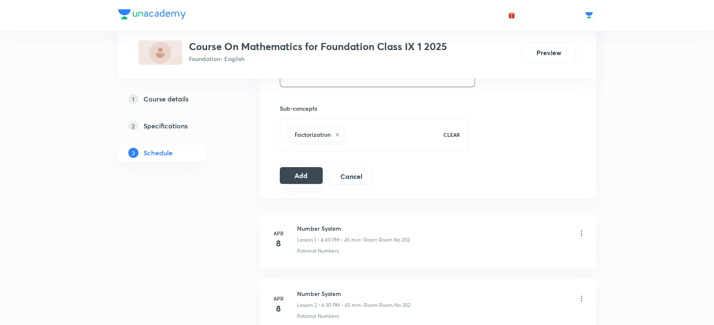
click at [293, 174] on button "Add" at bounding box center [301, 175] width 43 height 17
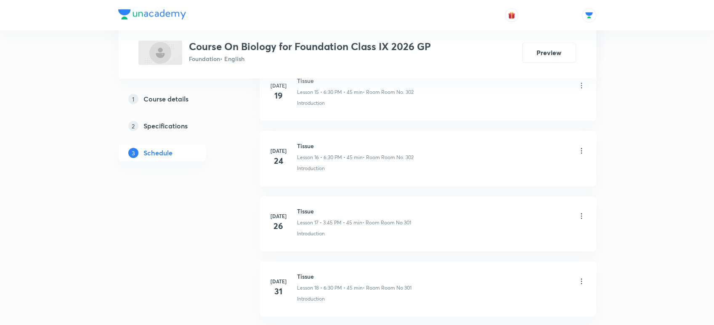
scroll to position [1651, 0]
click at [304, 204] on h6 "Tissue" at bounding box center [355, 208] width 117 height 9
copy h6 "Tissue"
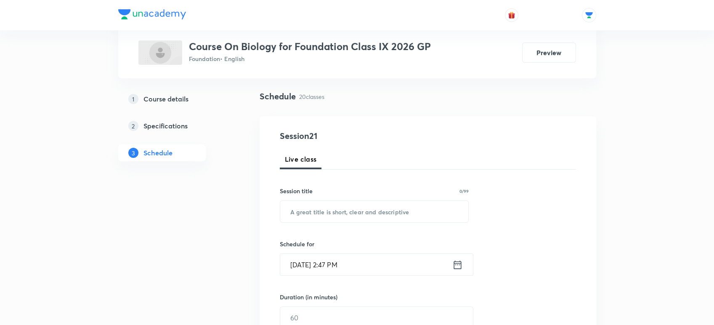
scroll to position [53, 0]
click at [300, 206] on input "text" at bounding box center [374, 210] width 188 height 21
paste input "Tissue"
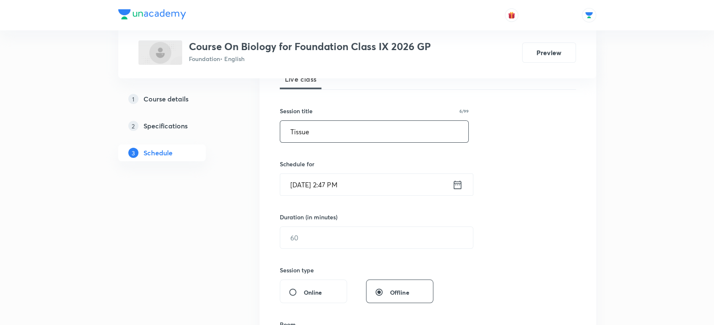
scroll to position [140, 0]
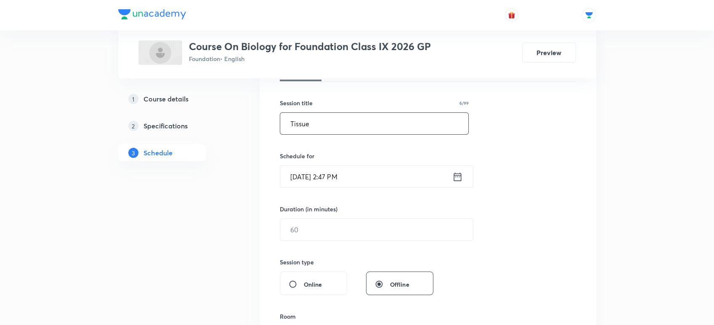
type input "Tissue"
click at [456, 172] on icon at bounding box center [457, 177] width 11 height 12
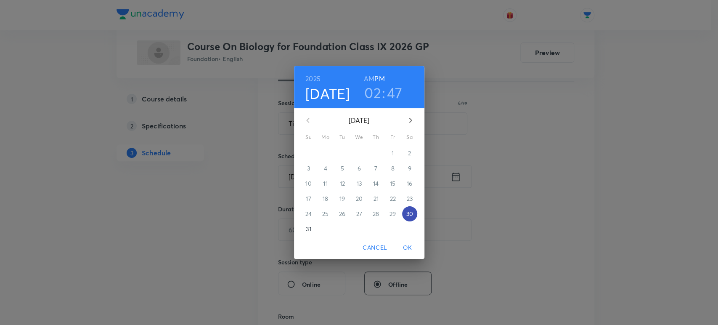
click at [404, 211] on span "30" at bounding box center [409, 213] width 15 height 8
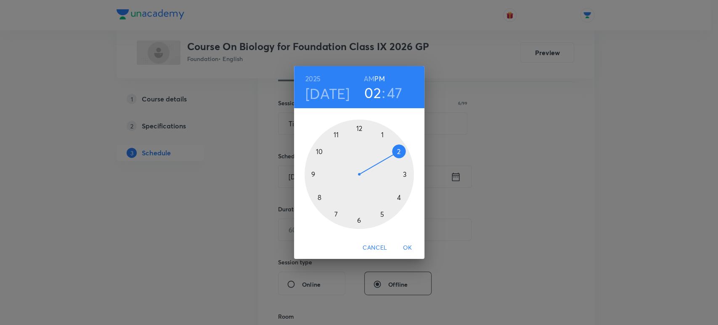
click at [397, 196] on div at bounding box center [359, 173] width 109 height 109
click at [399, 197] on div at bounding box center [359, 173] width 109 height 109
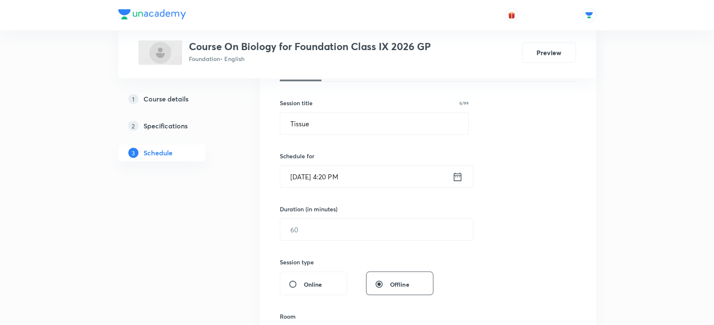
click at [458, 178] on icon at bounding box center [457, 177] width 11 height 12
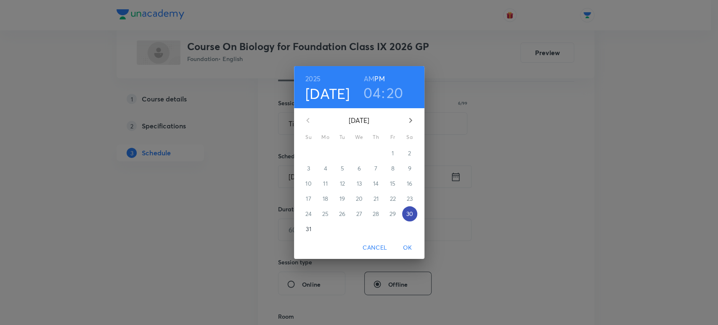
click at [404, 215] on span "30" at bounding box center [409, 213] width 15 height 8
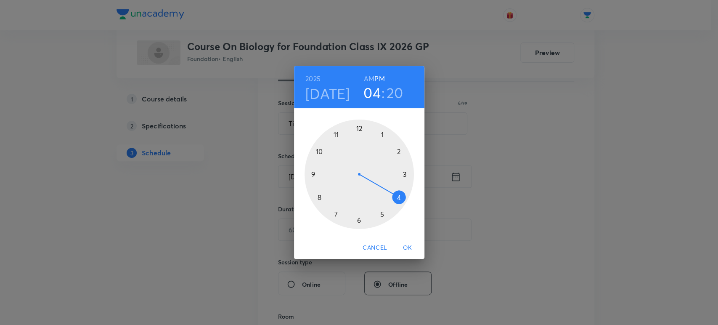
click at [399, 197] on div at bounding box center [359, 173] width 109 height 109
click at [319, 196] on div at bounding box center [359, 173] width 109 height 109
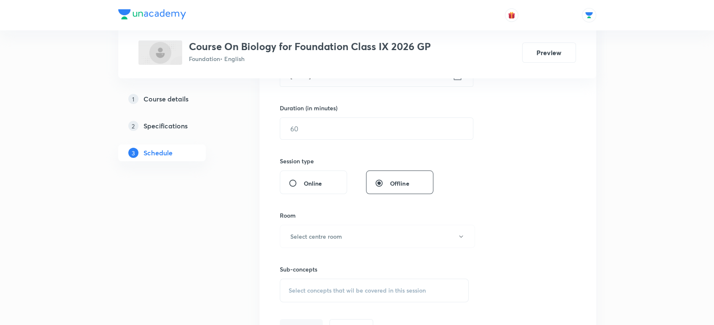
scroll to position [241, 0]
click at [314, 130] on input "text" at bounding box center [376, 127] width 193 height 21
type input "7"
type input "45"
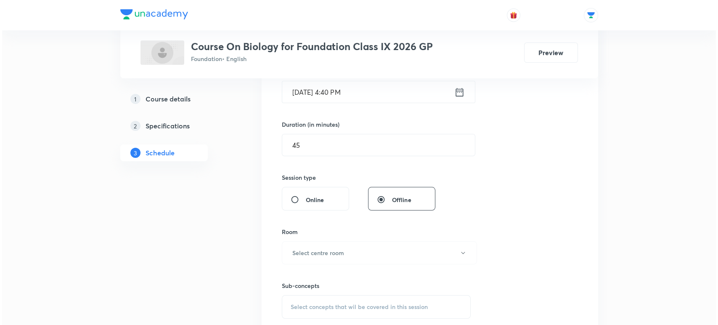
scroll to position [259, 0]
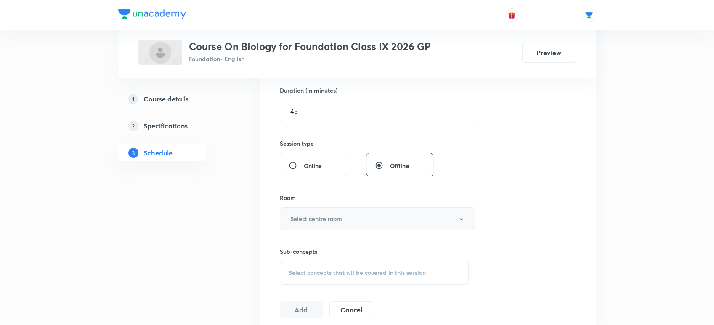
click at [291, 221] on h6 "Select centre room" at bounding box center [316, 218] width 52 height 9
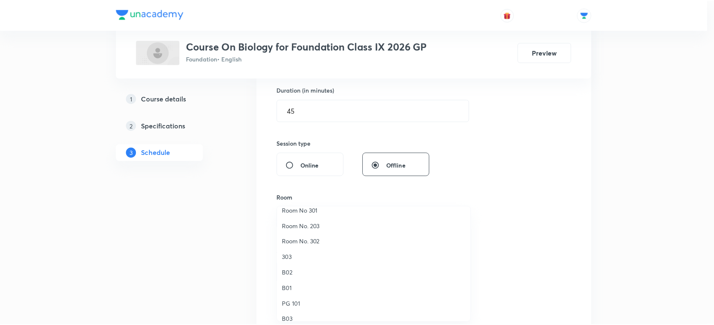
scroll to position [88, 0]
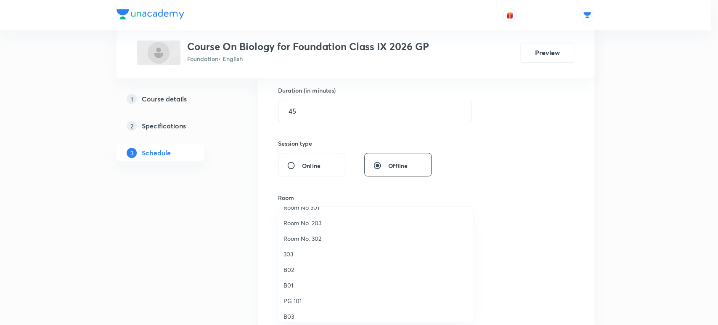
click at [295, 237] on span "Room No. 302" at bounding box center [376, 238] width 184 height 9
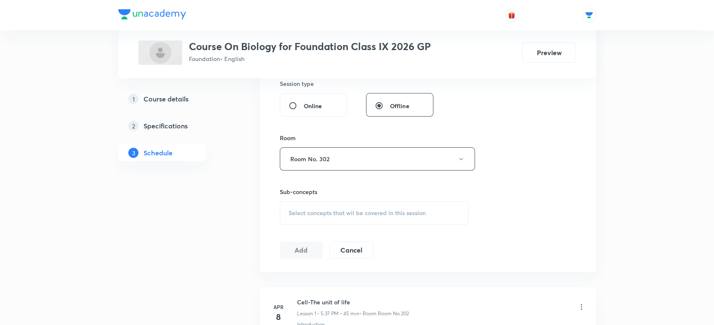
scroll to position [323, 0]
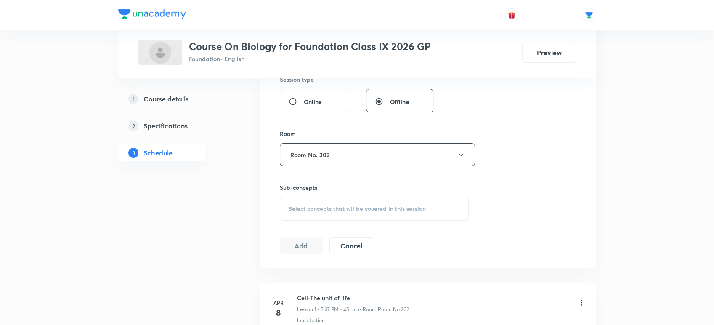
click at [315, 200] on div "Select concepts that wil be covered in this session" at bounding box center [374, 209] width 189 height 24
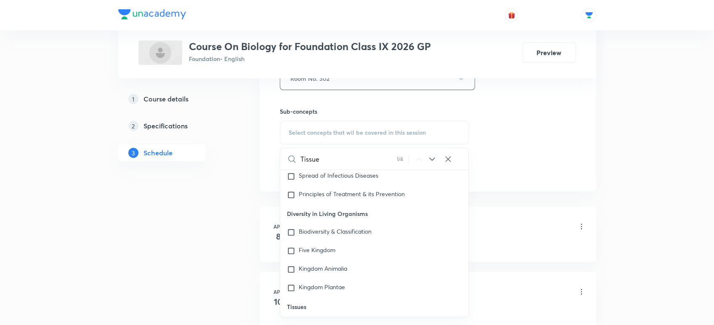
scroll to position [310, 0]
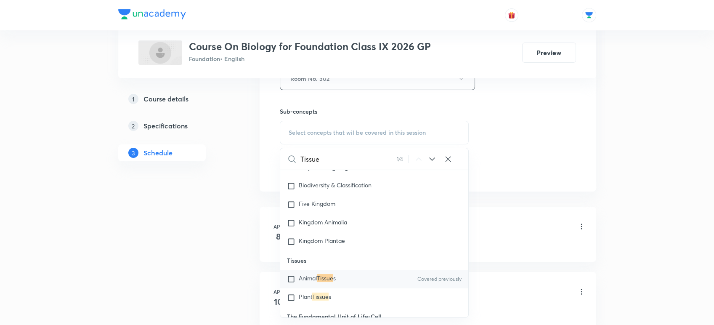
type input "Tissue"
click at [308, 274] on span "Animal" at bounding box center [308, 278] width 18 height 8
checkbox input "true"
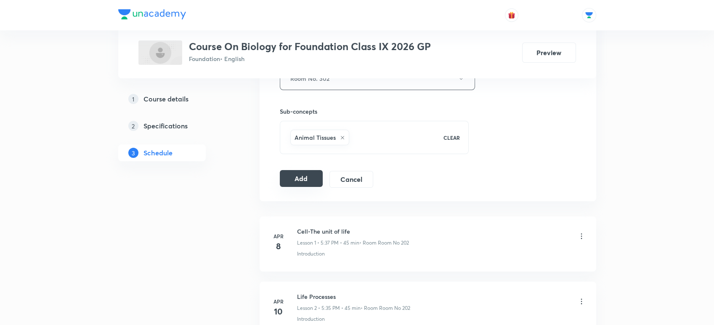
click at [293, 171] on button "Add" at bounding box center [301, 178] width 43 height 17
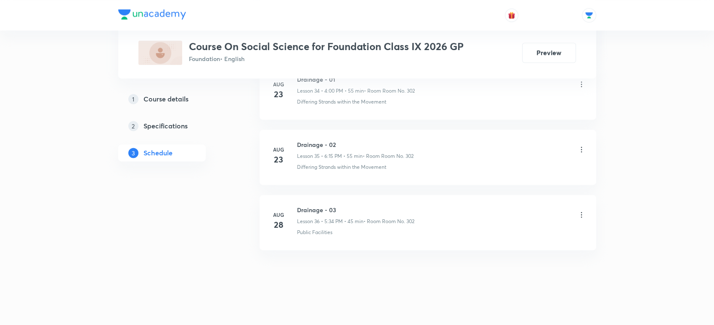
click at [306, 205] on h6 "Drainage - 03" at bounding box center [355, 209] width 117 height 9
copy h6 "Drainage - 03"
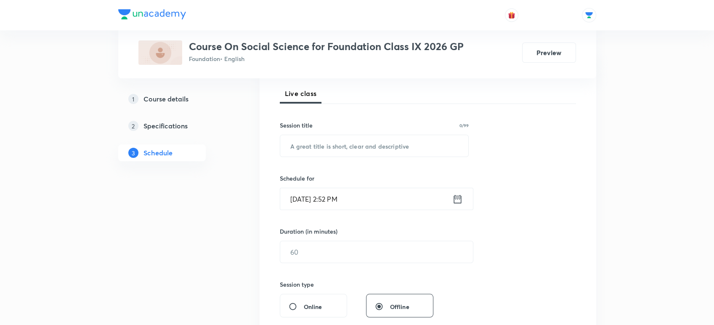
scroll to position [109, 0]
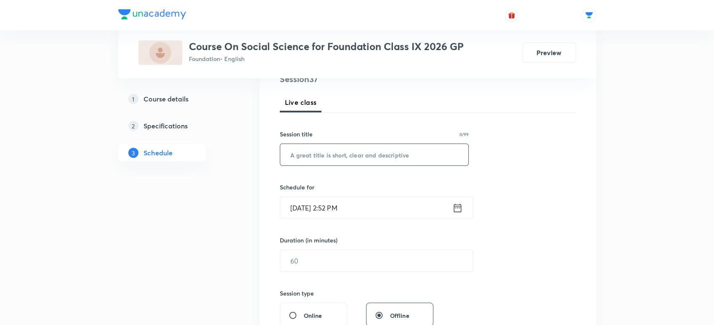
click at [314, 151] on input "text" at bounding box center [374, 154] width 188 height 21
paste input "Drainage - 03"
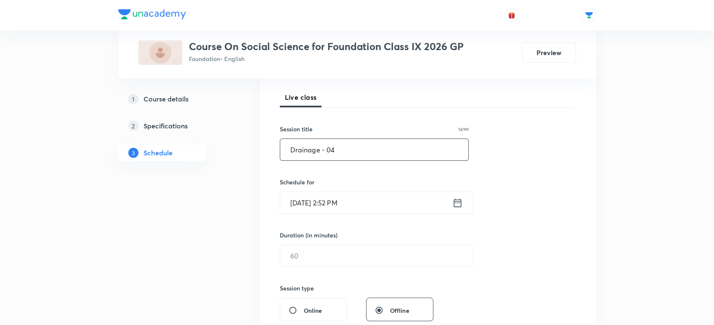
scroll to position [121, 0]
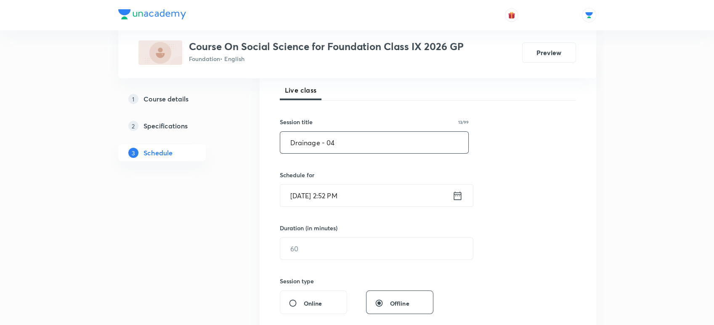
type input "Drainage - 04"
click at [454, 193] on icon at bounding box center [457, 196] width 11 height 12
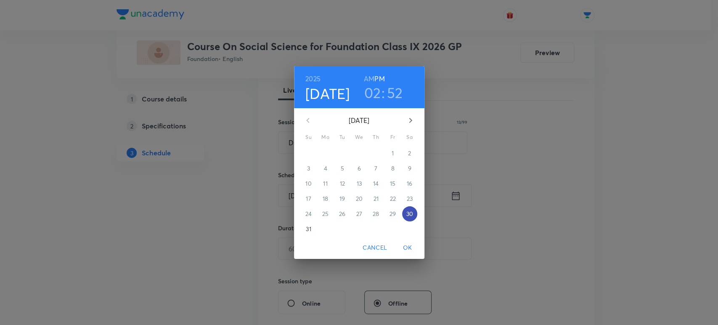
click at [413, 210] on p "30" at bounding box center [409, 213] width 7 height 8
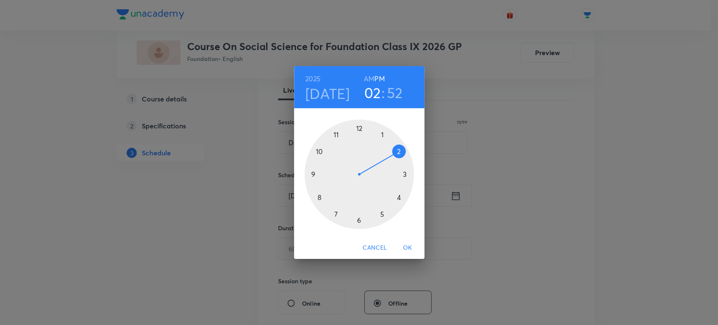
click at [382, 212] on div at bounding box center [359, 173] width 109 height 109
click at [334, 212] on div at bounding box center [359, 173] width 109 height 109
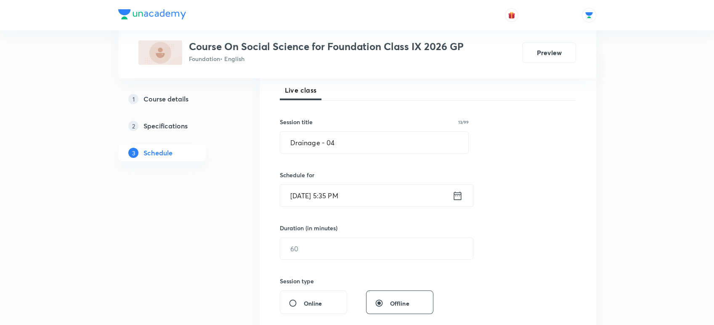
scroll to position [140, 0]
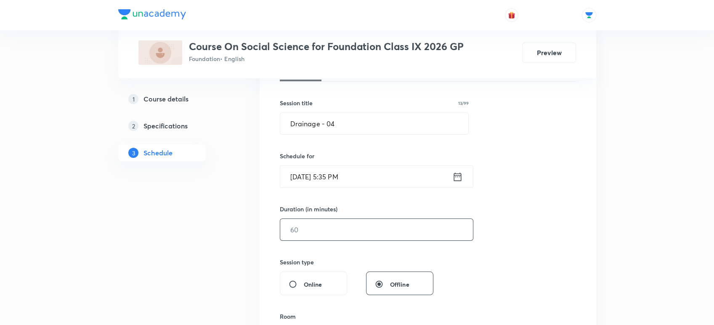
click at [321, 228] on input "text" at bounding box center [376, 229] width 193 height 21
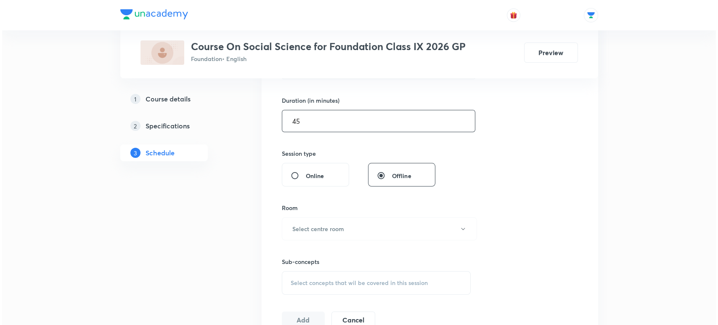
scroll to position [254, 0]
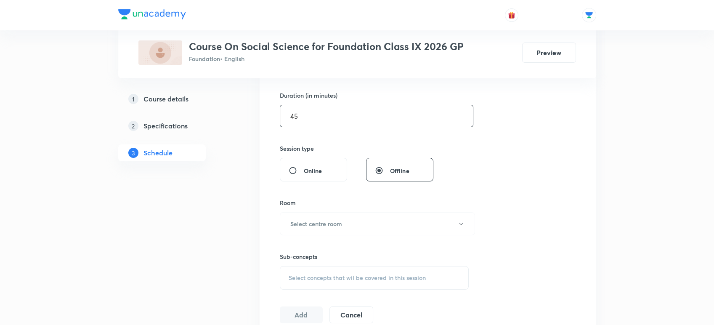
type input "45"
click at [321, 228] on button "Select centre room" at bounding box center [377, 223] width 195 height 23
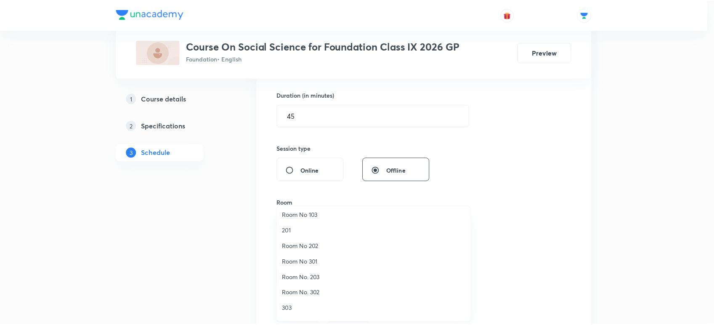
scroll to position [37, 0]
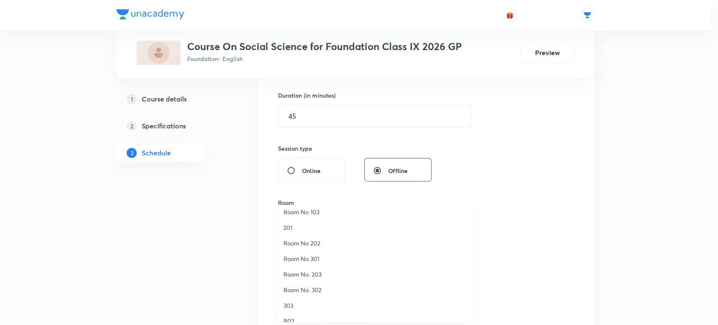
click at [312, 286] on span "Room No. 302" at bounding box center [376, 289] width 184 height 9
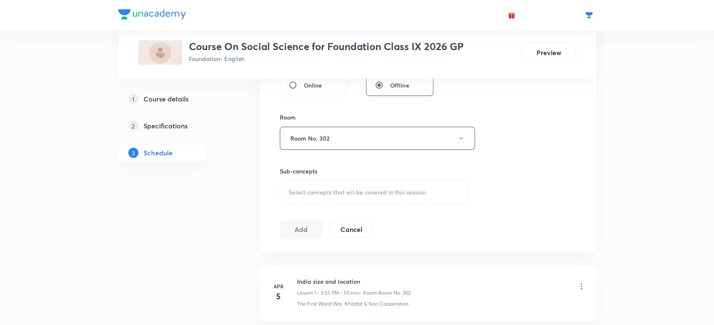
scroll to position [339, 0]
click at [303, 193] on span "Select concepts that wil be covered in this session" at bounding box center [357, 191] width 137 height 7
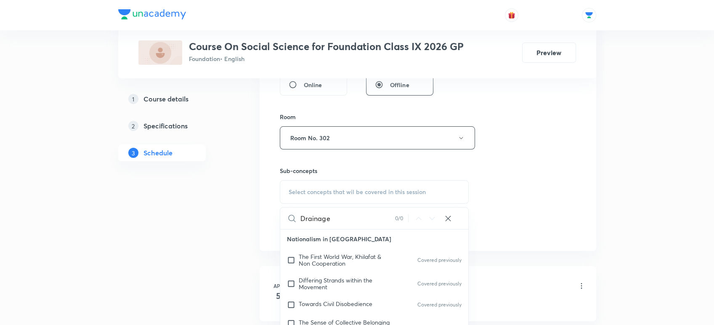
type input "Drainage"
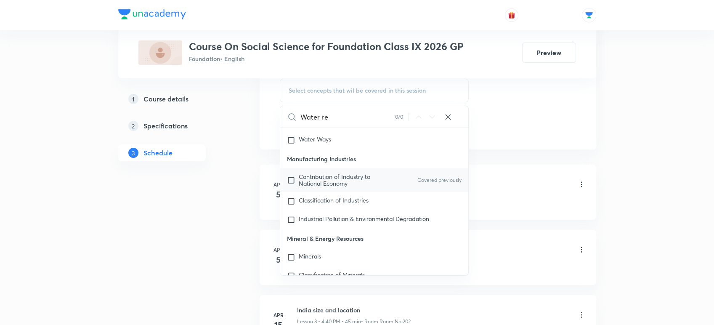
scroll to position [1043, 0]
type input "Water re"
click at [303, 247] on div "Minerals" at bounding box center [374, 256] width 188 height 19
checkbox input "true"
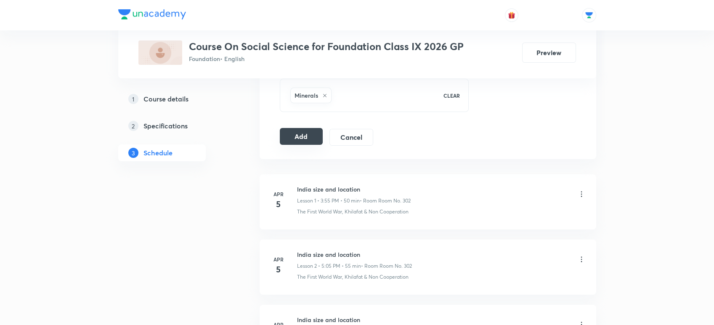
click at [288, 134] on button "Add" at bounding box center [301, 136] width 43 height 17
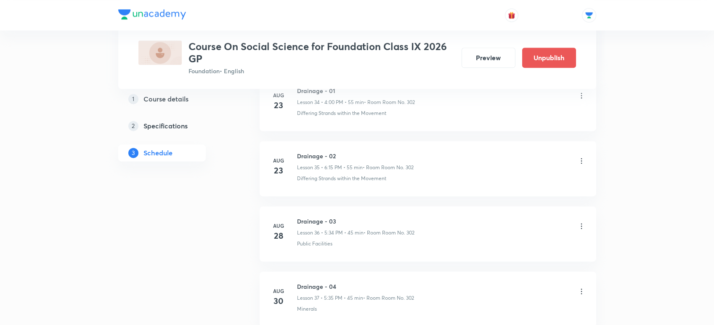
scroll to position [2382, 0]
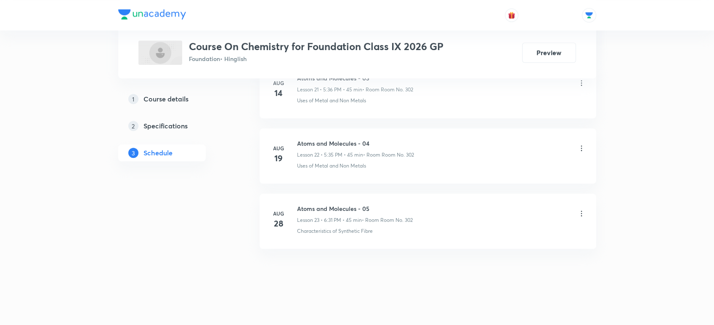
drag, startPoint x: 298, startPoint y: 206, endPoint x: 424, endPoint y: 211, distance: 126.3
click at [424, 211] on div "Atoms and Molecules - 05 Lesson 23 • 6:31 PM • 45 min • Room Room No. 302" at bounding box center [441, 214] width 289 height 20
drag, startPoint x: 296, startPoint y: 207, endPoint x: 374, endPoint y: 207, distance: 77.4
click at [374, 207] on h6 "Atoms and Molecules - 05" at bounding box center [355, 208] width 116 height 9
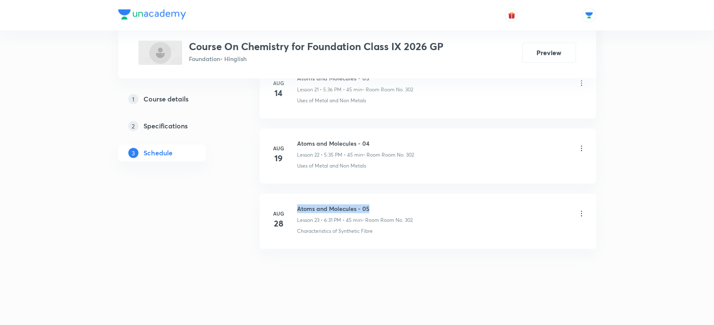
copy h6 "Atoms and Molecules - 05"
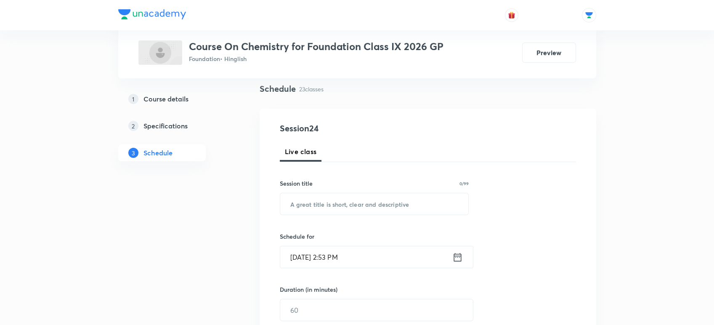
scroll to position [65, 0]
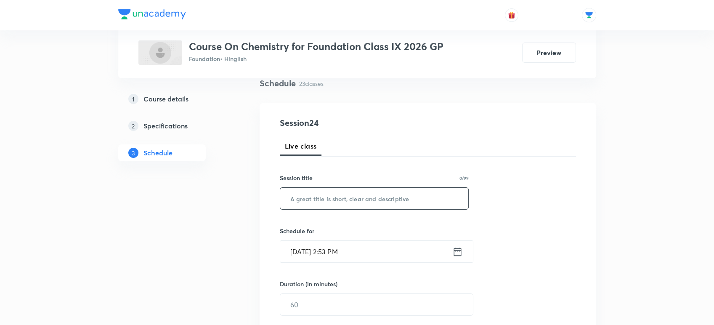
click at [372, 201] on input "text" at bounding box center [374, 198] width 188 height 21
paste input "Atoms and Molecules - 05"
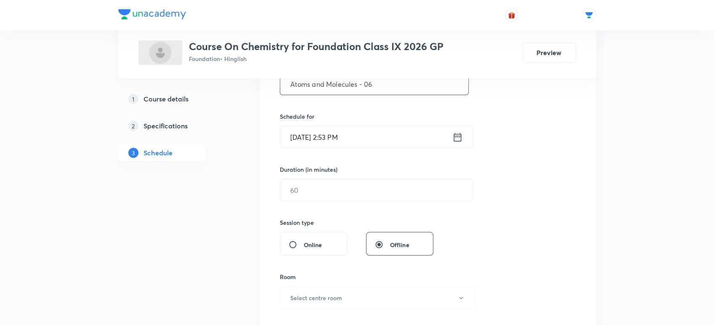
scroll to position [184, 0]
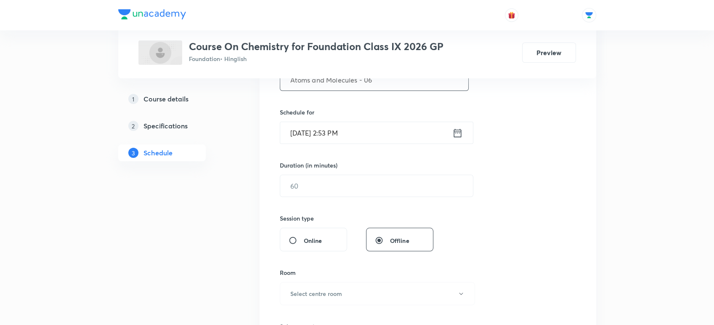
type input "Atoms and Molecules - 06"
click at [455, 139] on div "[DATE] 2:53 PM ​" at bounding box center [376, 133] width 193 height 22
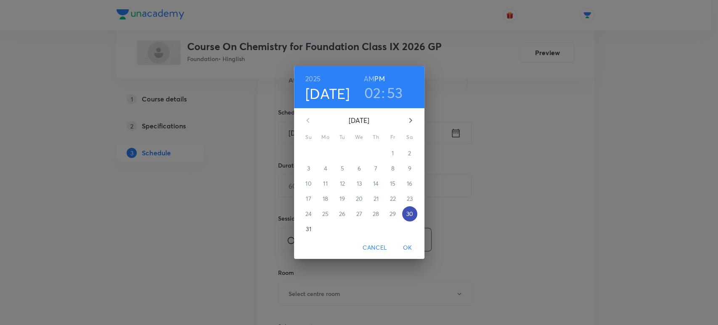
click at [406, 212] on p "30" at bounding box center [409, 213] width 7 height 8
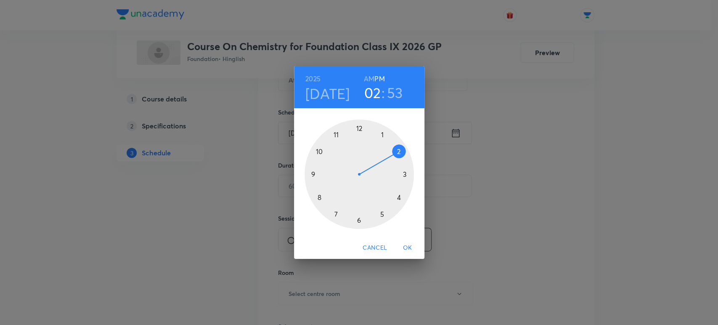
click at [360, 221] on div at bounding box center [359, 173] width 109 height 109
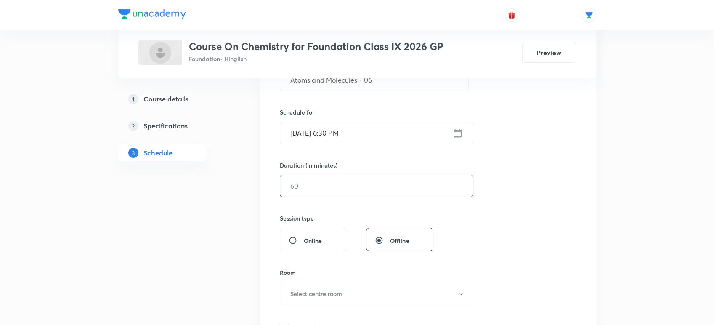
click at [336, 191] on input "text" at bounding box center [376, 185] width 193 height 21
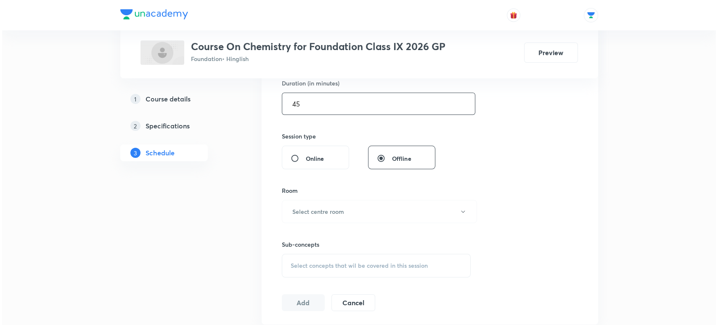
scroll to position [289, 0]
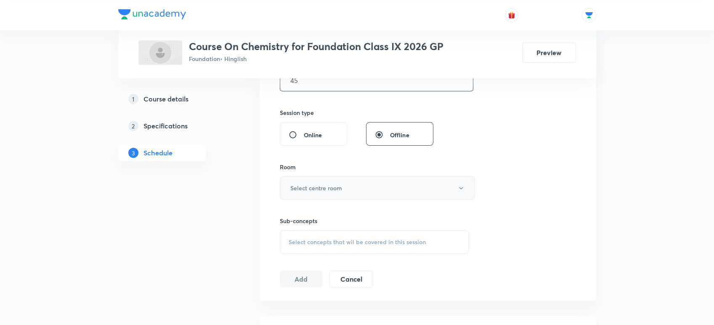
type input "45"
click at [335, 190] on h6 "Select centre room" at bounding box center [316, 187] width 52 height 9
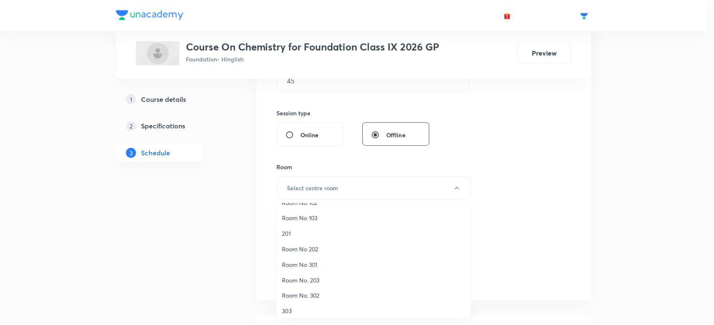
scroll to position [40, 0]
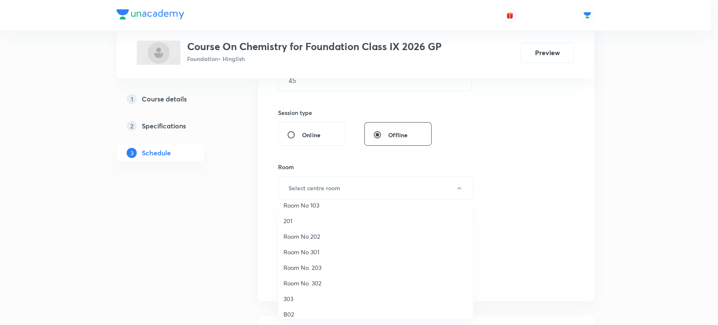
click at [296, 279] on span "Room No. 302" at bounding box center [376, 282] width 184 height 9
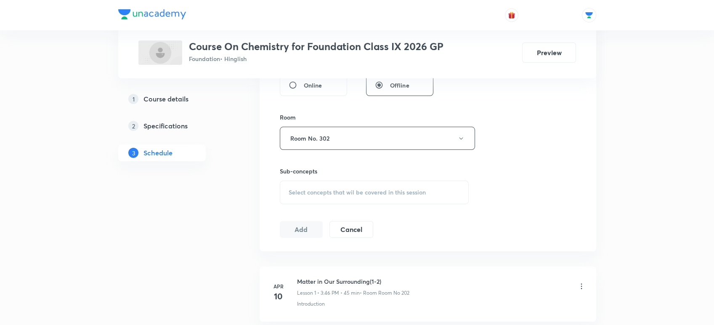
scroll to position [339, 0]
click at [289, 195] on div "Select concepts that wil be covered in this session" at bounding box center [374, 192] width 189 height 24
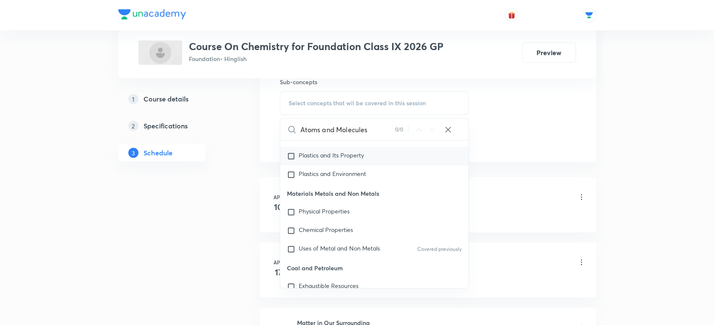
scroll to position [81, 0]
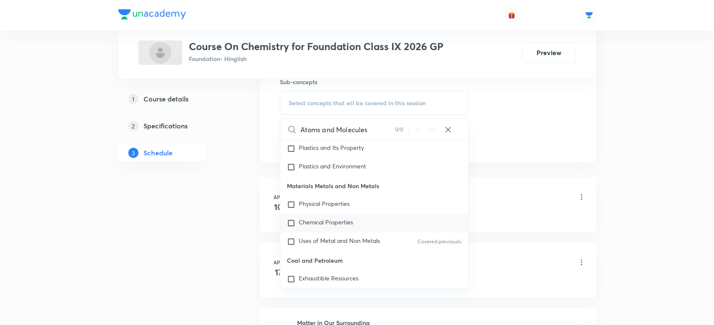
type input "Atoms and Molecules"
click at [332, 223] on span "Chemical Properties" at bounding box center [326, 222] width 54 height 8
checkbox input "true"
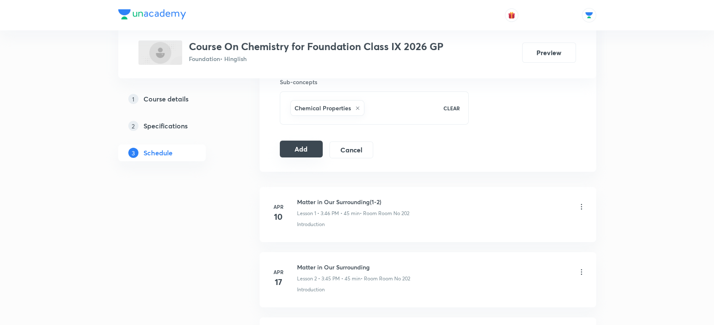
click at [310, 146] on button "Add" at bounding box center [301, 148] width 43 height 17
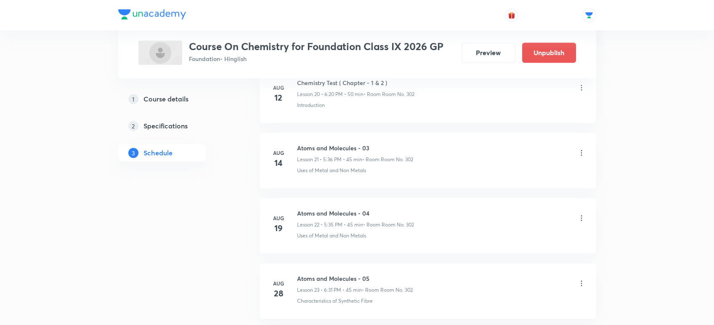
scroll to position [1525, 0]
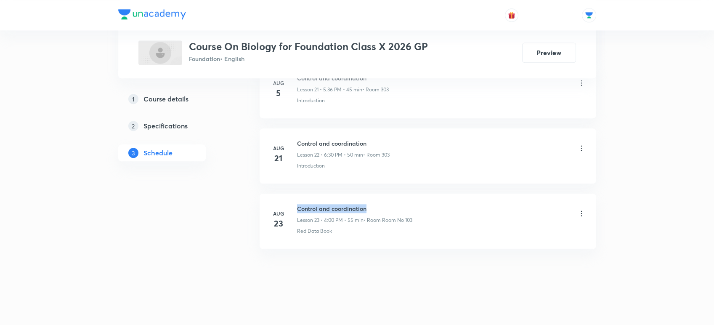
drag, startPoint x: 296, startPoint y: 204, endPoint x: 387, endPoint y: 208, distance: 91.8
click at [387, 208] on div "[DATE] Control and coordination Lesson 23 • 4:00 PM • 55 min • Room Room No 103…" at bounding box center [427, 219] width 315 height 31
copy h6 "Control and coordination"
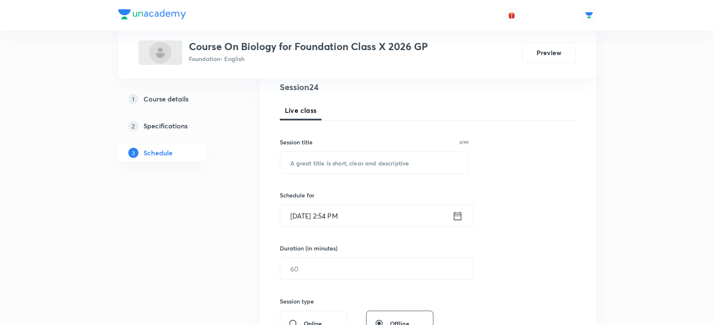
scroll to position [106, 0]
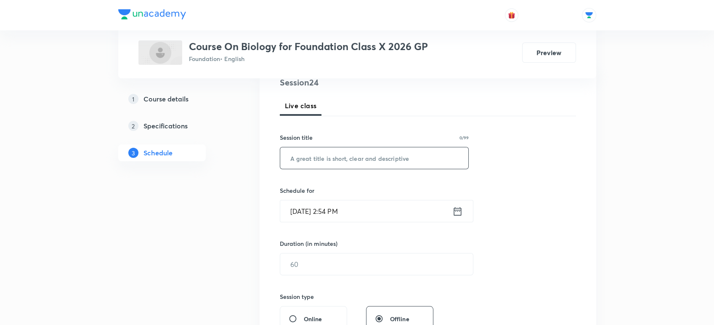
click at [355, 154] on input "text" at bounding box center [374, 157] width 188 height 21
paste input "Control and coordination"
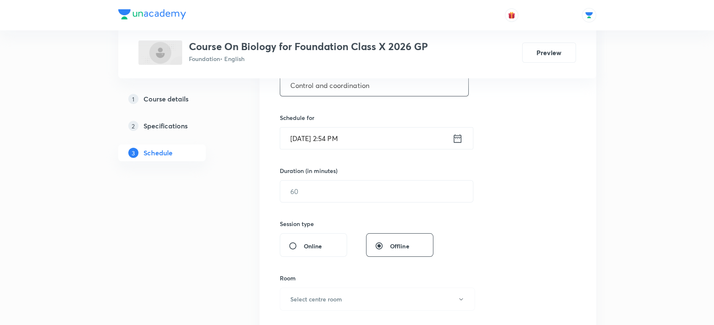
scroll to position [195, 0]
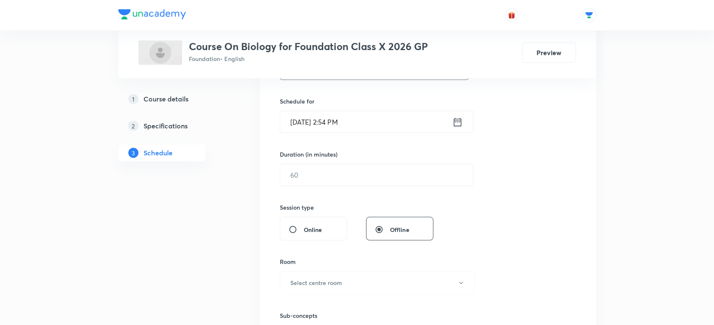
type input "Control and coordination"
click at [456, 122] on icon at bounding box center [457, 122] width 11 height 12
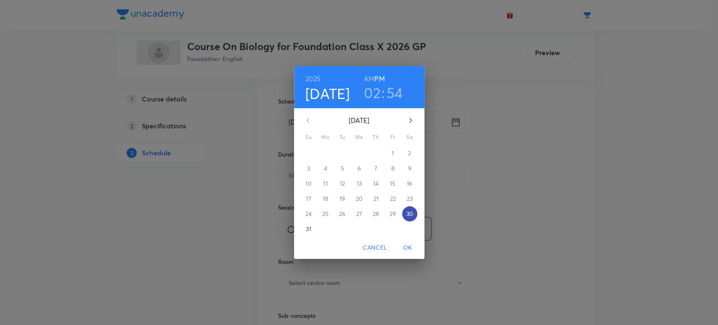
click at [404, 214] on span "30" at bounding box center [409, 213] width 15 height 8
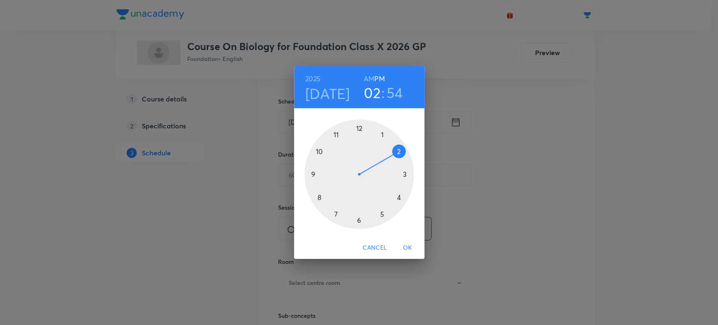
click at [400, 174] on div at bounding box center [359, 173] width 109 height 109
click at [313, 176] on div at bounding box center [359, 173] width 109 height 109
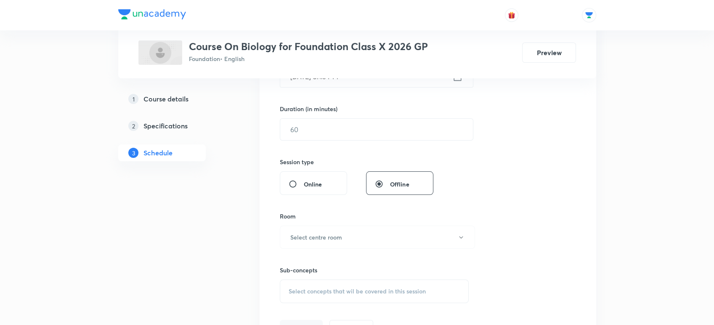
scroll to position [262, 0]
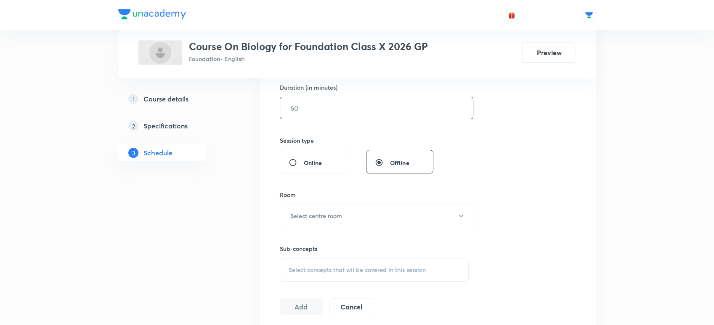
click at [305, 110] on input "text" at bounding box center [376, 107] width 193 height 21
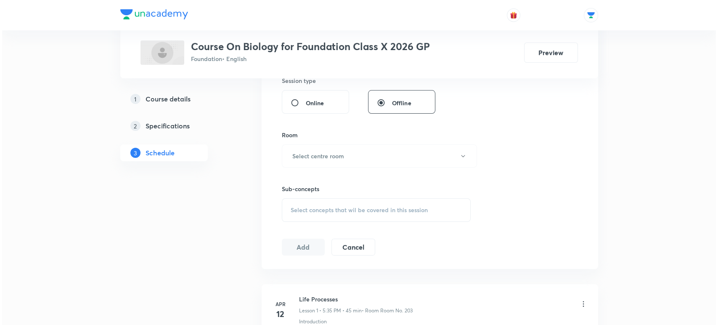
scroll to position [324, 0]
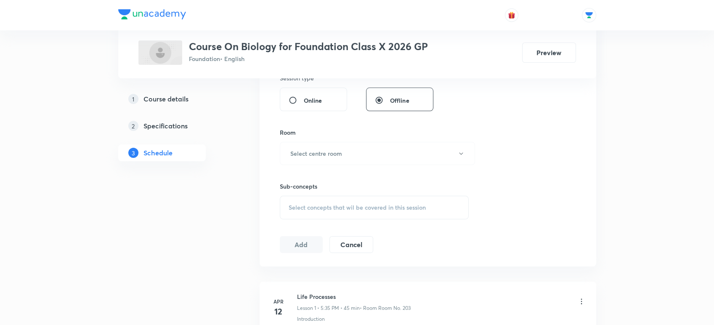
type input "45"
click at [297, 151] on h6 "Select centre room" at bounding box center [316, 153] width 52 height 9
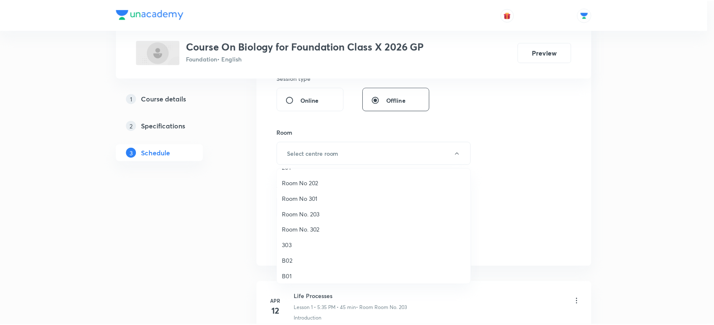
scroll to position [61, 0]
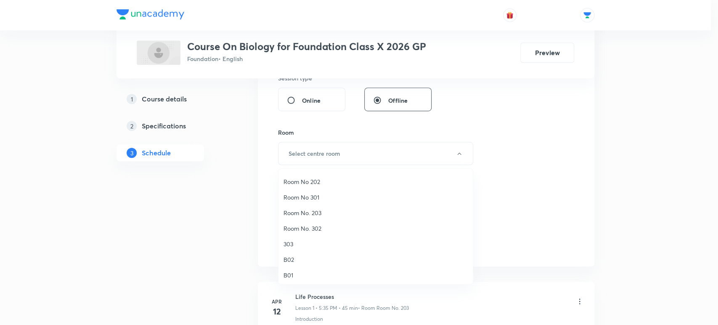
click at [294, 241] on span "303" at bounding box center [376, 243] width 184 height 9
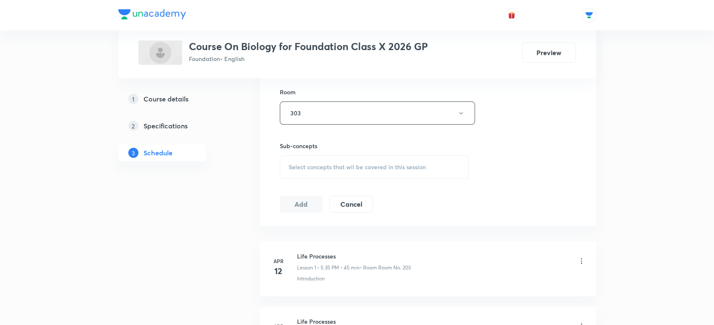
scroll to position [424, 0]
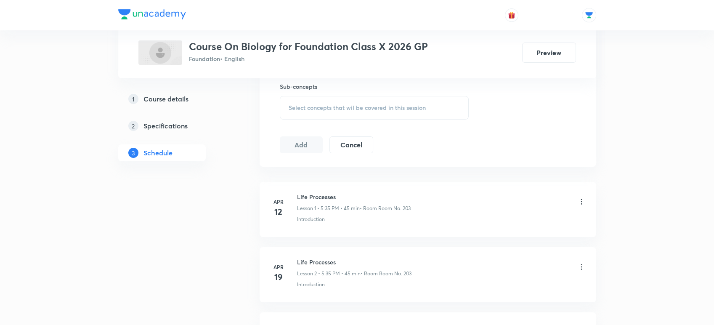
click at [314, 106] on span "Select concepts that wil be covered in this session" at bounding box center [357, 107] width 137 height 7
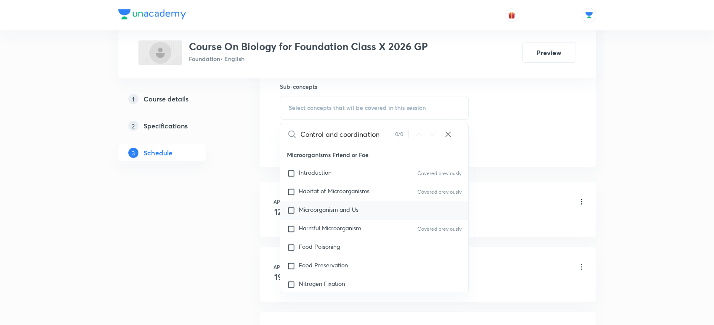
type input "Control and coordination"
click at [317, 205] on span "Microorganism and Us" at bounding box center [329, 209] width 60 height 8
checkbox input "true"
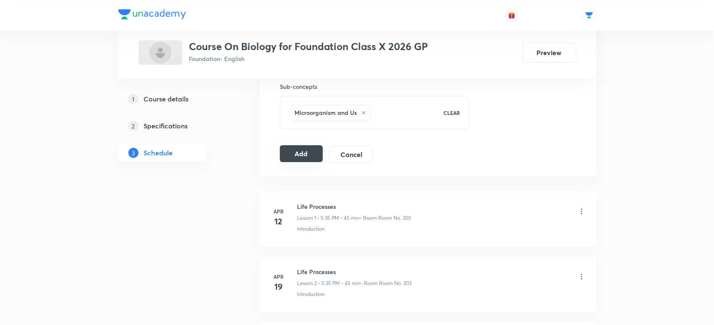
click at [292, 151] on button "Add" at bounding box center [301, 153] width 43 height 17
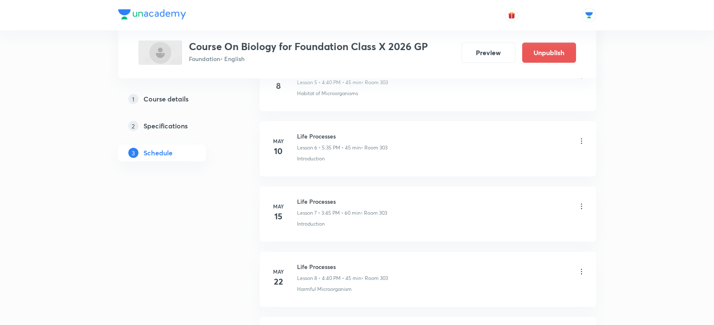
click at [292, 151] on div "May 10" at bounding box center [283, 147] width 27 height 20
click at [260, 211] on li "May 15 Life Processes Lesson 7 • 3:45 PM • 60 min • Room 303 Introduction" at bounding box center [428, 213] width 336 height 55
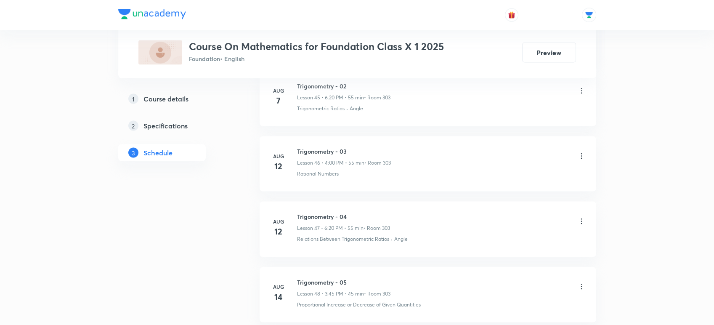
scroll to position [3742, 0]
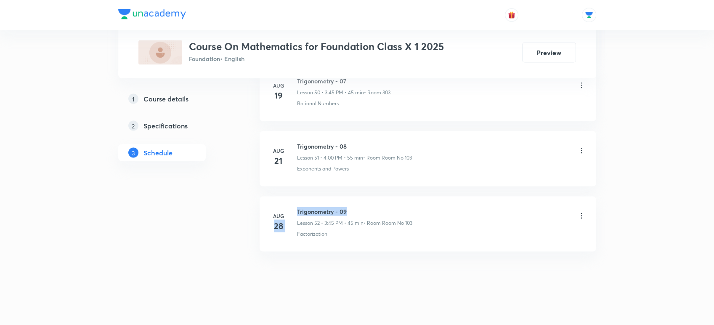
drag, startPoint x: 295, startPoint y: 206, endPoint x: 352, endPoint y: 201, distance: 57.4
click at [352, 207] on div "[DATE] Trigonometry - 09 Lesson 52 • 3:45 PM • 45 min • Room Room No 103 Factor…" at bounding box center [427, 222] width 315 height 31
click at [352, 207] on h6 "Trigonometry - 09" at bounding box center [354, 211] width 115 height 9
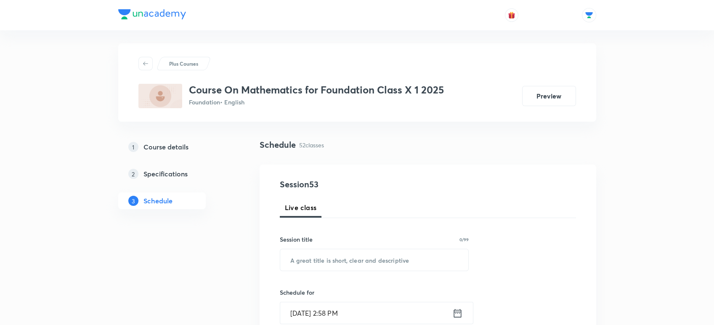
scroll to position [0, 0]
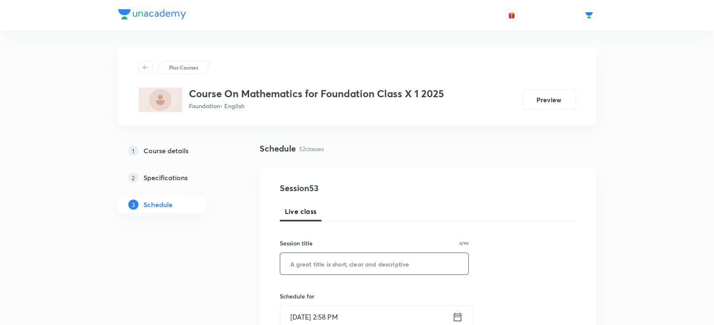
click at [291, 261] on input "text" at bounding box center [374, 263] width 188 height 21
paste input "Control and coordination"
type input "Control and coordination"
paste input "Coordinate geometry."
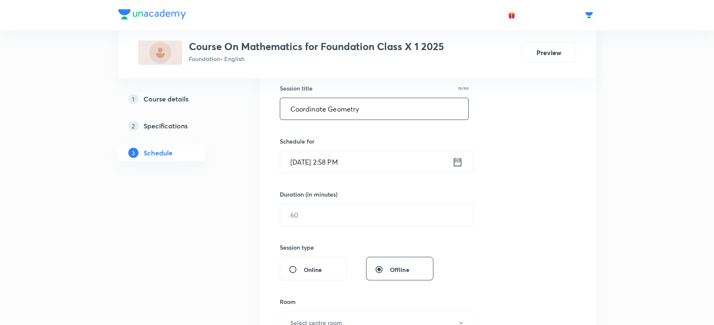
scroll to position [171, 0]
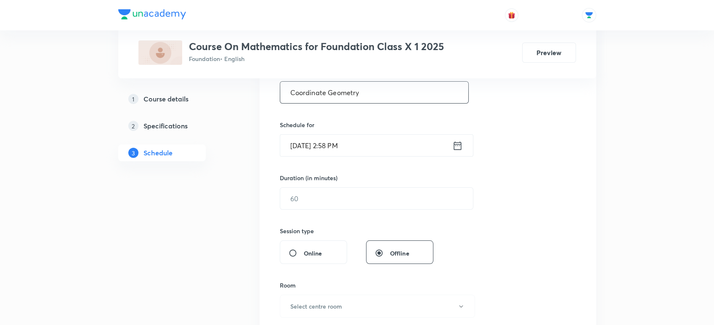
type input "Coordinate Geometry"
click at [456, 146] on icon at bounding box center [457, 146] width 11 height 12
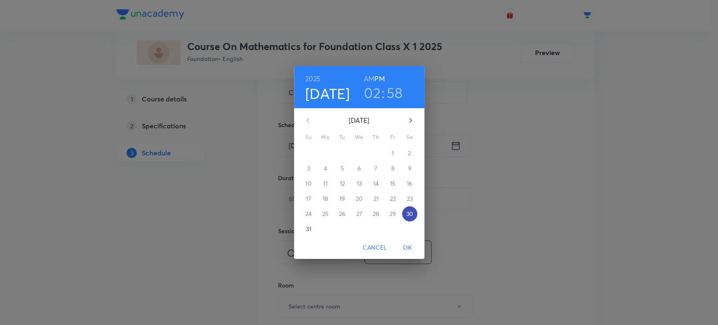
click at [405, 212] on span "30" at bounding box center [409, 213] width 15 height 8
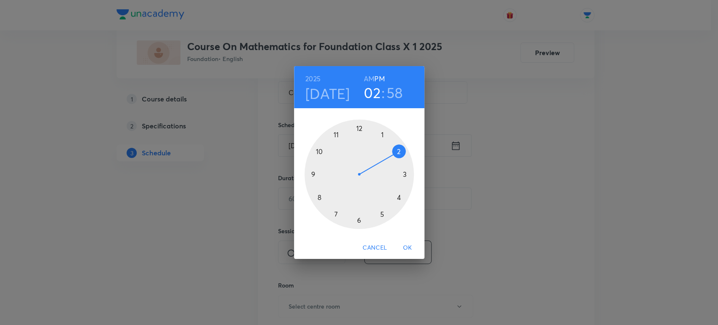
click at [397, 194] on div at bounding box center [359, 173] width 109 height 109
click at [319, 198] on div at bounding box center [359, 173] width 109 height 109
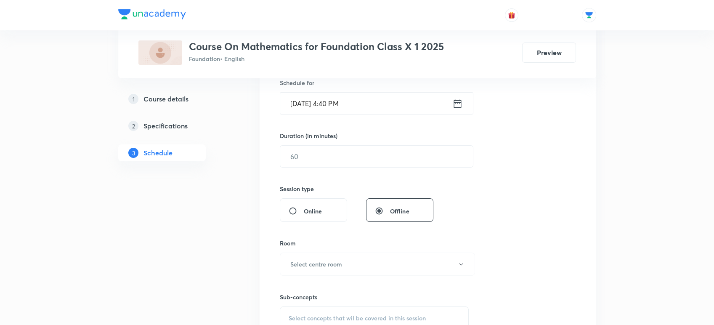
scroll to position [247, 0]
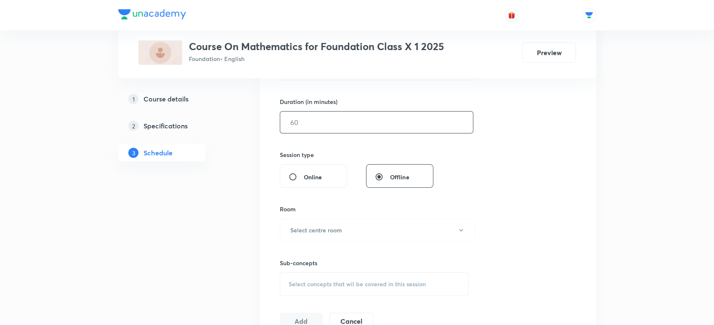
click at [314, 123] on input "text" at bounding box center [376, 121] width 193 height 21
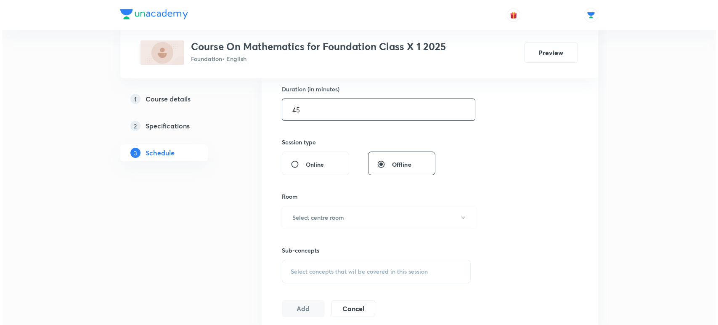
scroll to position [300, 0]
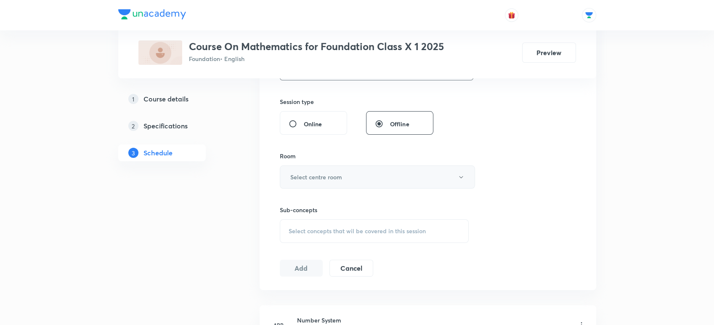
type input "45"
click at [318, 166] on button "Select centre room" at bounding box center [377, 176] width 195 height 23
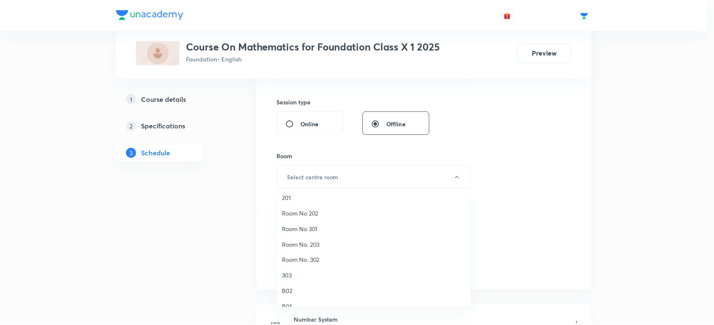
scroll to position [53, 0]
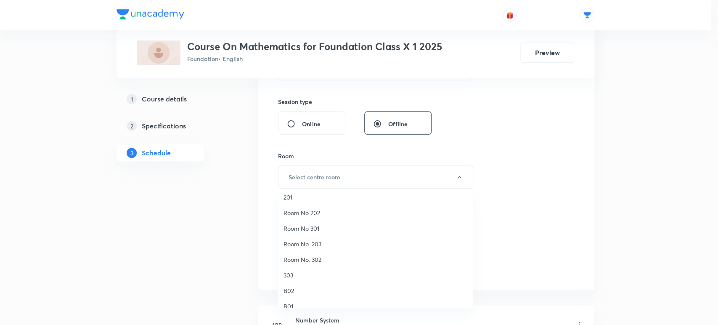
click at [291, 276] on span "303" at bounding box center [376, 274] width 184 height 9
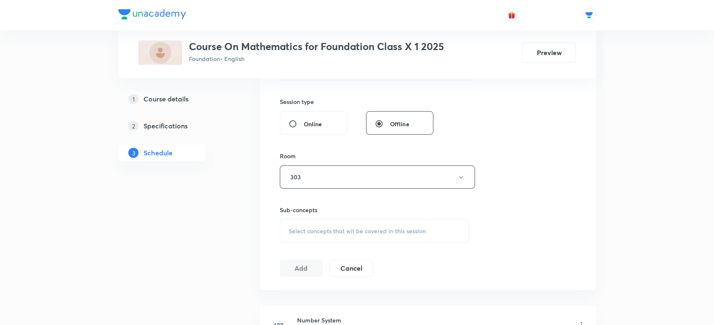
scroll to position [391, 0]
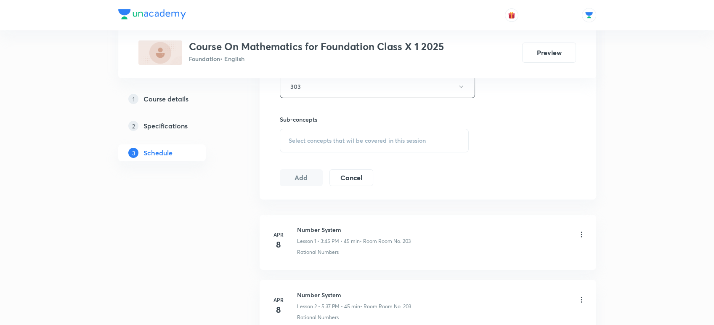
click at [306, 134] on div "Select concepts that wil be covered in this session" at bounding box center [374, 141] width 189 height 24
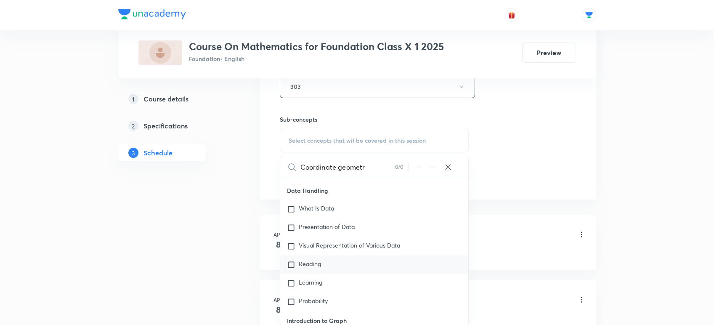
scroll to position [542, 0]
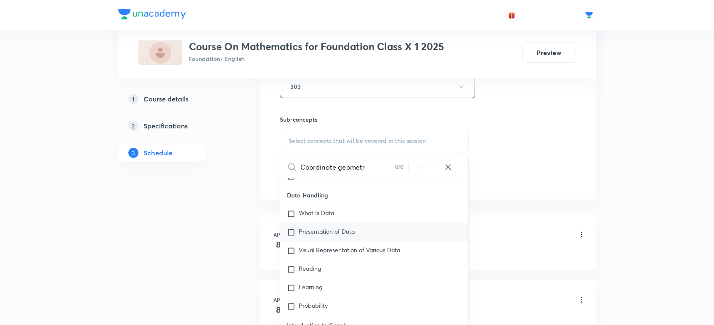
type input "Coordinate geometr"
click at [322, 225] on div "Presentation of Data" at bounding box center [374, 232] width 188 height 19
checkbox input "true"
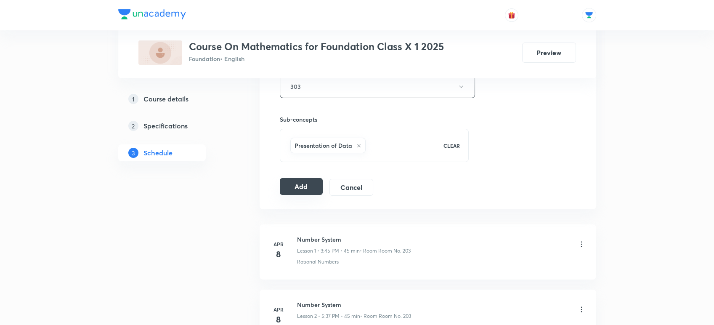
click at [290, 188] on button "Add" at bounding box center [301, 186] width 43 height 17
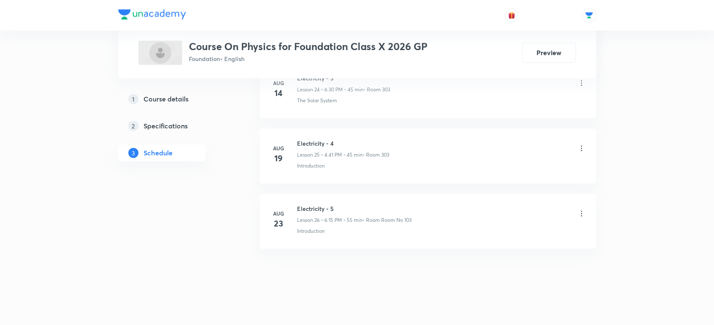
click at [310, 204] on h6 "Electricity - 5" at bounding box center [354, 208] width 114 height 9
copy h6 "Electricity"
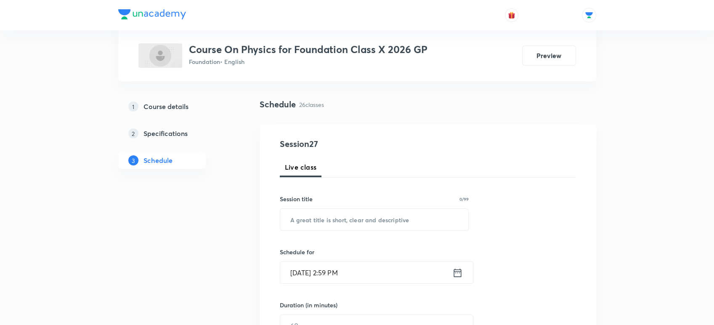
scroll to position [47, 0]
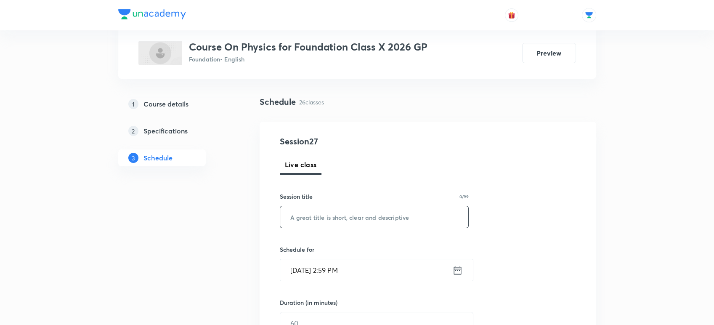
click at [308, 212] on input "text" at bounding box center [374, 216] width 188 height 21
paste input "Electricity"
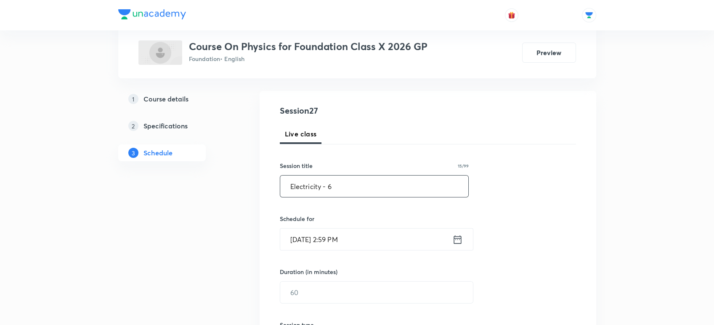
scroll to position [90, 0]
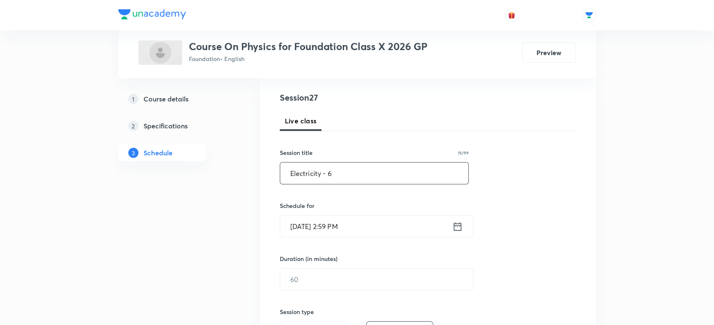
type input "Electricity - 6"
click at [459, 224] on icon at bounding box center [457, 226] width 11 height 12
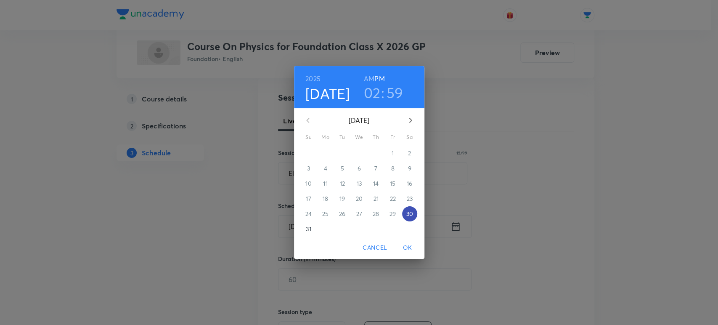
click at [406, 211] on p "30" at bounding box center [409, 213] width 7 height 8
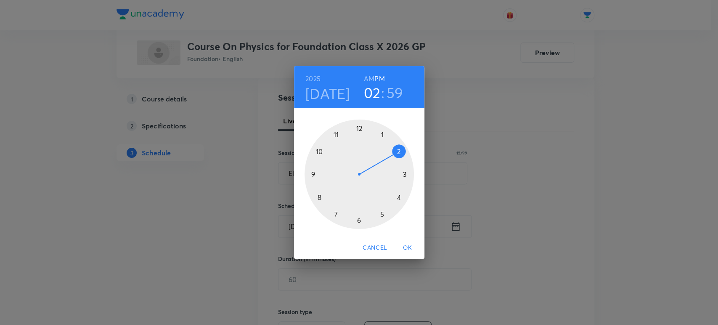
click at [383, 213] on div at bounding box center [359, 173] width 109 height 109
click at [336, 214] on div at bounding box center [359, 173] width 109 height 109
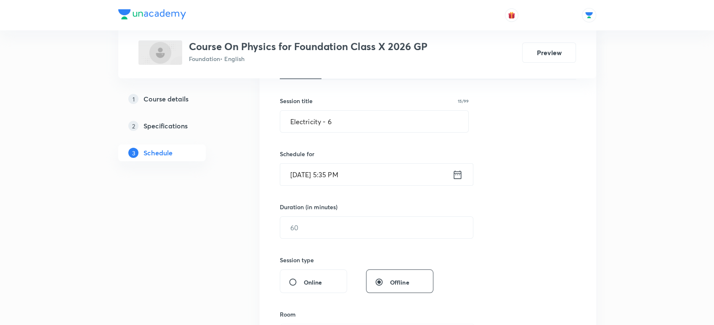
scroll to position [146, 0]
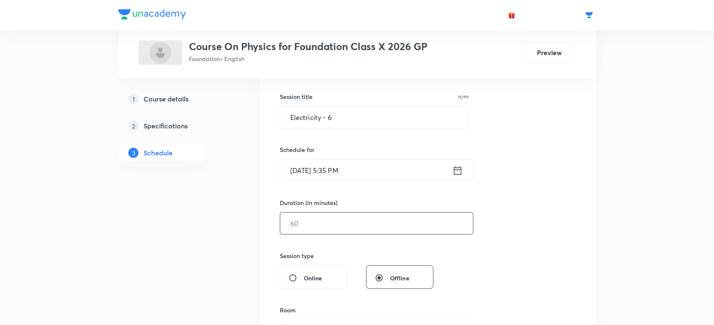
click at [336, 214] on input "text" at bounding box center [376, 222] width 193 height 21
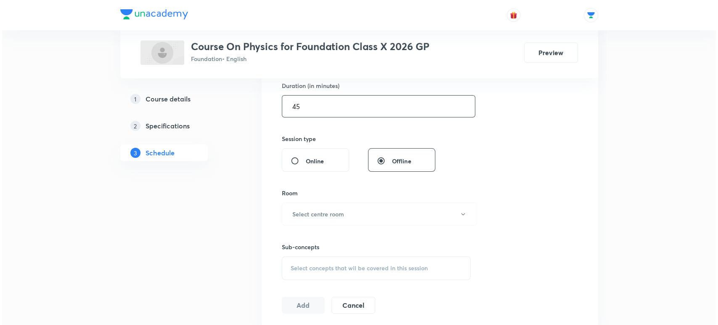
scroll to position [276, 0]
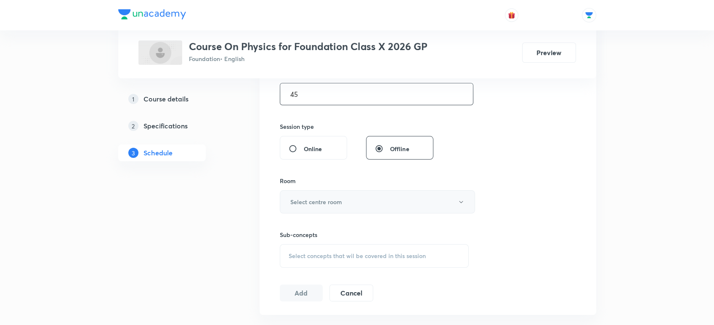
type input "45"
click at [323, 199] on h6 "Select centre room" at bounding box center [316, 201] width 52 height 9
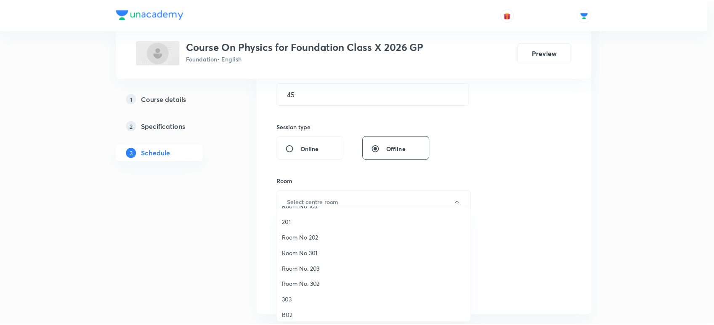
scroll to position [93, 0]
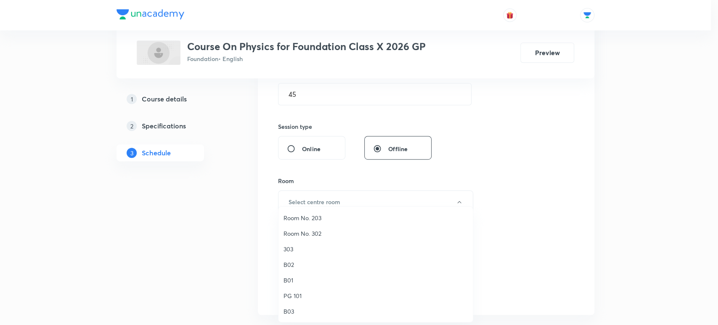
click at [296, 251] on span "303" at bounding box center [376, 248] width 184 height 9
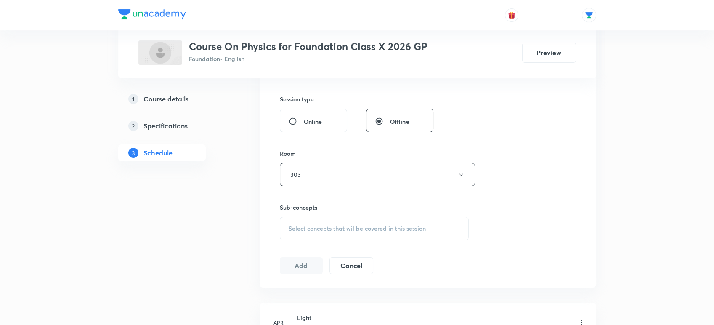
scroll to position [303, 0]
click at [291, 217] on div "Select concepts that wil be covered in this session" at bounding box center [374, 228] width 189 height 24
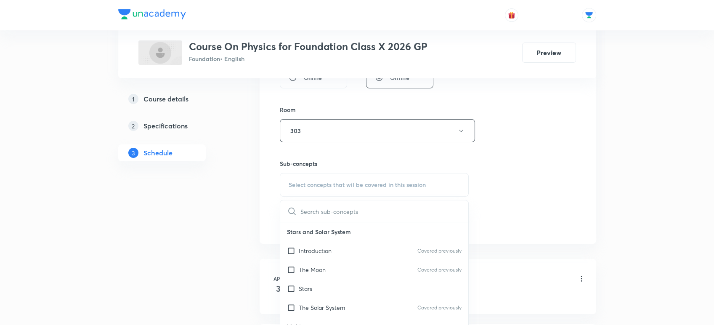
scroll to position [349, 0]
paste input "Electricity"
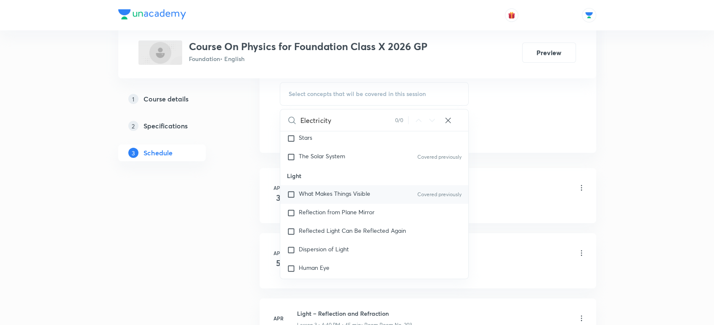
scroll to position [62, 0]
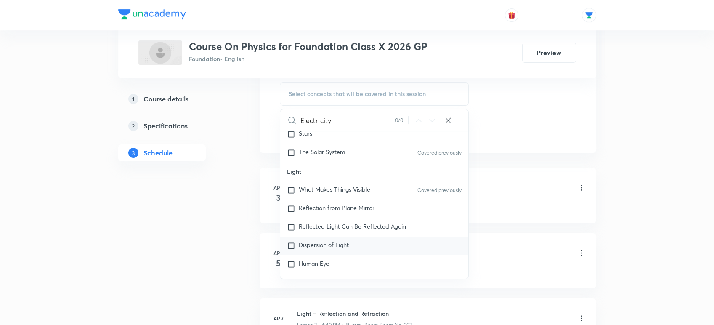
type input "Electricity"
click at [318, 237] on div "Dispersion of Light" at bounding box center [374, 245] width 188 height 19
checkbox input "true"
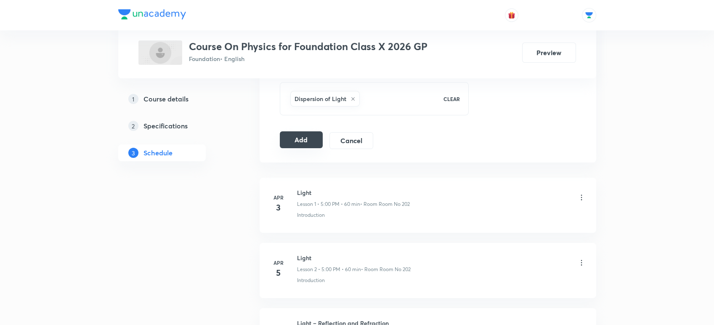
click at [291, 139] on button "Add" at bounding box center [301, 139] width 43 height 17
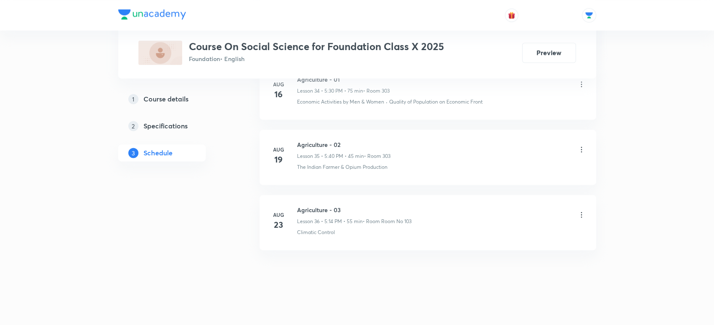
click at [310, 207] on h6 "Agriculture - 03" at bounding box center [354, 209] width 114 height 9
copy h6 "Agriculture - 03"
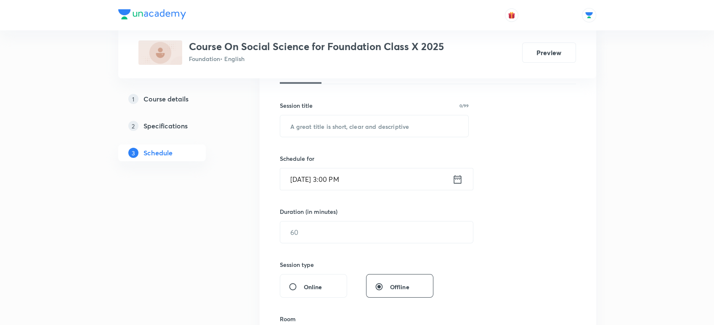
scroll to position [138, 0]
click at [310, 116] on input "text" at bounding box center [374, 124] width 188 height 21
paste input "Agriculture - 03"
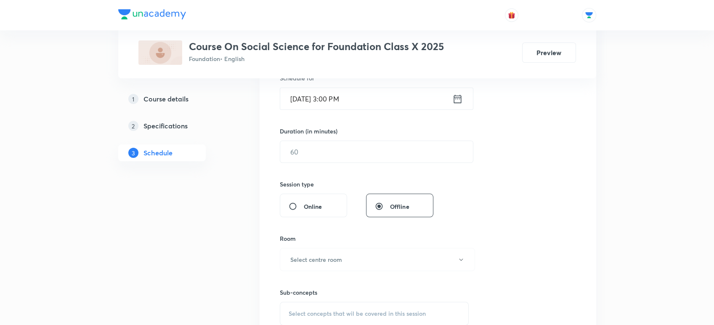
scroll to position [221, 0]
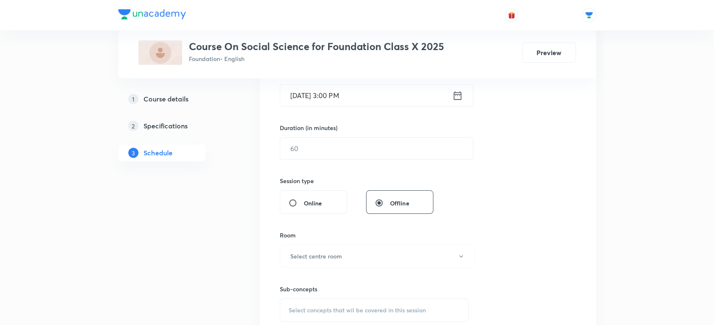
type input "Agriculture - 04"
click at [457, 93] on icon at bounding box center [457, 96] width 11 height 12
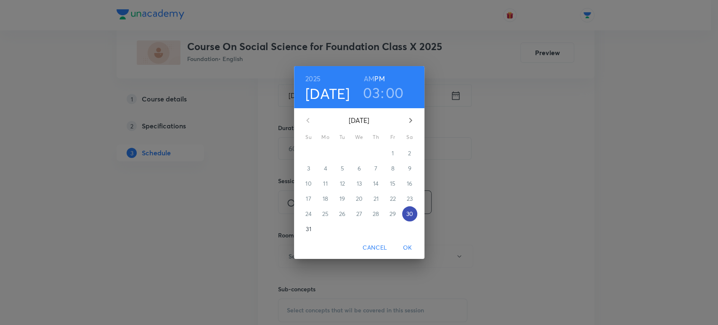
click at [411, 212] on p "30" at bounding box center [409, 213] width 7 height 8
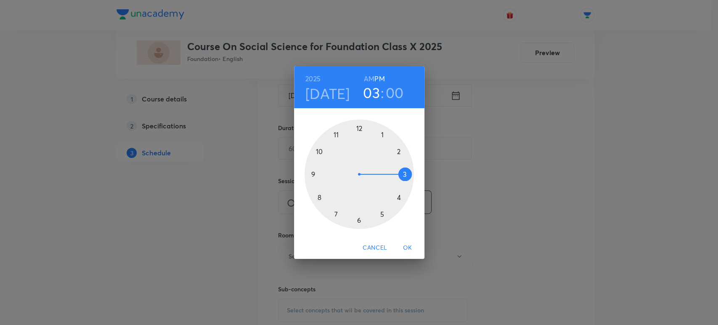
click at [360, 218] on div at bounding box center [359, 173] width 109 height 109
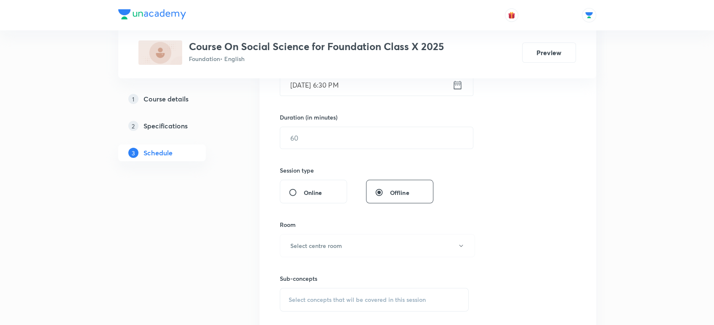
scroll to position [249, 0]
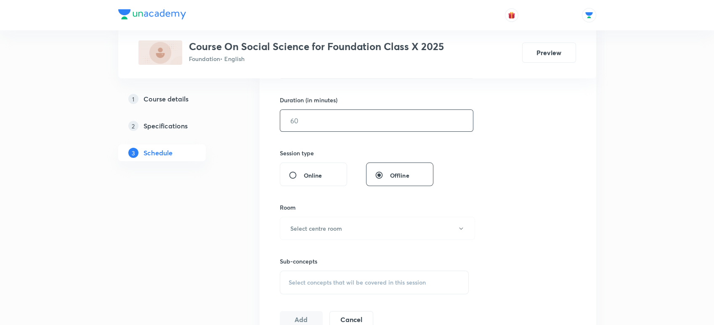
click at [330, 116] on input "text" at bounding box center [376, 120] width 193 height 21
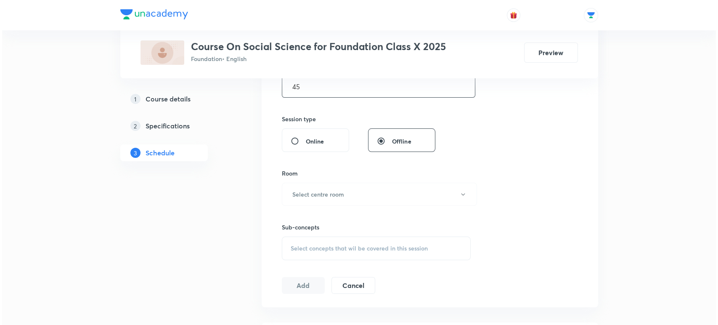
scroll to position [285, 0]
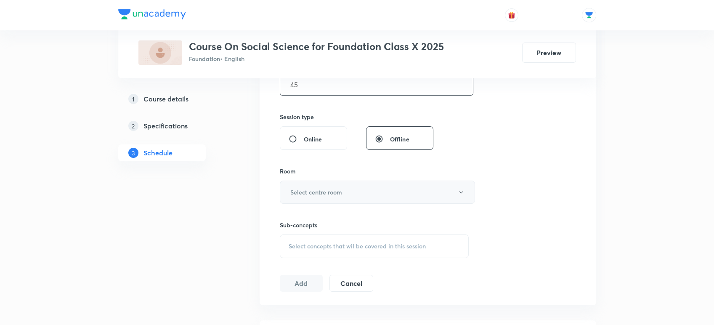
type input "45"
click at [317, 191] on h6 "Select centre room" at bounding box center [316, 192] width 52 height 9
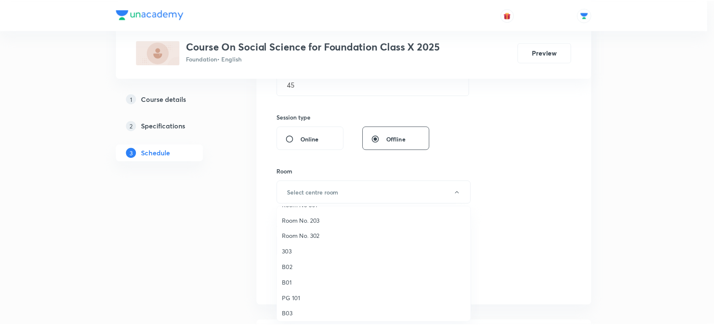
scroll to position [93, 0]
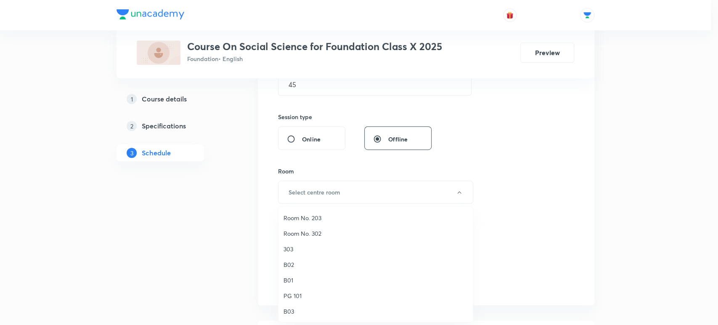
click at [291, 249] on span "303" at bounding box center [376, 248] width 184 height 9
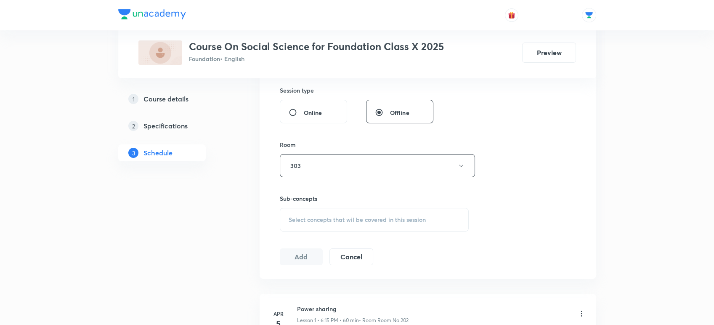
scroll to position [313, 0]
click at [295, 221] on span "Select concepts that wil be covered in this session" at bounding box center [357, 218] width 137 height 7
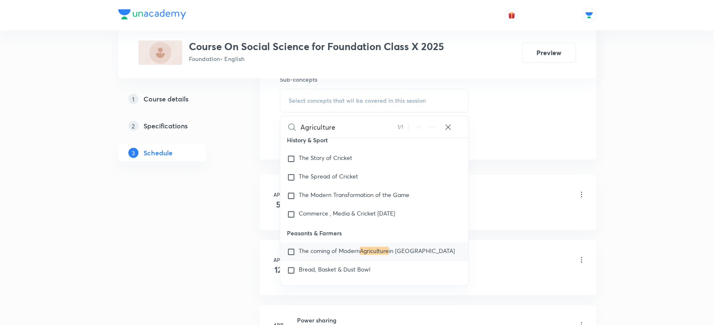
scroll to position [431, 0]
type input "Agriculture"
click at [303, 247] on span "The coming of Modern" at bounding box center [329, 250] width 61 height 8
checkbox input "true"
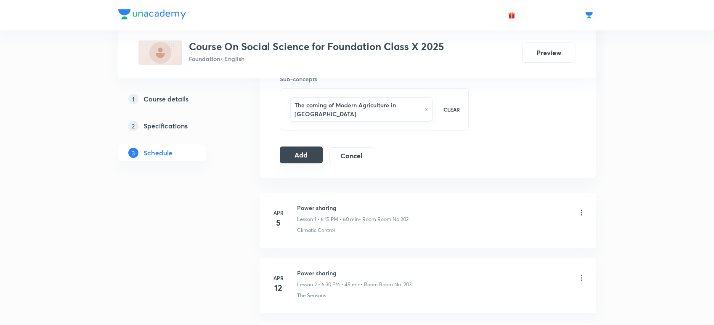
click at [312, 151] on button "Add" at bounding box center [301, 154] width 43 height 17
